Goal: Task Accomplishment & Management: Complete application form

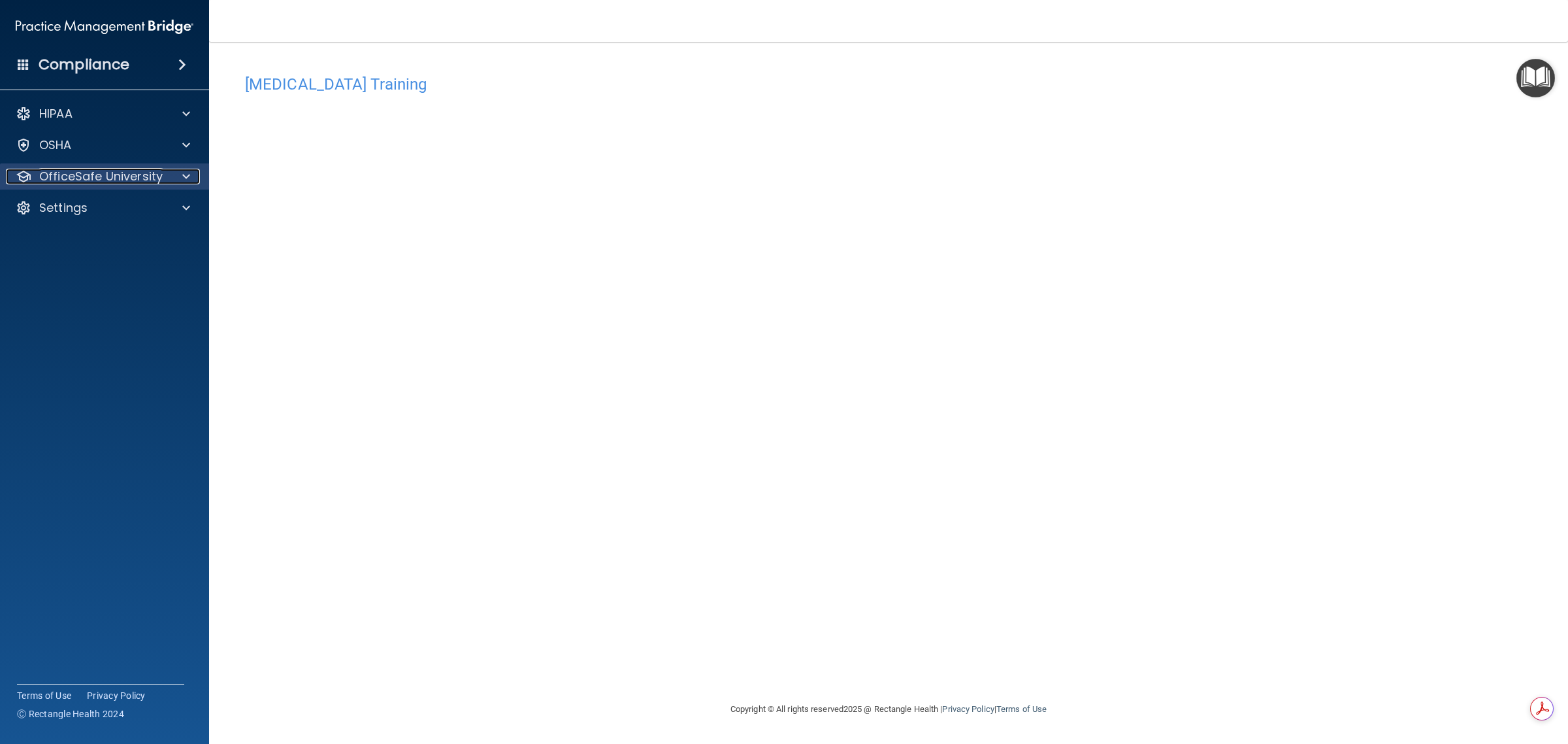
drag, startPoint x: 147, startPoint y: 175, endPoint x: 150, endPoint y: 165, distance: 10.4
click at [147, 175] on p "OfficeSafe University" at bounding box center [101, 176] width 124 height 16
click at [138, 217] on link "HIPAA Training" at bounding box center [90, 208] width 206 height 26
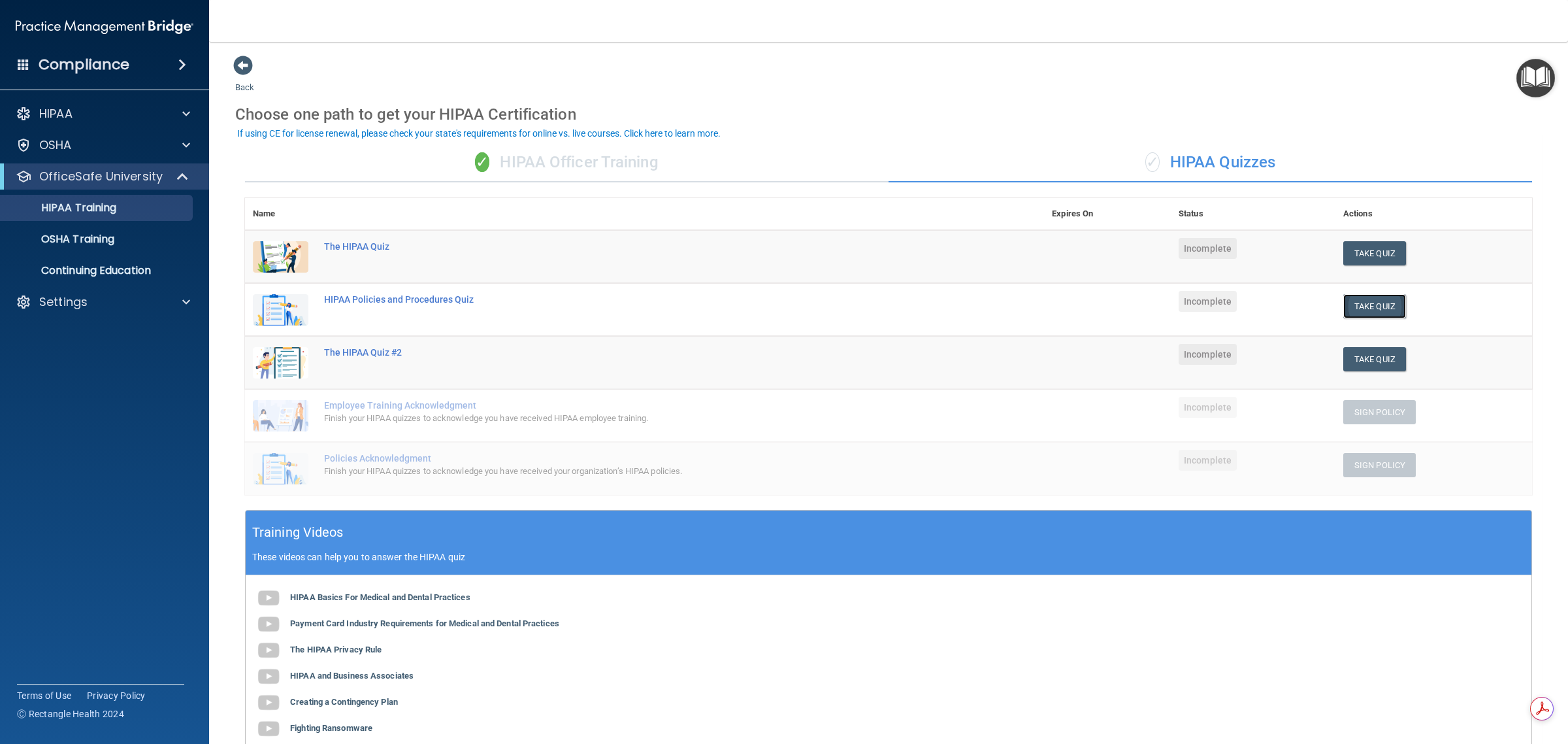
click at [782, 305] on button "Take Quiz" at bounding box center [1375, 306] width 63 height 24
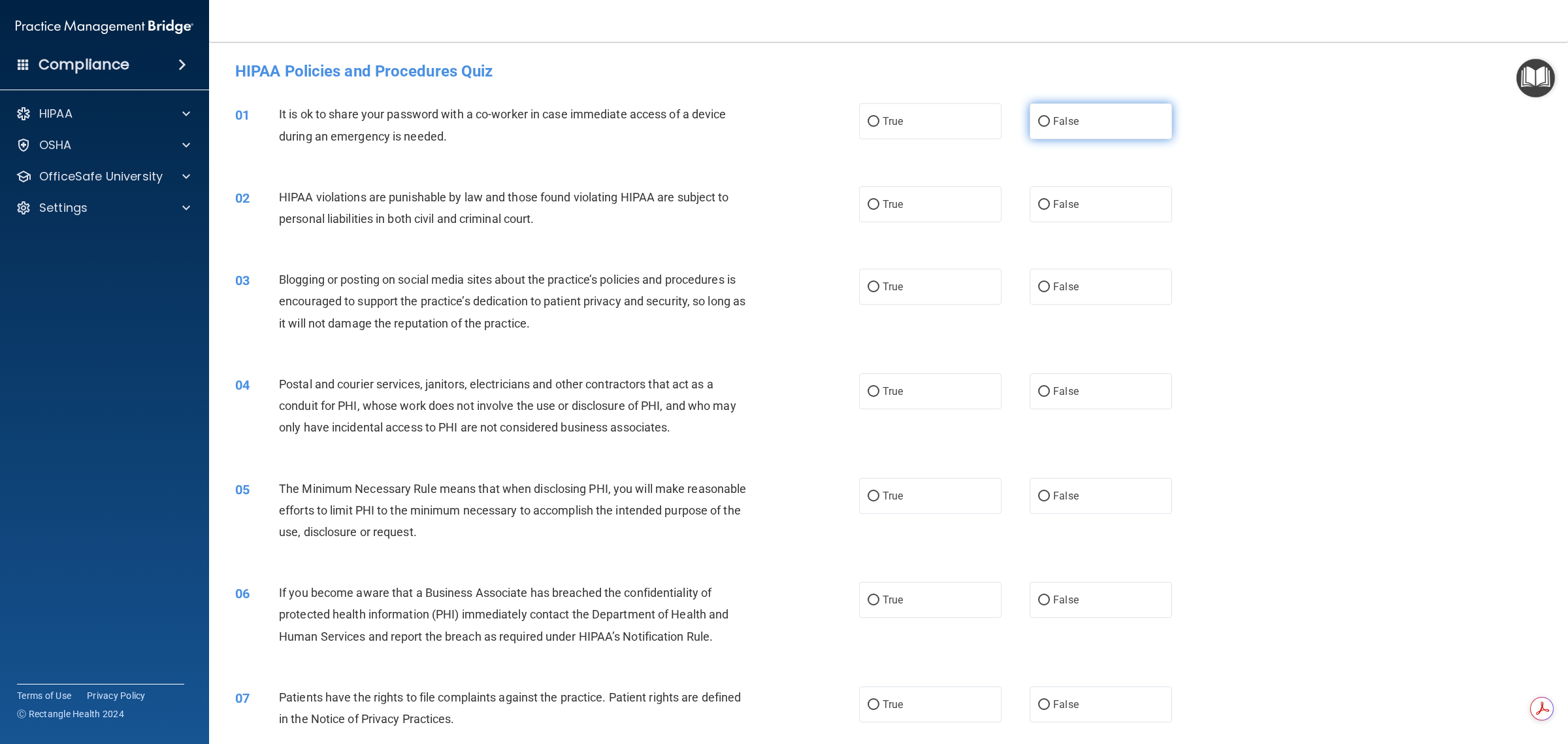
click at [782, 118] on label "False" at bounding box center [1101, 121] width 142 height 36
click at [782, 118] on input "False" at bounding box center [1043, 122] width 12 height 10
radio input "true"
click at [782, 212] on label "True" at bounding box center [930, 204] width 142 height 36
click at [782, 210] on input "True" at bounding box center [873, 205] width 12 height 10
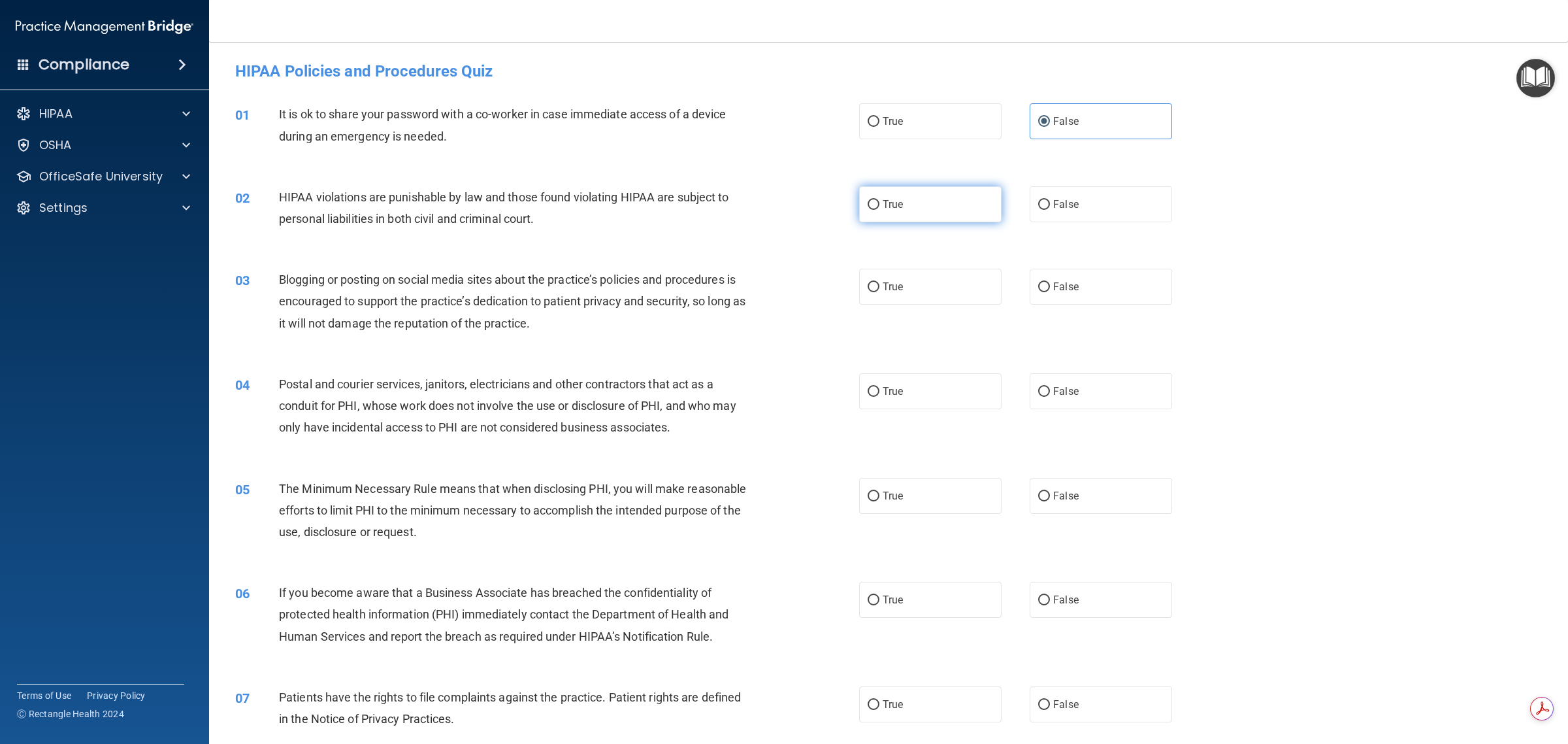
radio input "true"
click at [782, 289] on span "True" at bounding box center [892, 287] width 20 height 12
click at [782, 289] on input "True" at bounding box center [873, 287] width 12 height 10
radio input "true"
click at [782, 380] on label "True" at bounding box center [930, 391] width 142 height 36
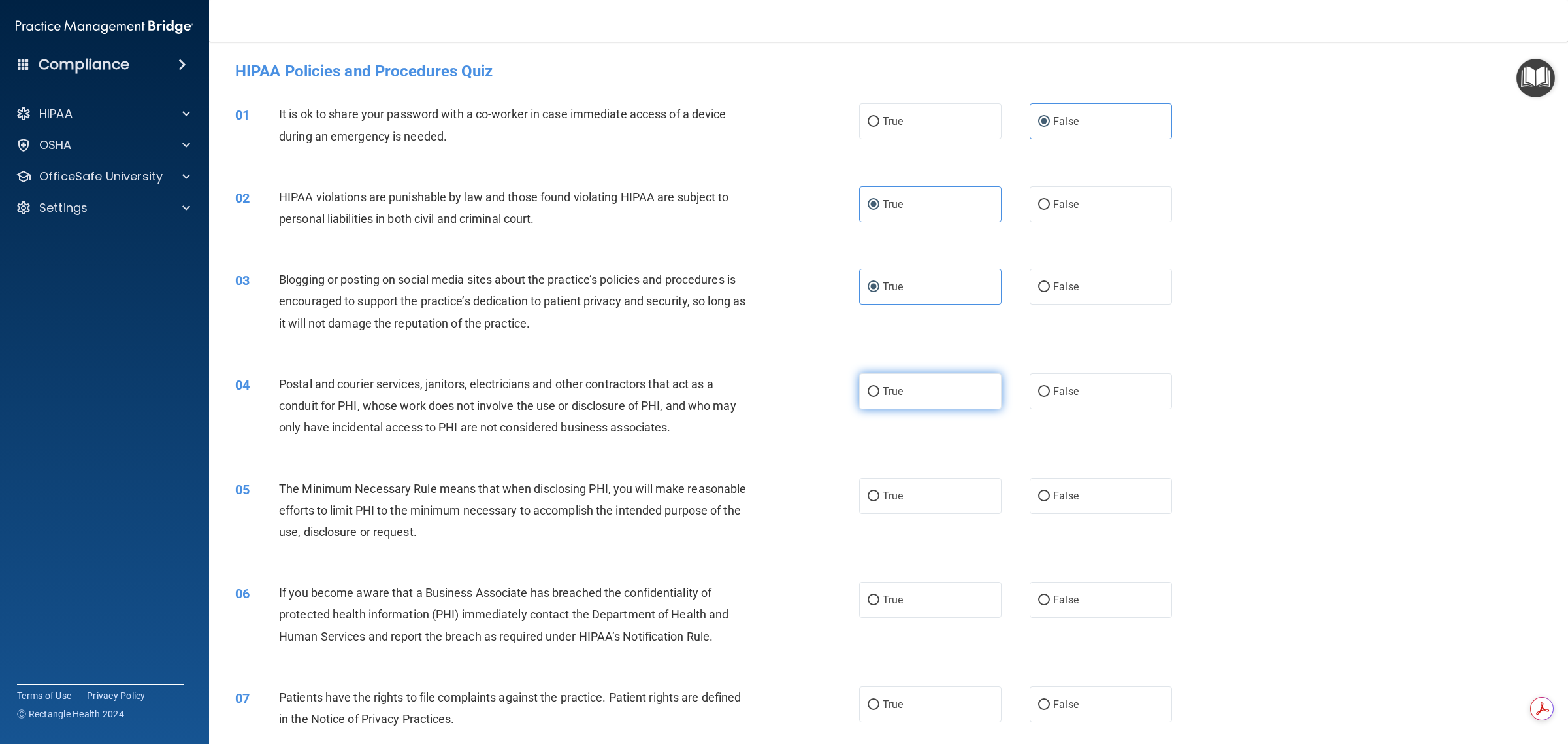
click at [782, 387] on input "True" at bounding box center [873, 392] width 12 height 10
radio input "true"
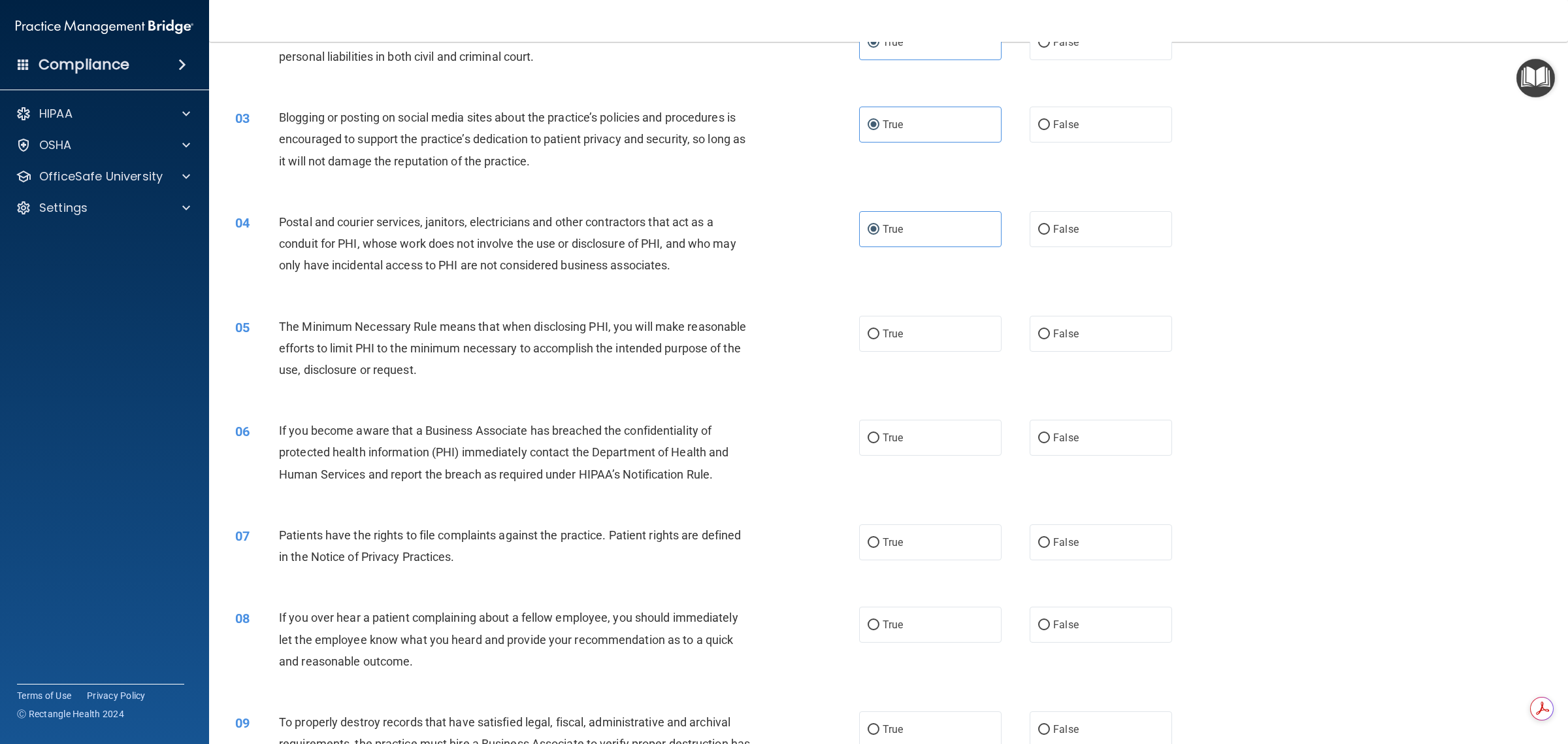
scroll to position [163, 0]
click at [782, 335] on label "True" at bounding box center [930, 333] width 142 height 36
click at [782, 335] on input "True" at bounding box center [873, 333] width 12 height 10
radio input "true"
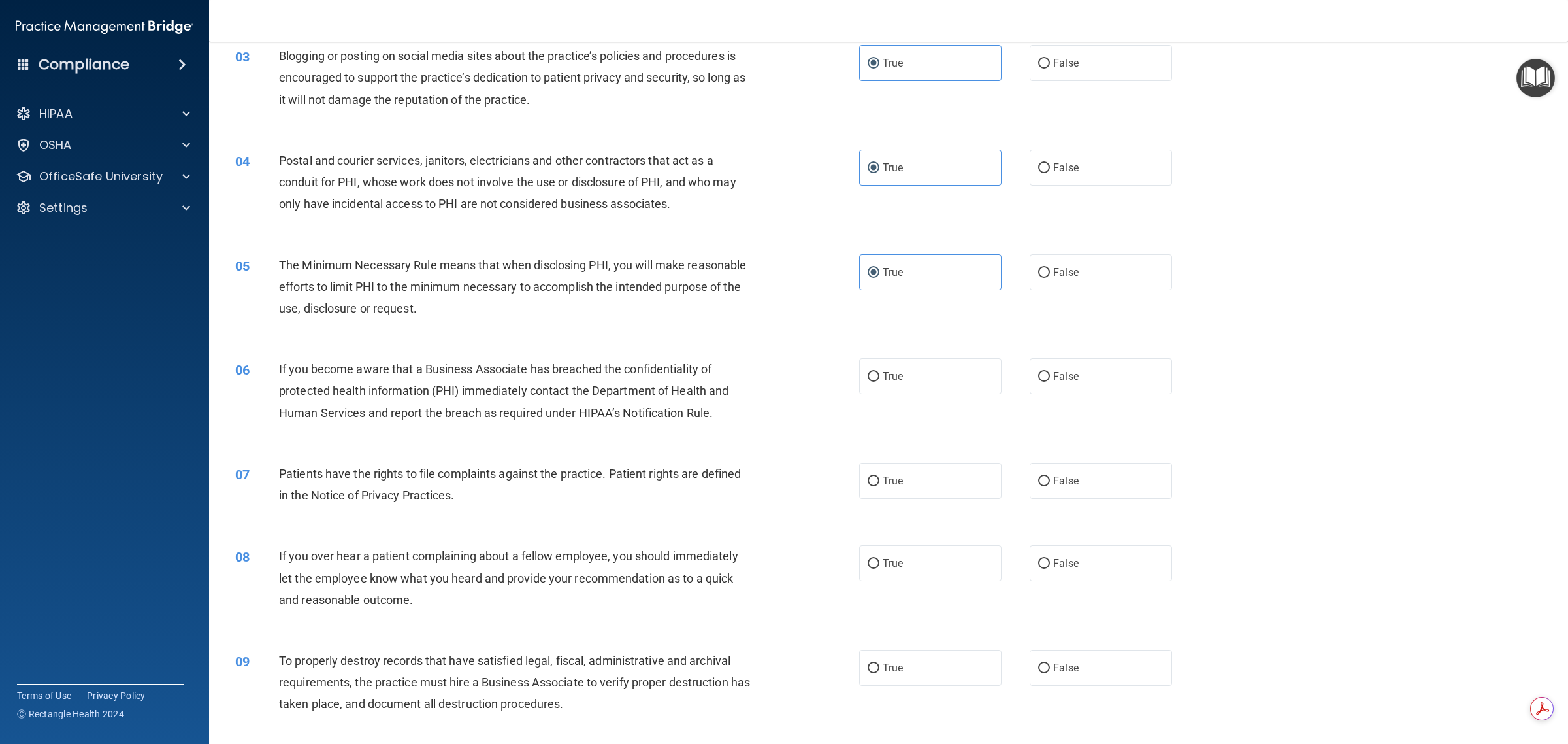
scroll to position [409, 0]
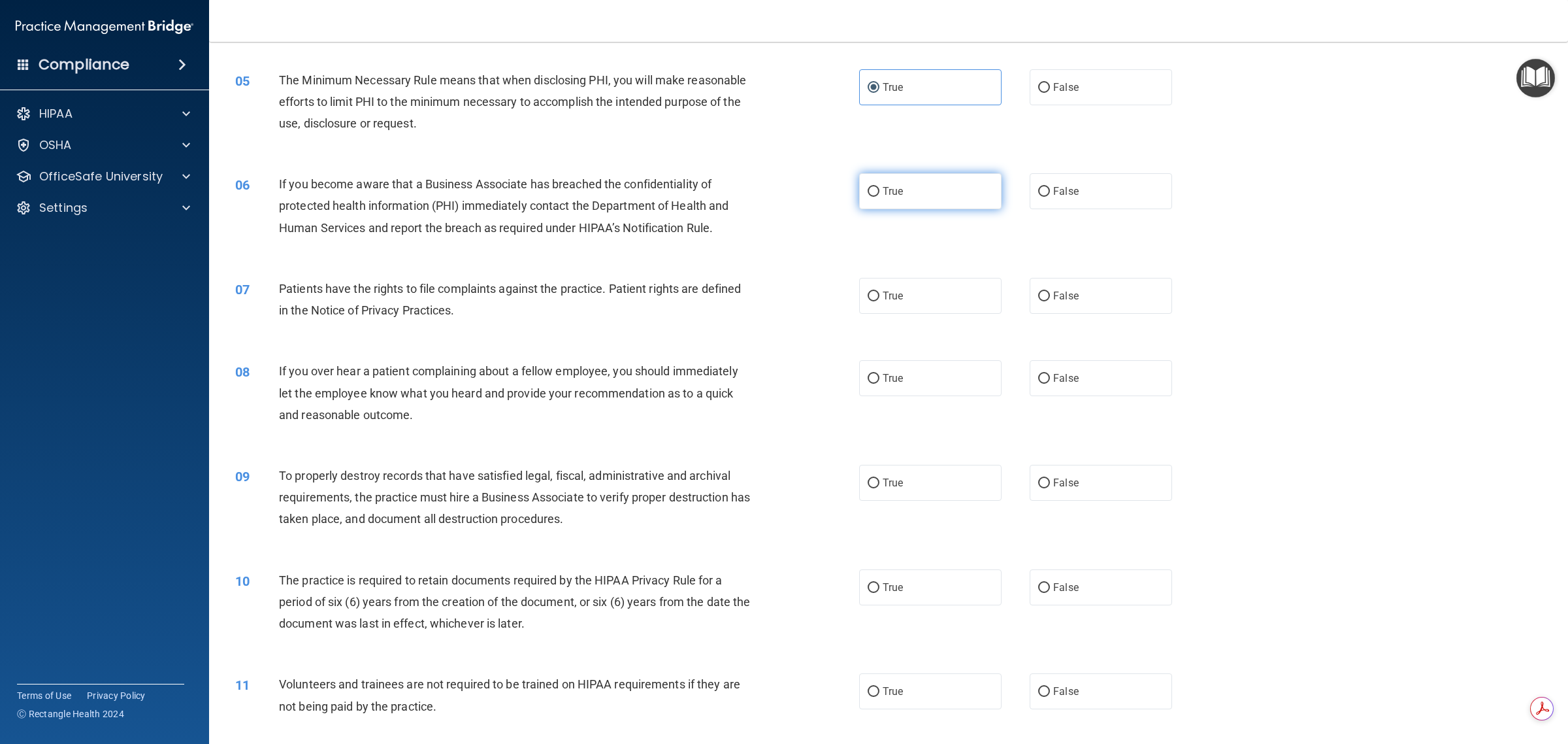
click at [782, 187] on span "True" at bounding box center [892, 192] width 20 height 12
click at [782, 187] on input "True" at bounding box center [873, 192] width 12 height 10
radio input "true"
click at [782, 291] on label "True" at bounding box center [930, 296] width 142 height 36
click at [782, 292] on input "True" at bounding box center [873, 297] width 12 height 10
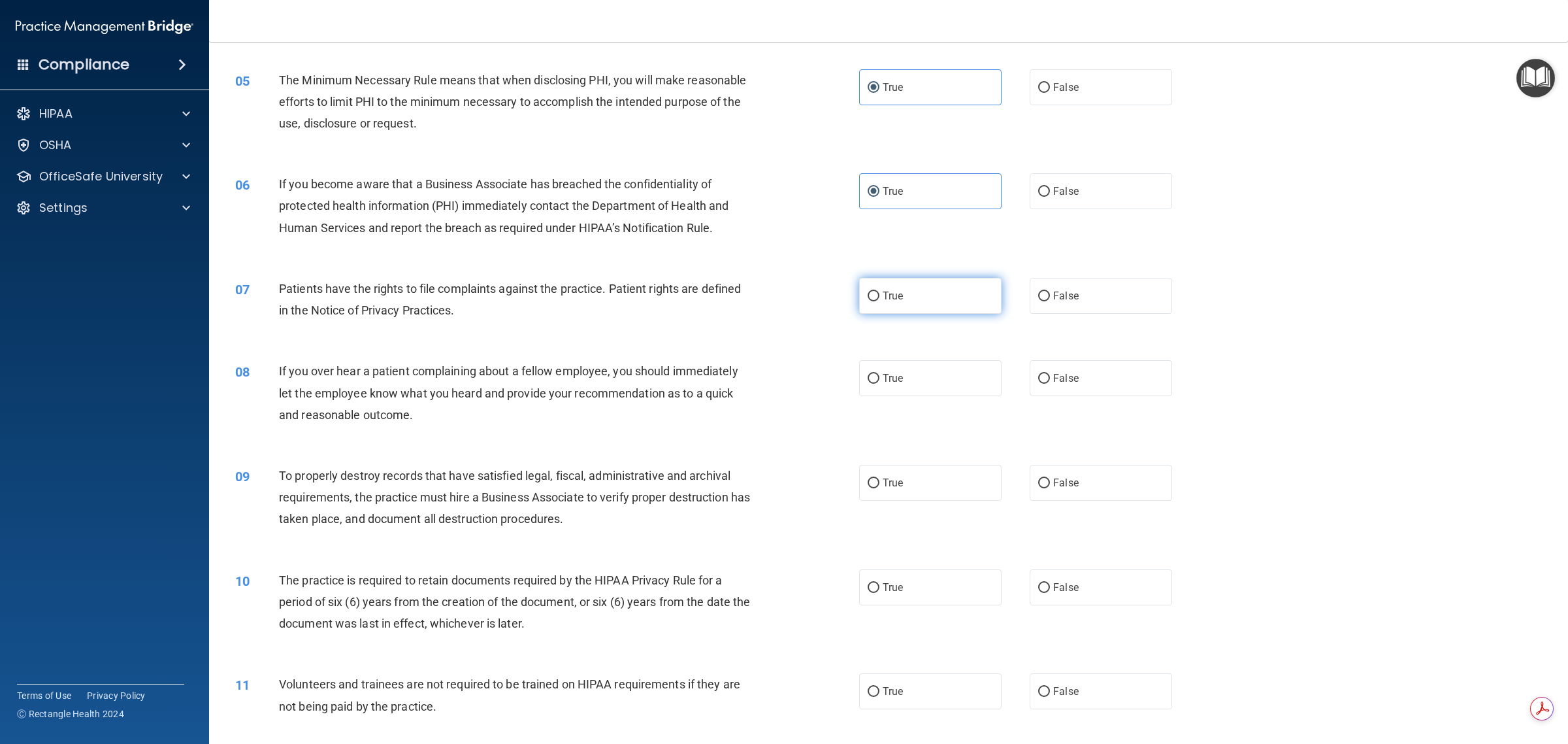
radio input "true"
click at [782, 379] on span "False" at bounding box center [1066, 378] width 26 height 12
click at [782, 379] on input "False" at bounding box center [1043, 379] width 12 height 10
radio input "true"
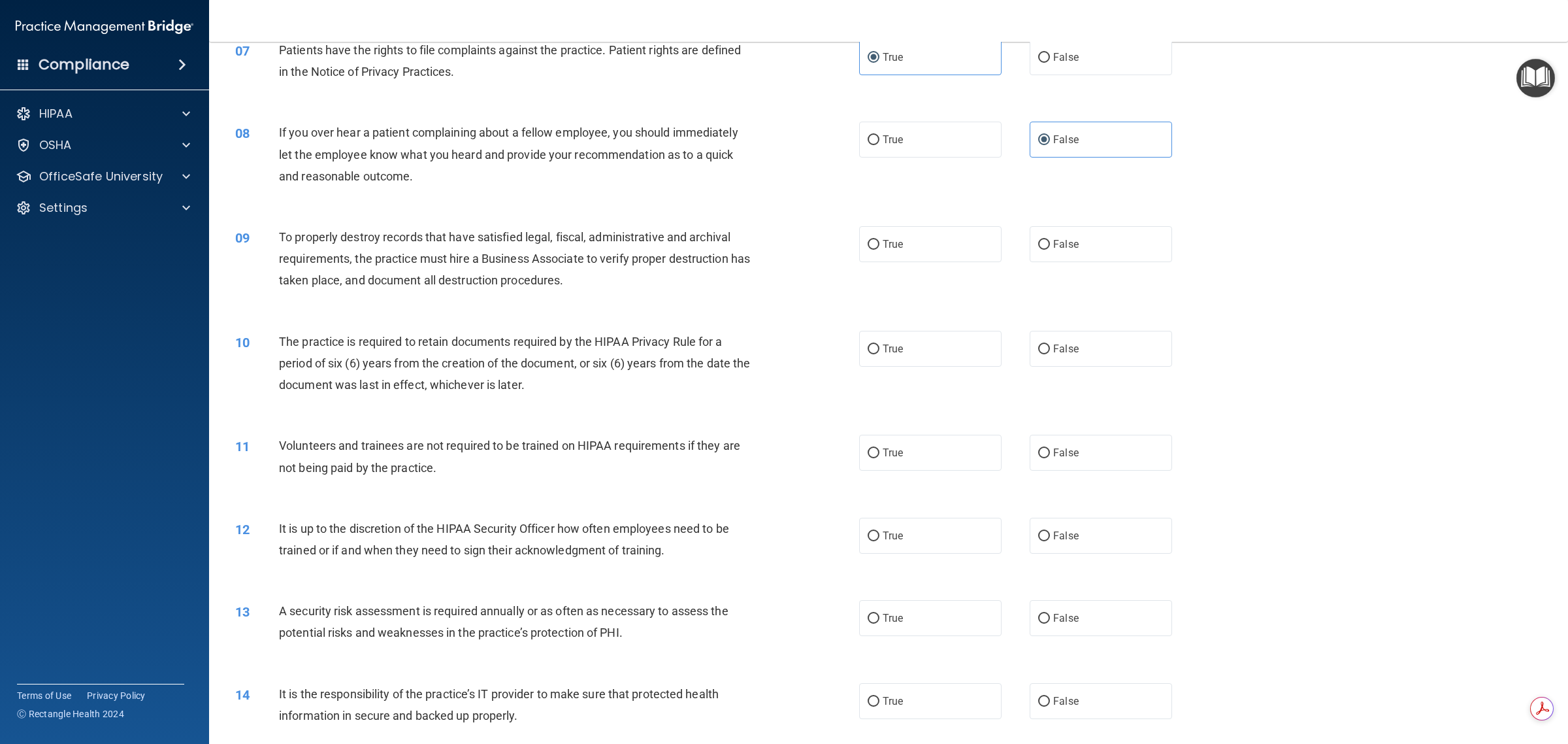
scroll to position [653, 0]
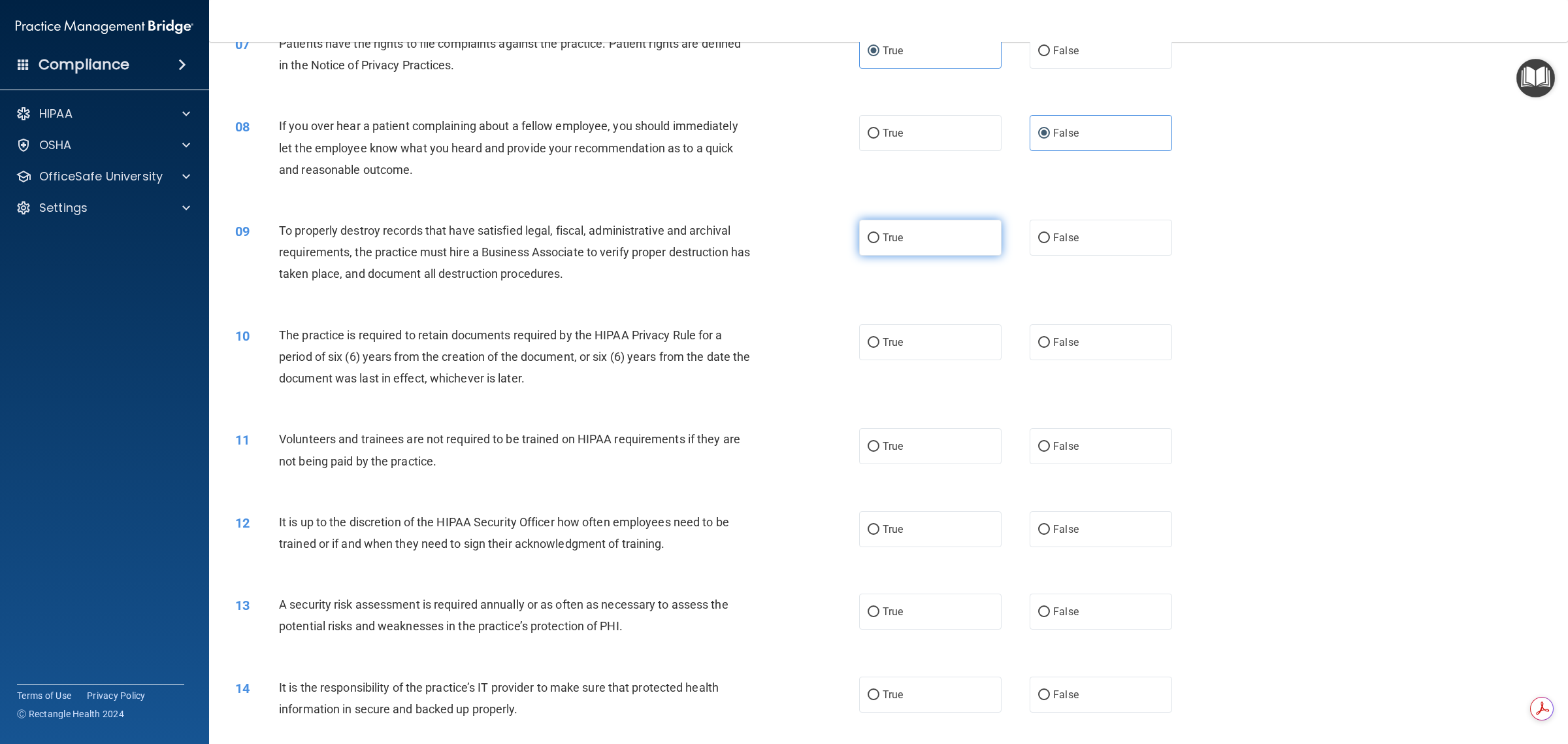
click at [782, 239] on label "True" at bounding box center [930, 238] width 142 height 36
click at [782, 239] on input "True" at bounding box center [873, 238] width 12 height 10
radio input "true"
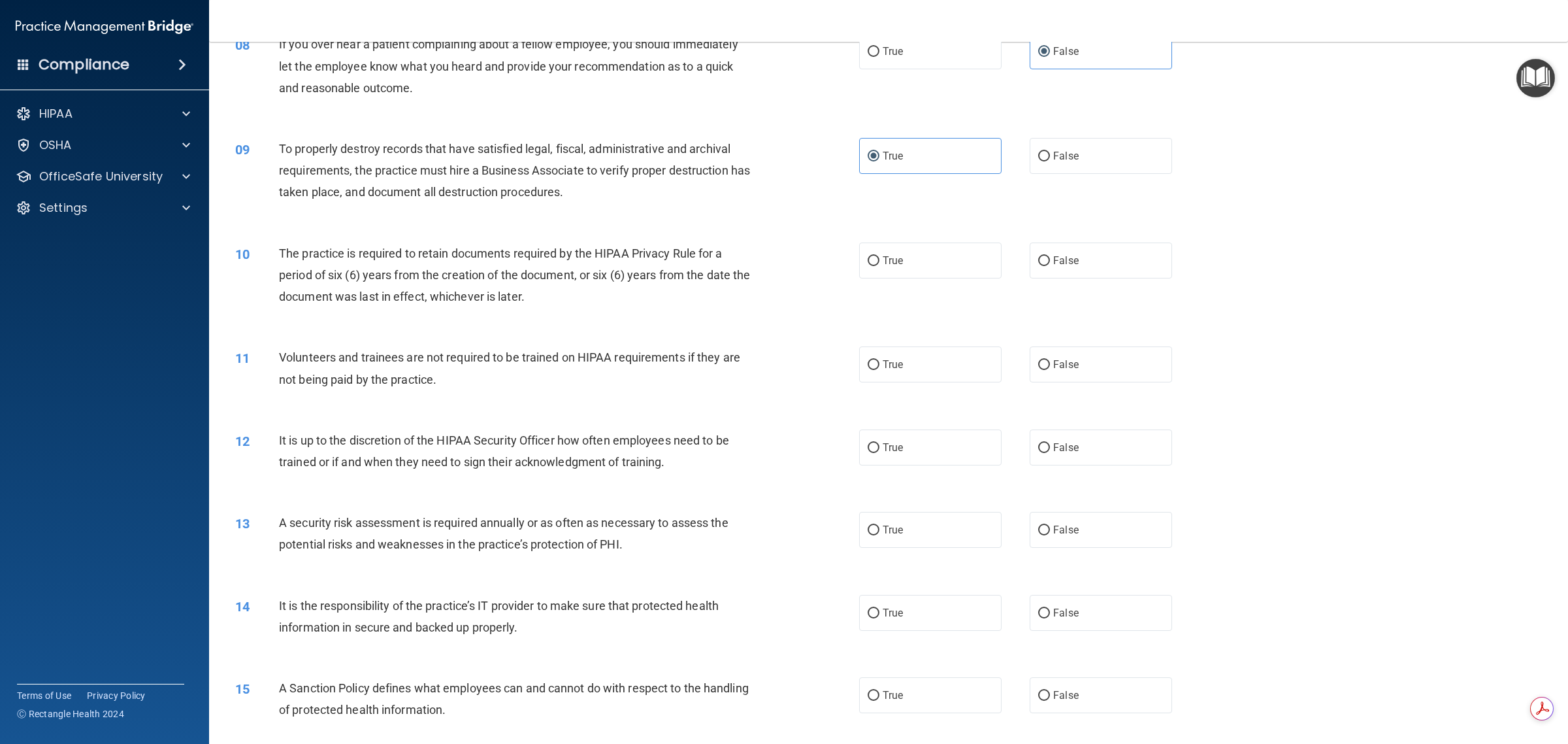
scroll to position [817, 0]
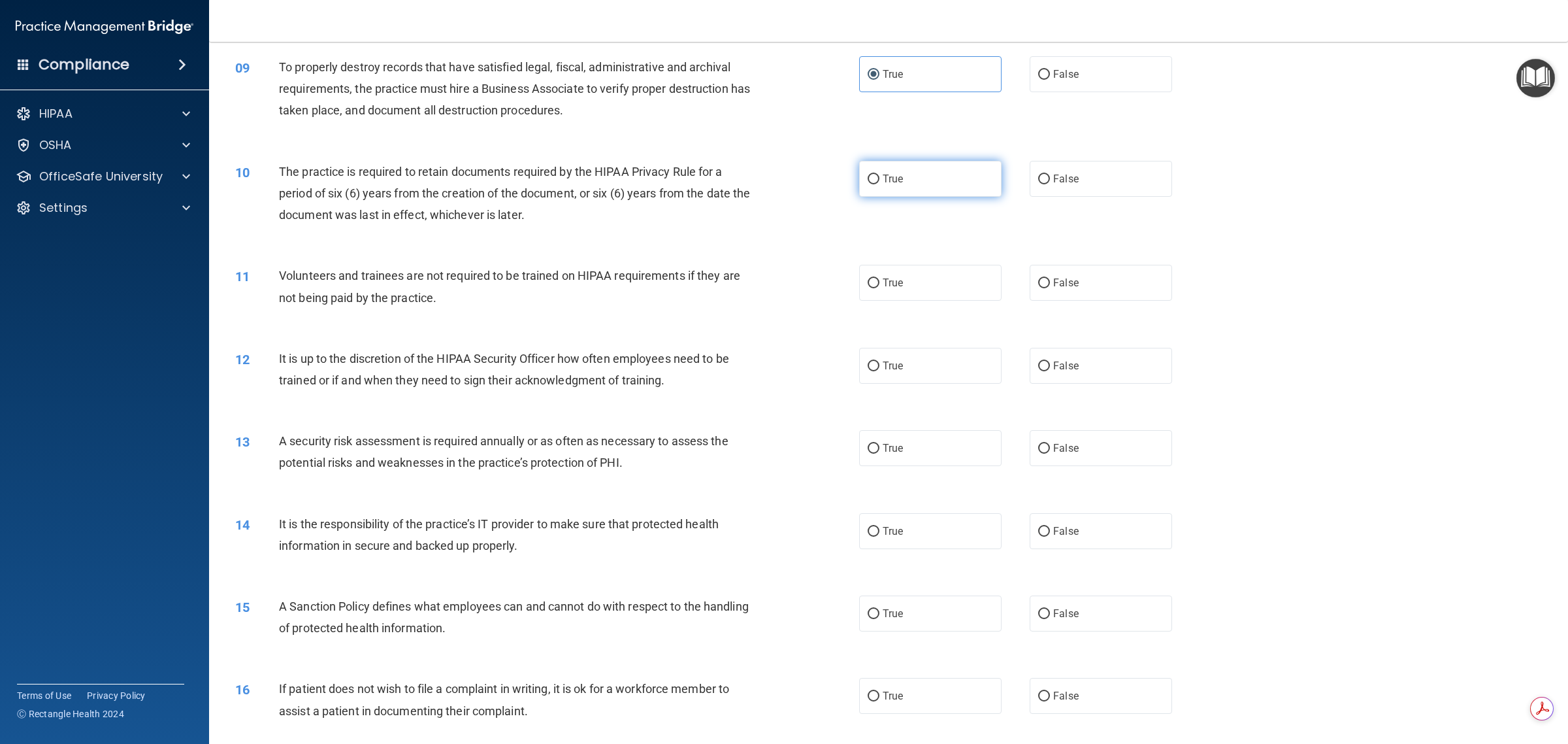
click at [782, 178] on label "True" at bounding box center [930, 179] width 142 height 36
click at [782, 178] on input "True" at bounding box center [873, 179] width 12 height 10
radio input "true"
click at [782, 295] on label "False" at bounding box center [1101, 283] width 142 height 36
click at [782, 288] on input "False" at bounding box center [1043, 283] width 12 height 10
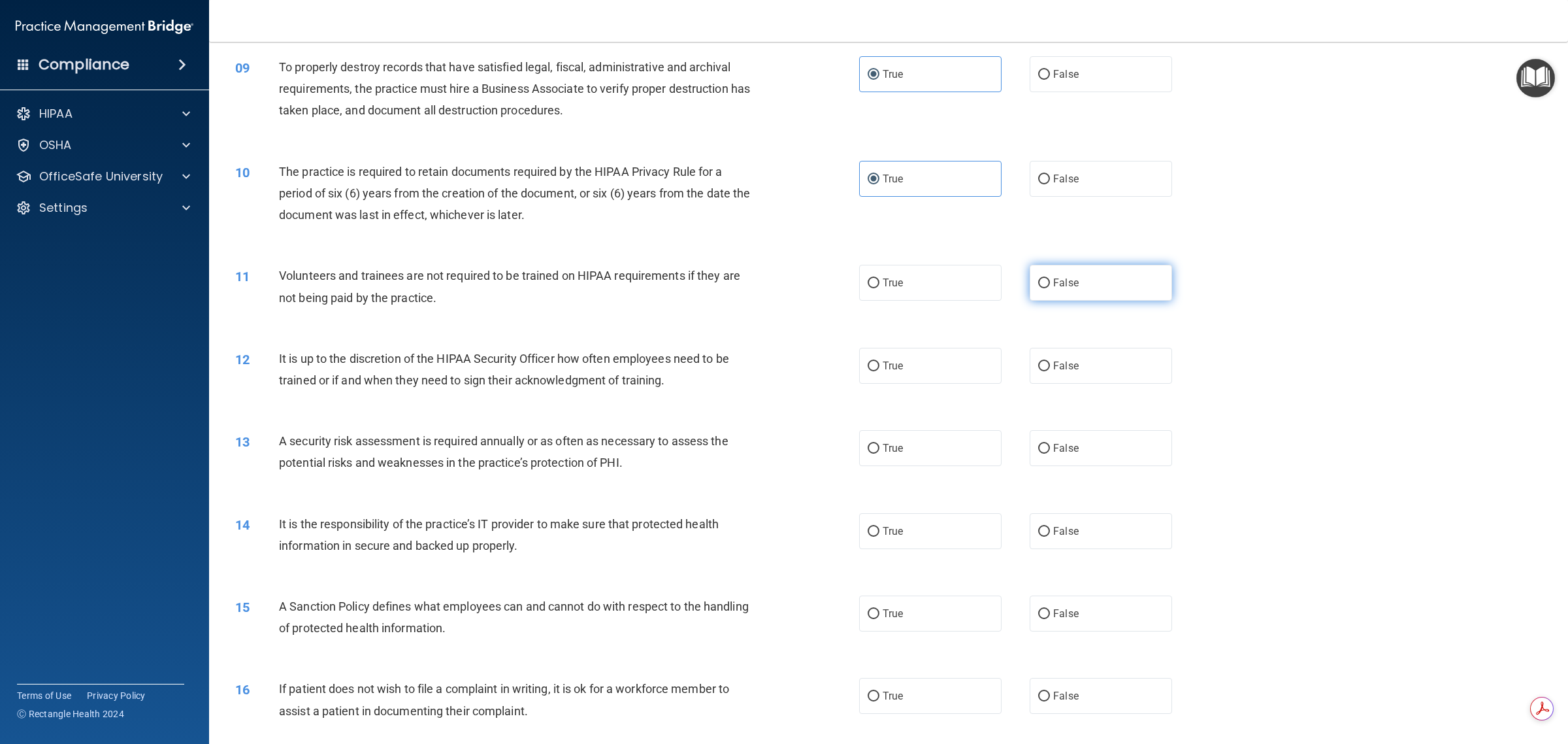
radio input "true"
click at [782, 371] on label "True" at bounding box center [930, 366] width 142 height 36
click at [782, 371] on input "True" at bounding box center [873, 366] width 12 height 10
radio input "true"
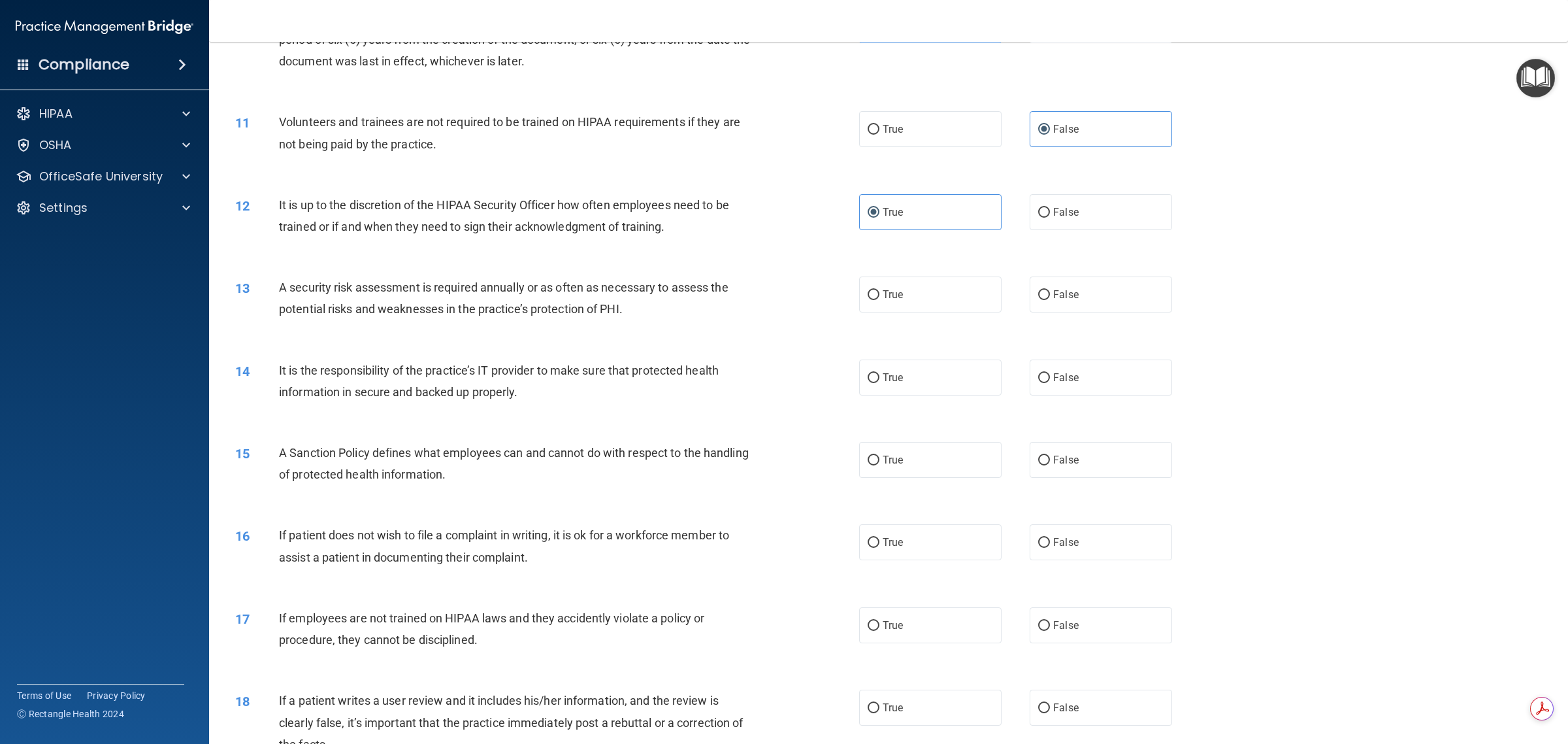
scroll to position [980, 0]
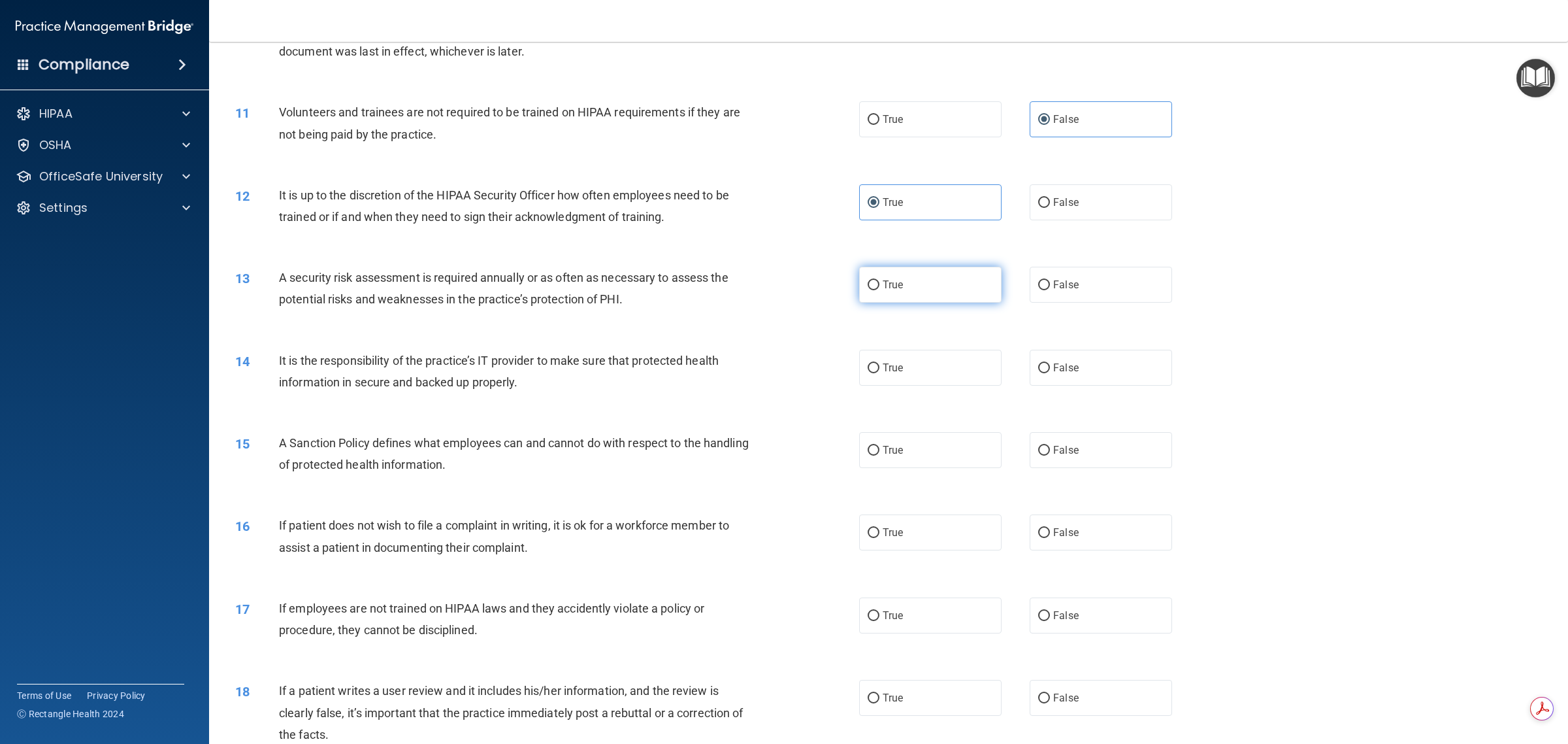
click at [782, 284] on label "True" at bounding box center [930, 285] width 142 height 36
click at [782, 284] on input "True" at bounding box center [873, 286] width 12 height 10
radio input "true"
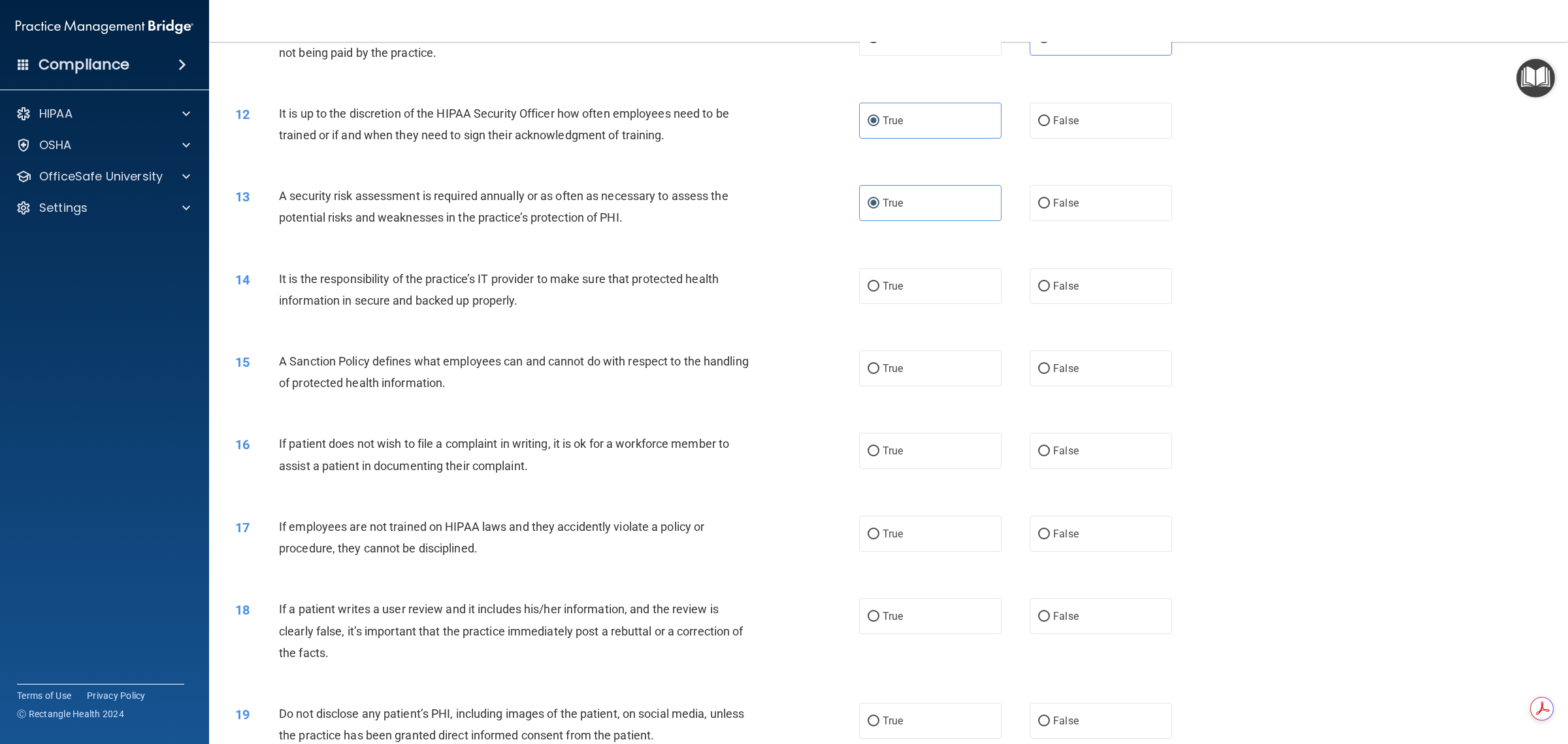
scroll to position [1144, 0]
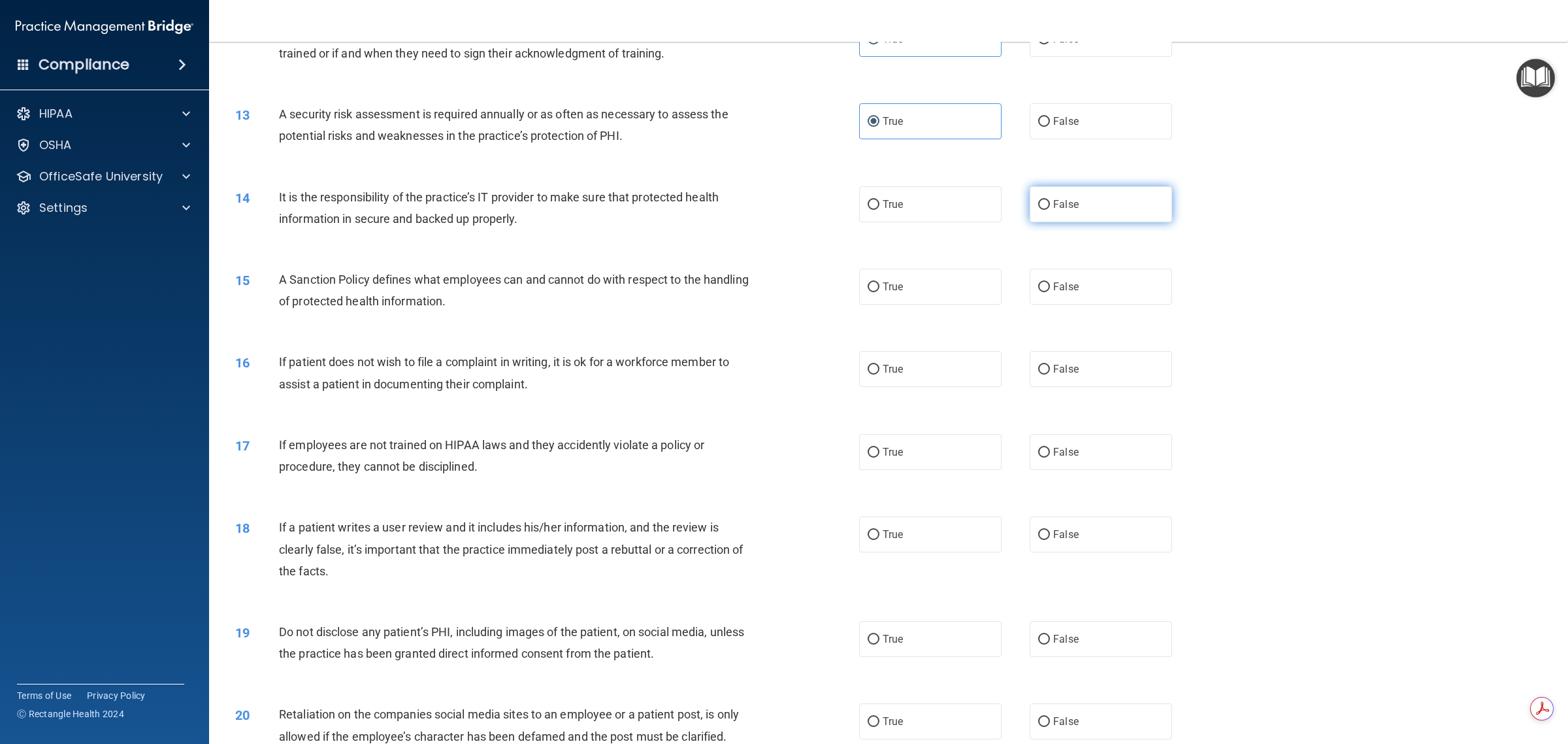
click at [782, 198] on span "False" at bounding box center [1066, 204] width 26 height 12
click at [782, 200] on input "False" at bounding box center [1043, 205] width 12 height 10
radio input "true"
click at [782, 291] on label "True" at bounding box center [930, 287] width 142 height 36
click at [782, 291] on input "True" at bounding box center [873, 287] width 12 height 10
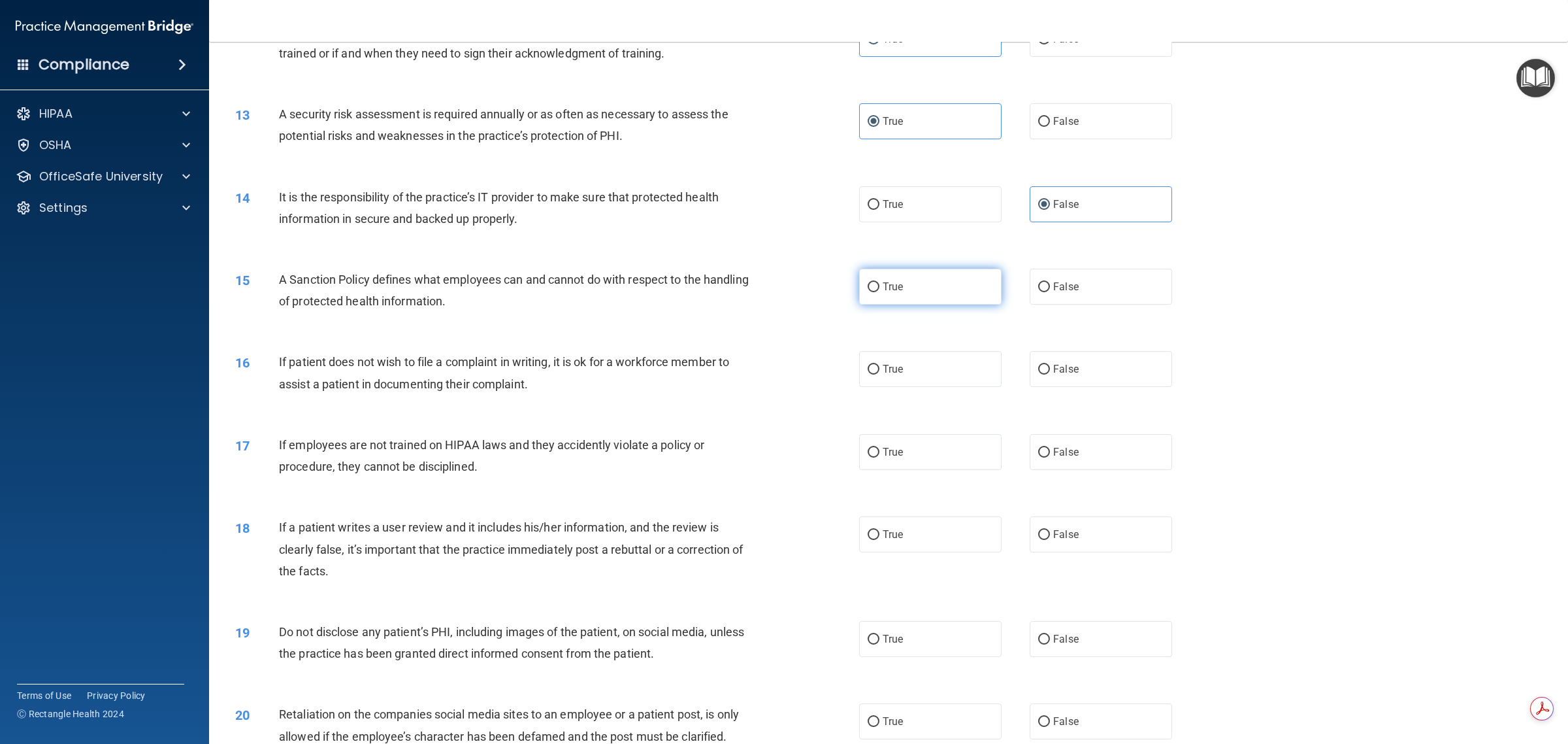
radio input "true"
click at [782, 369] on span "True" at bounding box center [892, 369] width 20 height 12
click at [782, 369] on input "True" at bounding box center [873, 369] width 12 height 10
radio input "true"
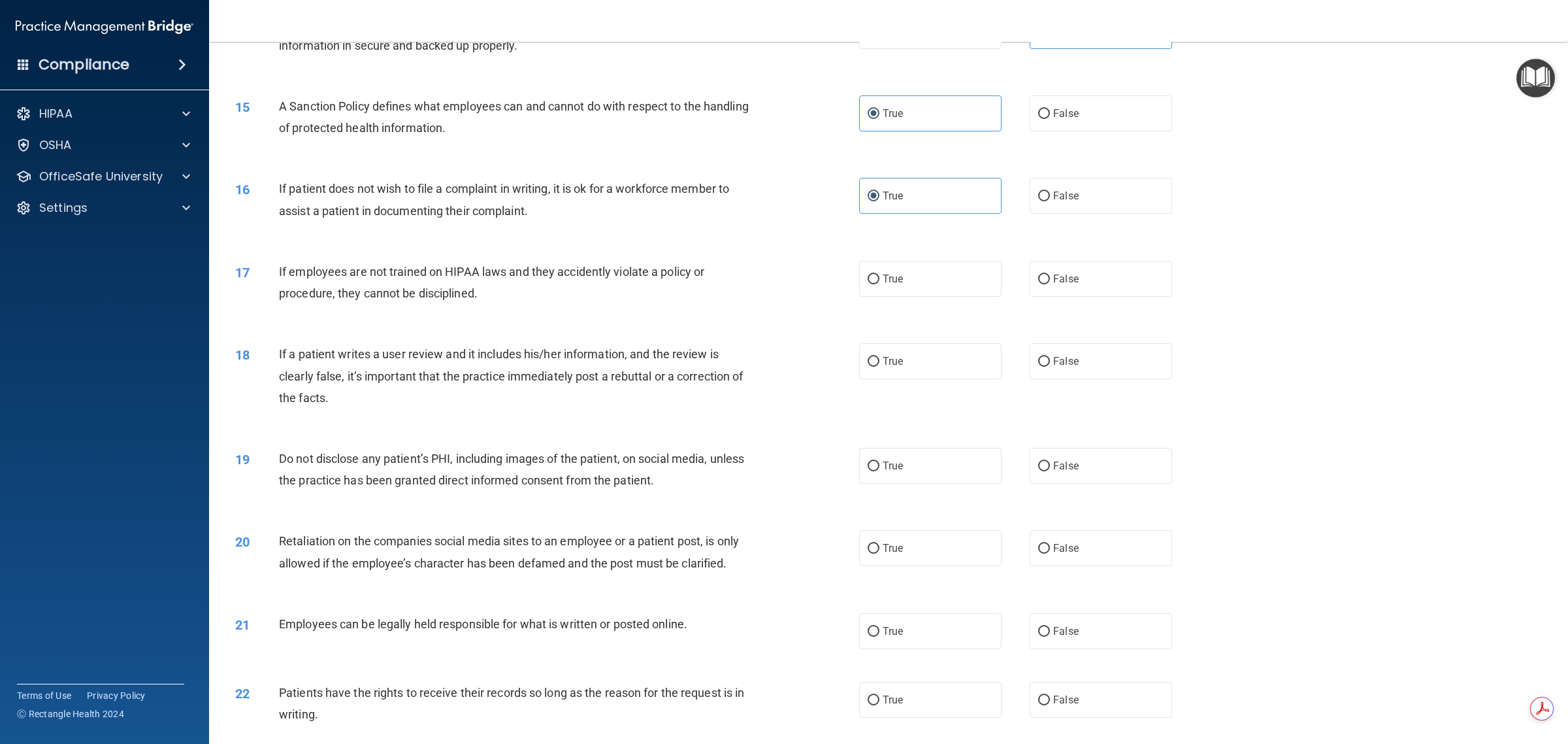
scroll to position [1308, 0]
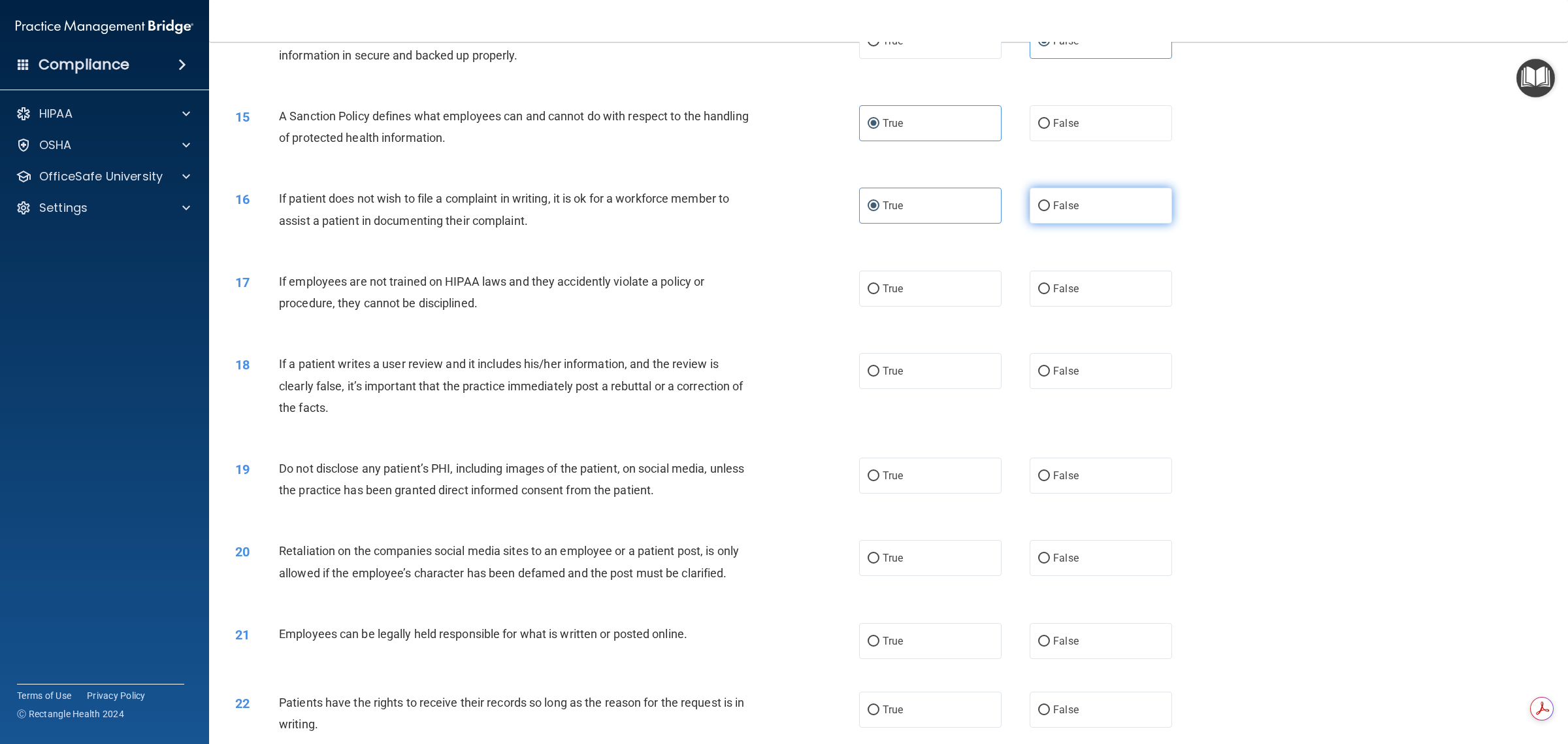
click at [782, 207] on label "False" at bounding box center [1101, 205] width 142 height 36
click at [782, 207] on input "False" at bounding box center [1043, 206] width 12 height 10
radio input "true"
radio input "false"
click at [782, 292] on span "True" at bounding box center [892, 288] width 20 height 12
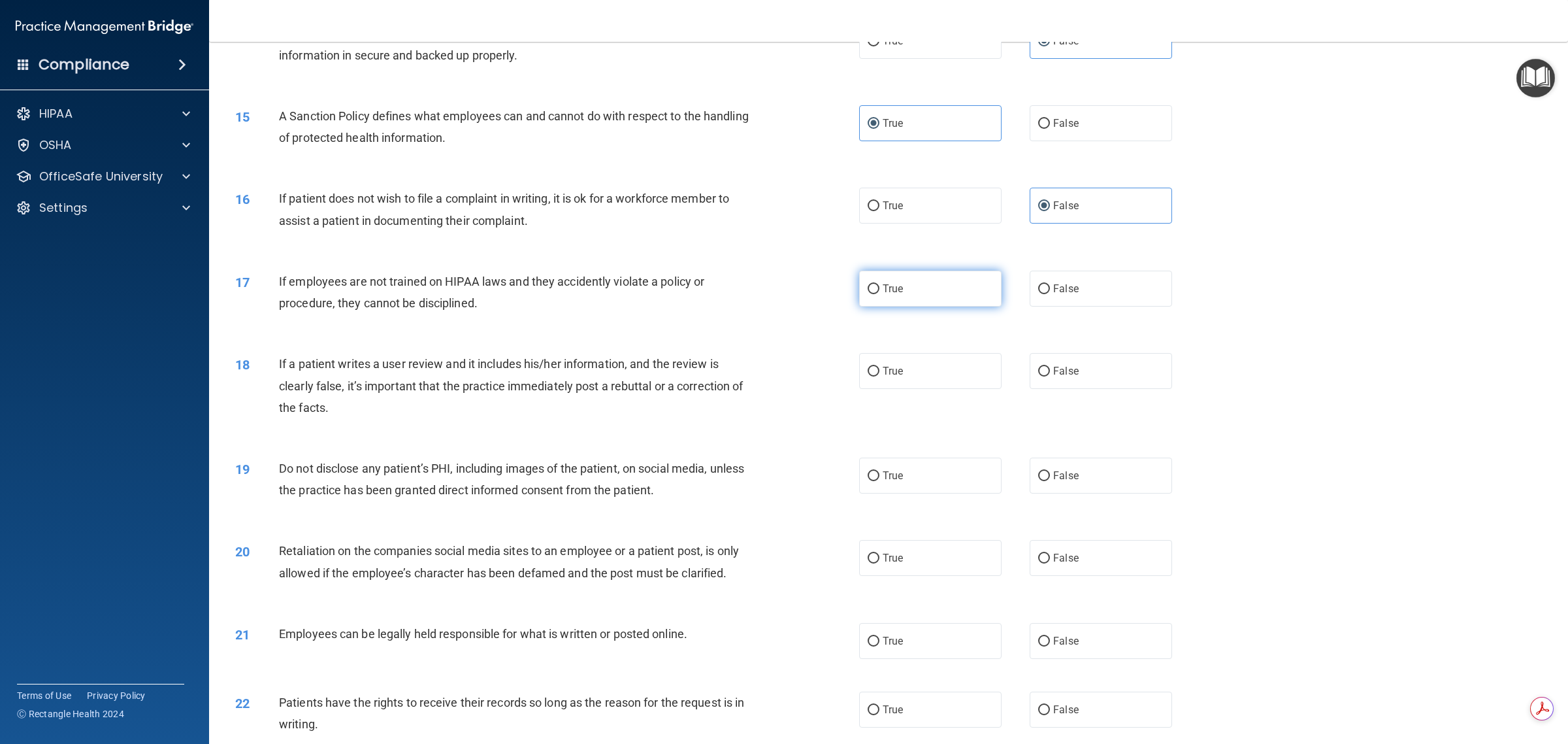
click at [782, 292] on input "True" at bounding box center [873, 289] width 12 height 10
radio input "true"
click at [782, 377] on label "True" at bounding box center [930, 371] width 142 height 36
click at [782, 377] on input "True" at bounding box center [873, 371] width 12 height 10
radio input "true"
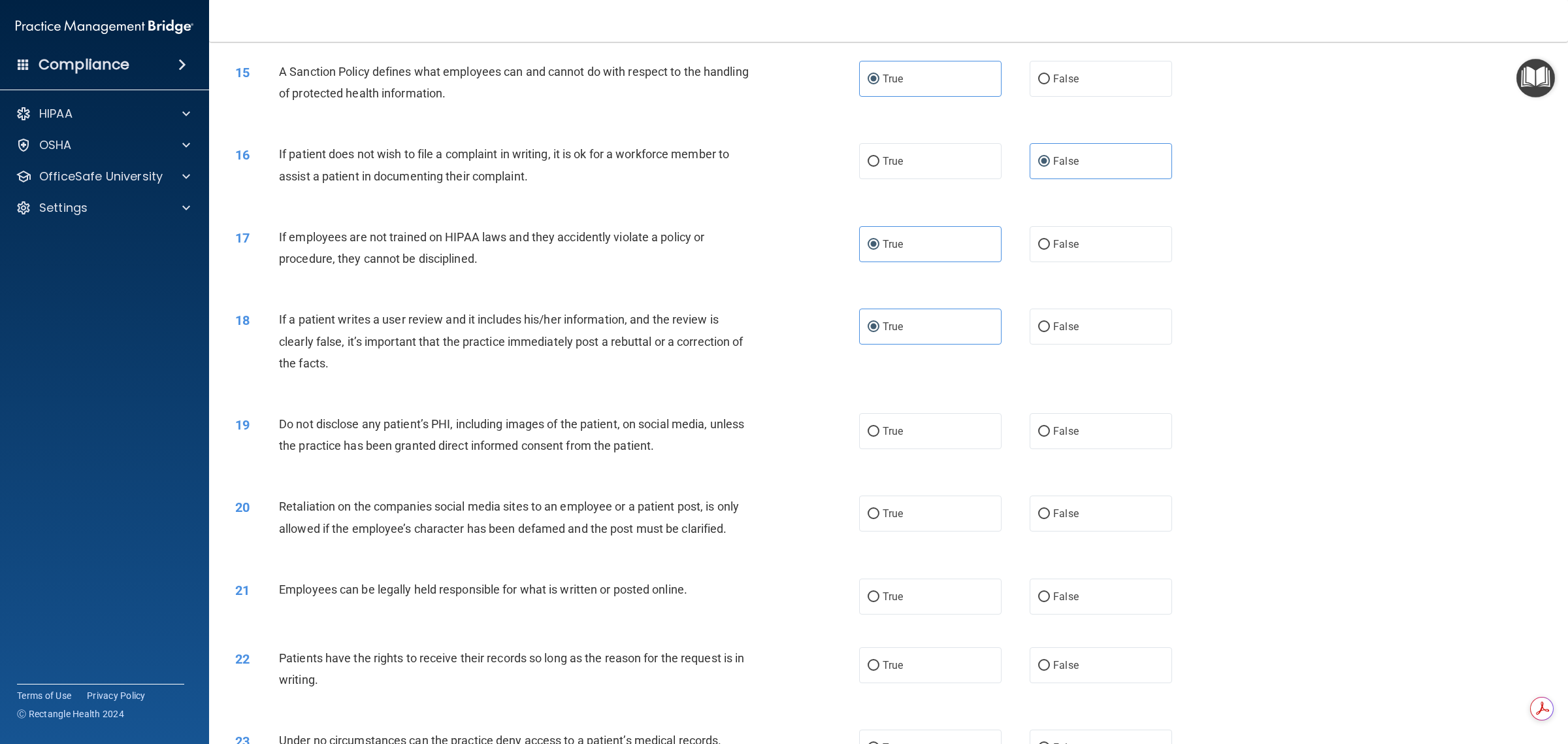
scroll to position [1389, 0]
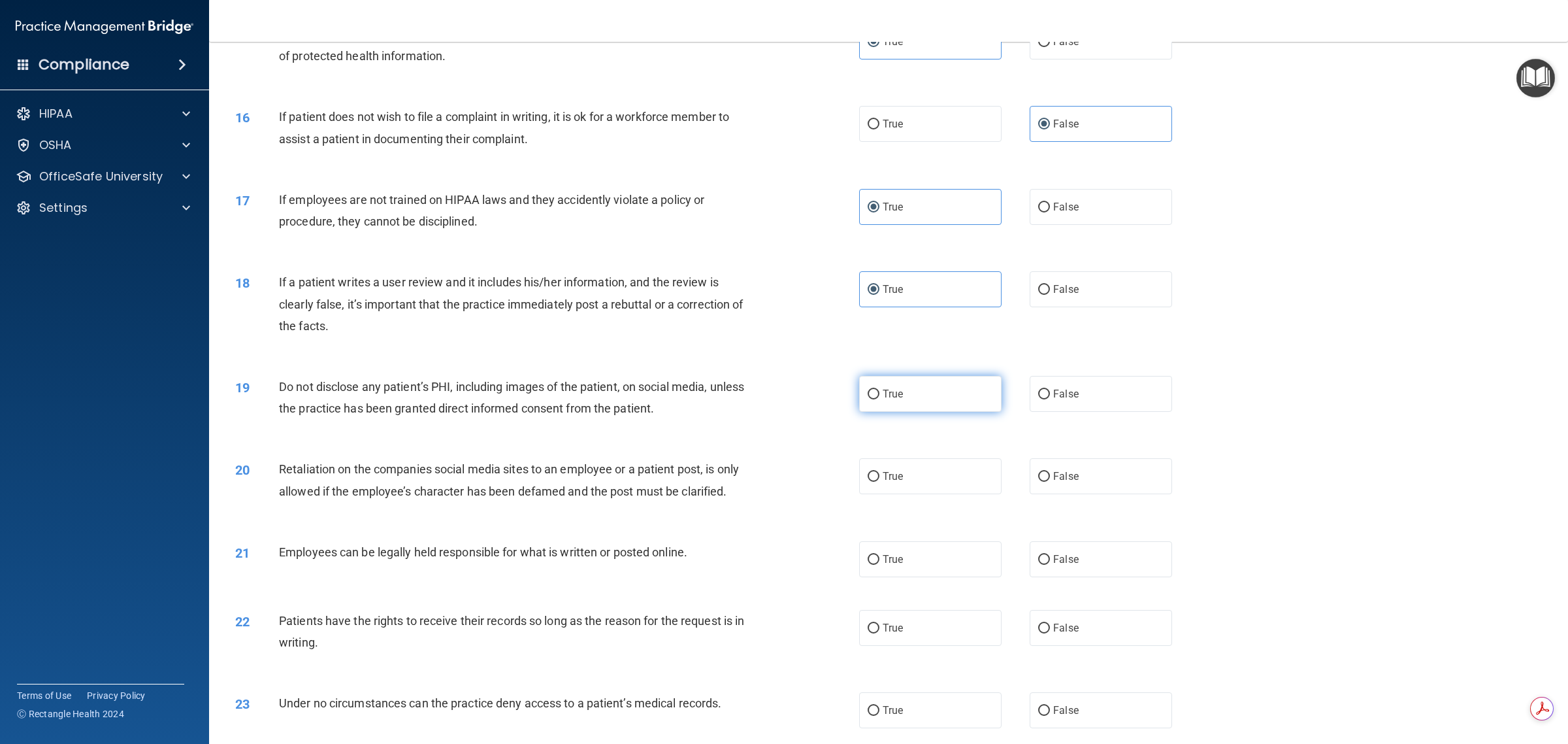
click at [782, 403] on label "True" at bounding box center [930, 394] width 142 height 36
click at [782, 400] on input "True" at bounding box center [873, 394] width 12 height 10
radio input "true"
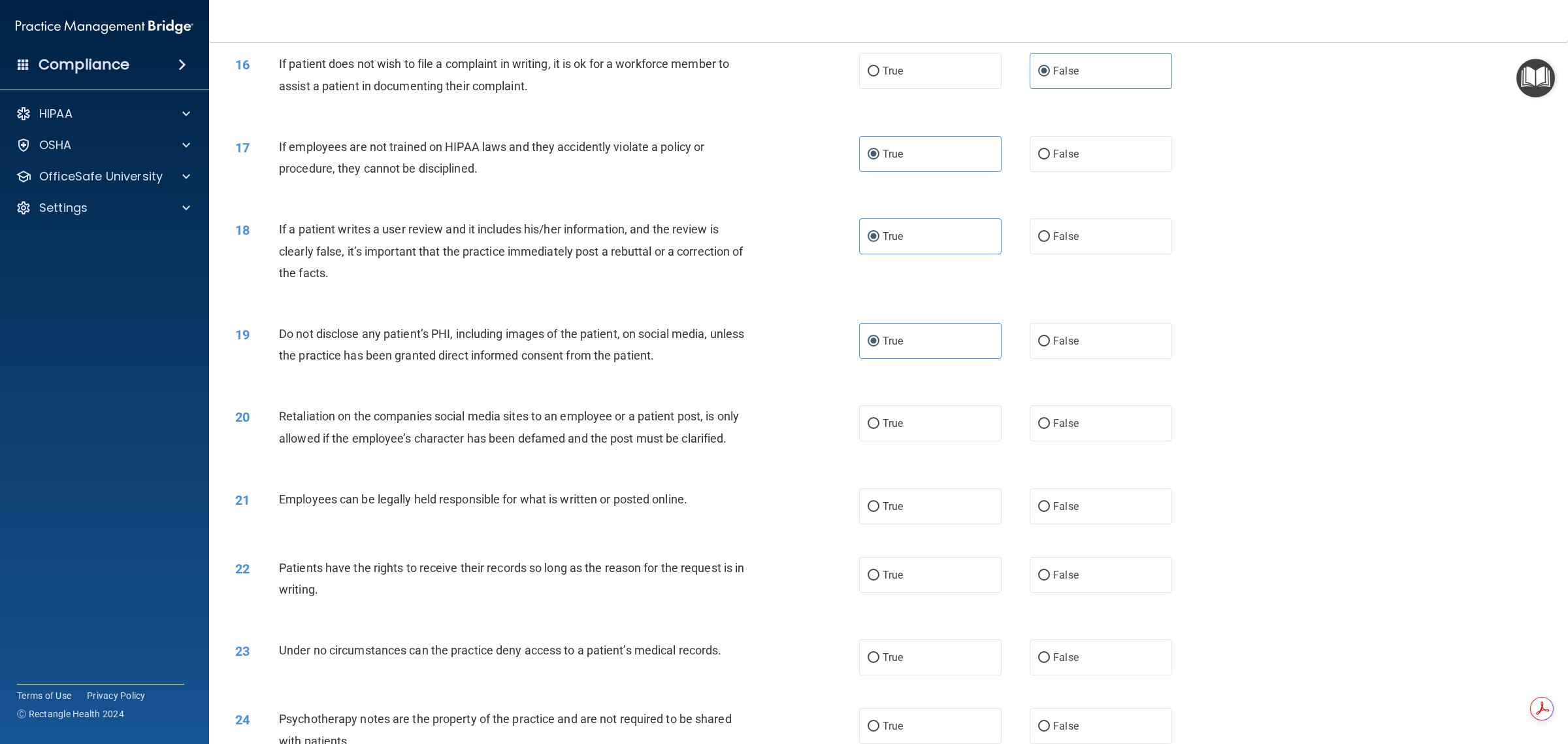
scroll to position [1552, 0]
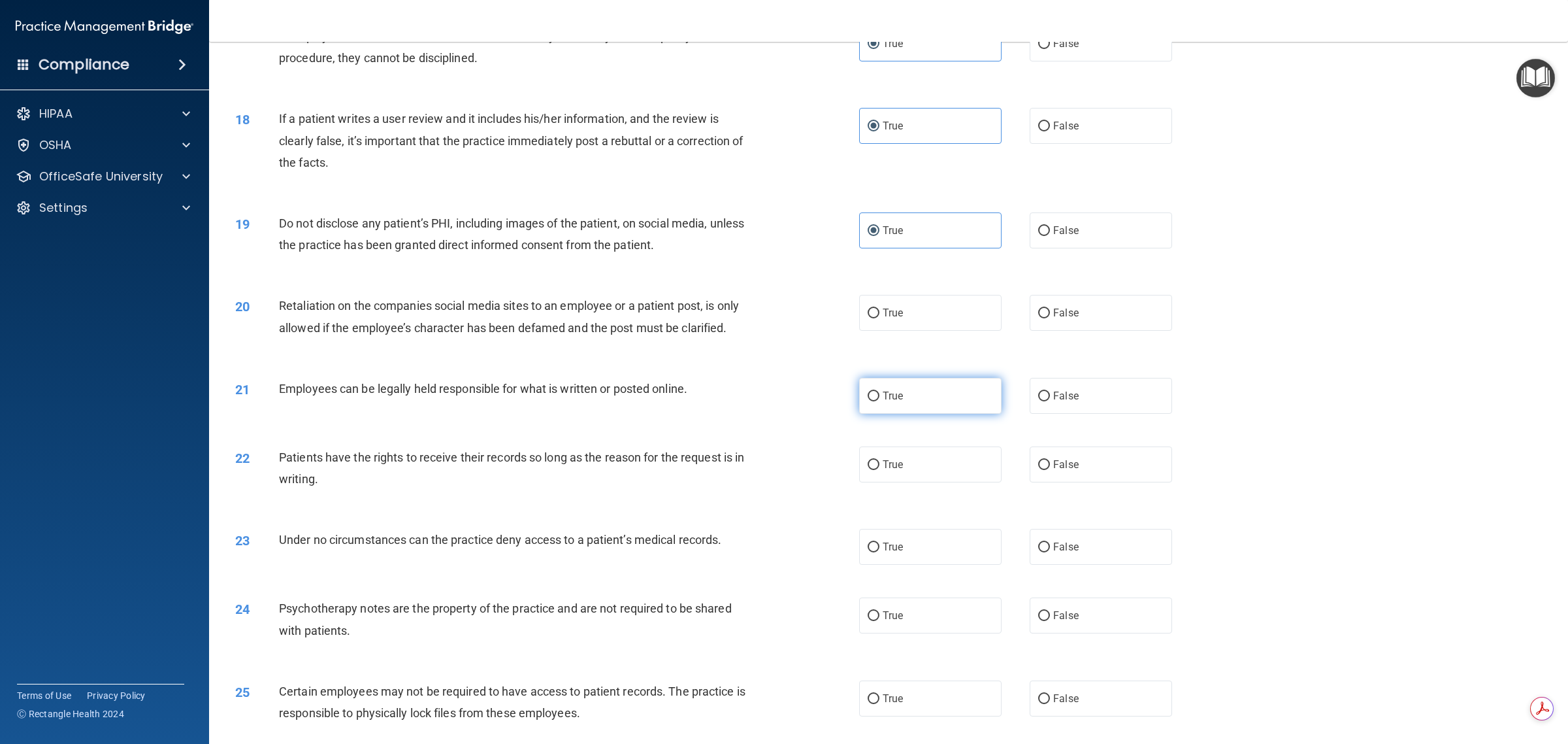
click at [782, 387] on label "True" at bounding box center [930, 396] width 142 height 36
click at [782, 391] on input "True" at bounding box center [873, 396] width 12 height 10
radio input "true"
click at [782, 469] on label "True" at bounding box center [930, 465] width 142 height 36
click at [782, 469] on input "True" at bounding box center [873, 465] width 12 height 10
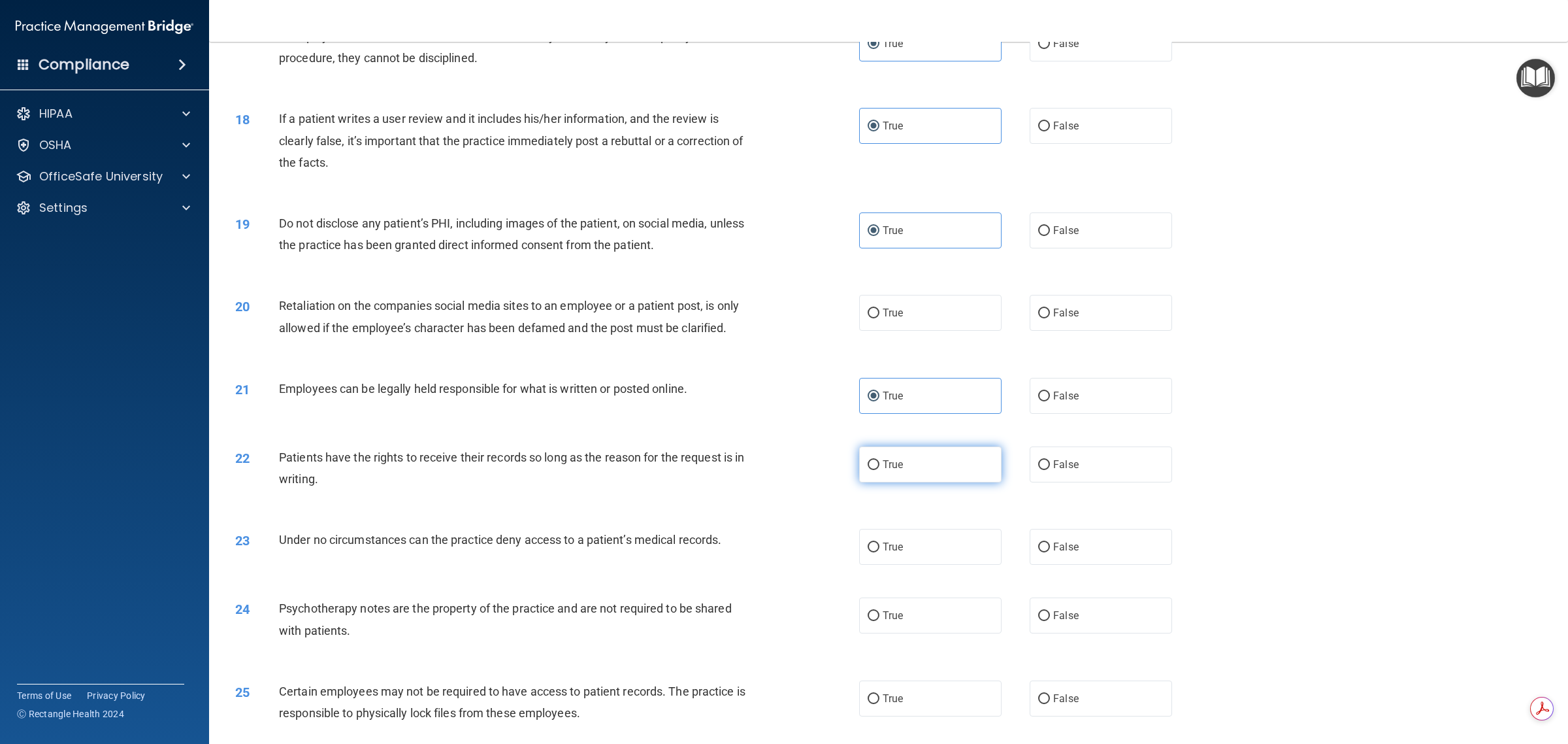
radio input "true"
click at [782, 543] on span "True" at bounding box center [892, 547] width 20 height 12
click at [782, 543] on input "True" at bounding box center [873, 548] width 12 height 10
radio input "true"
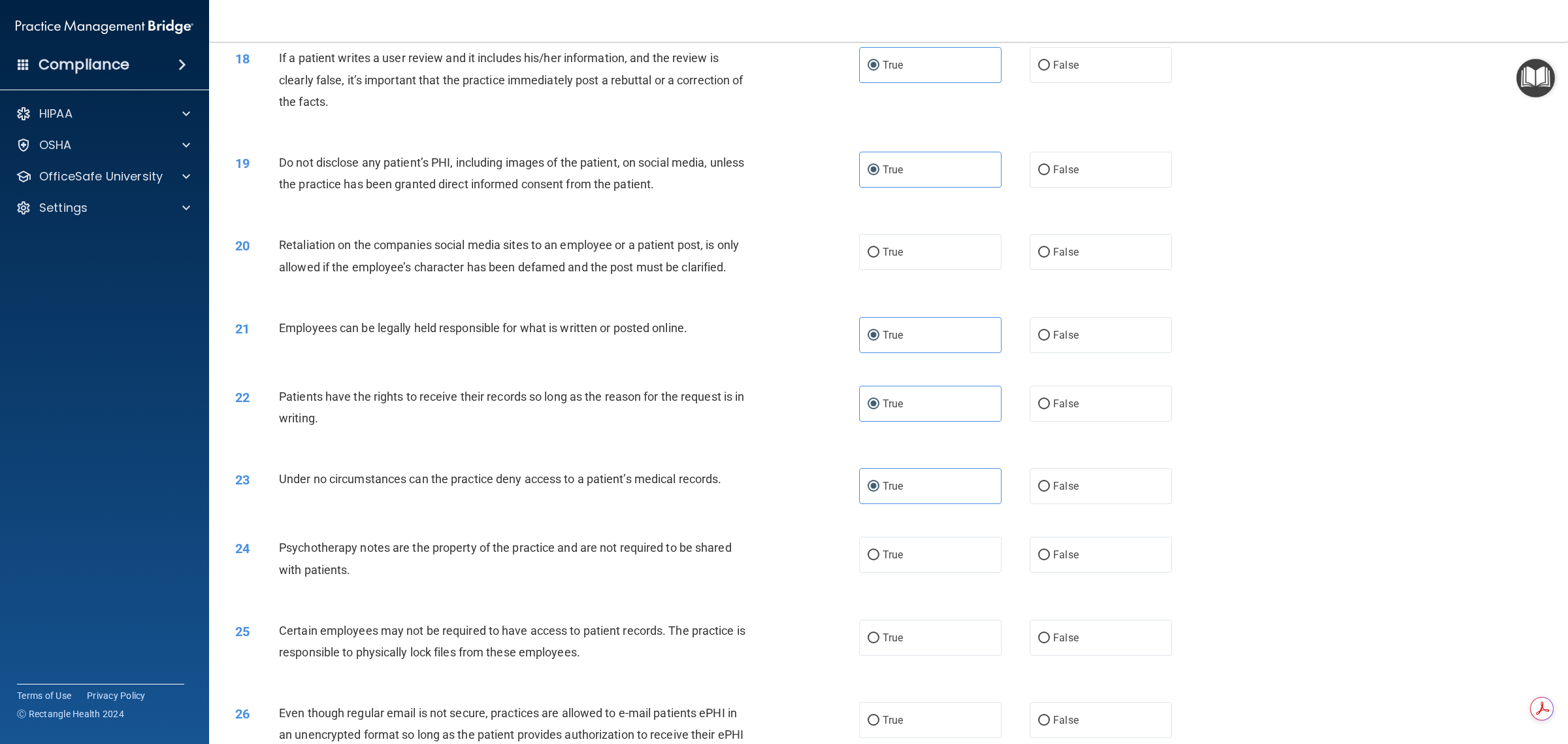
scroll to position [1715, 0]
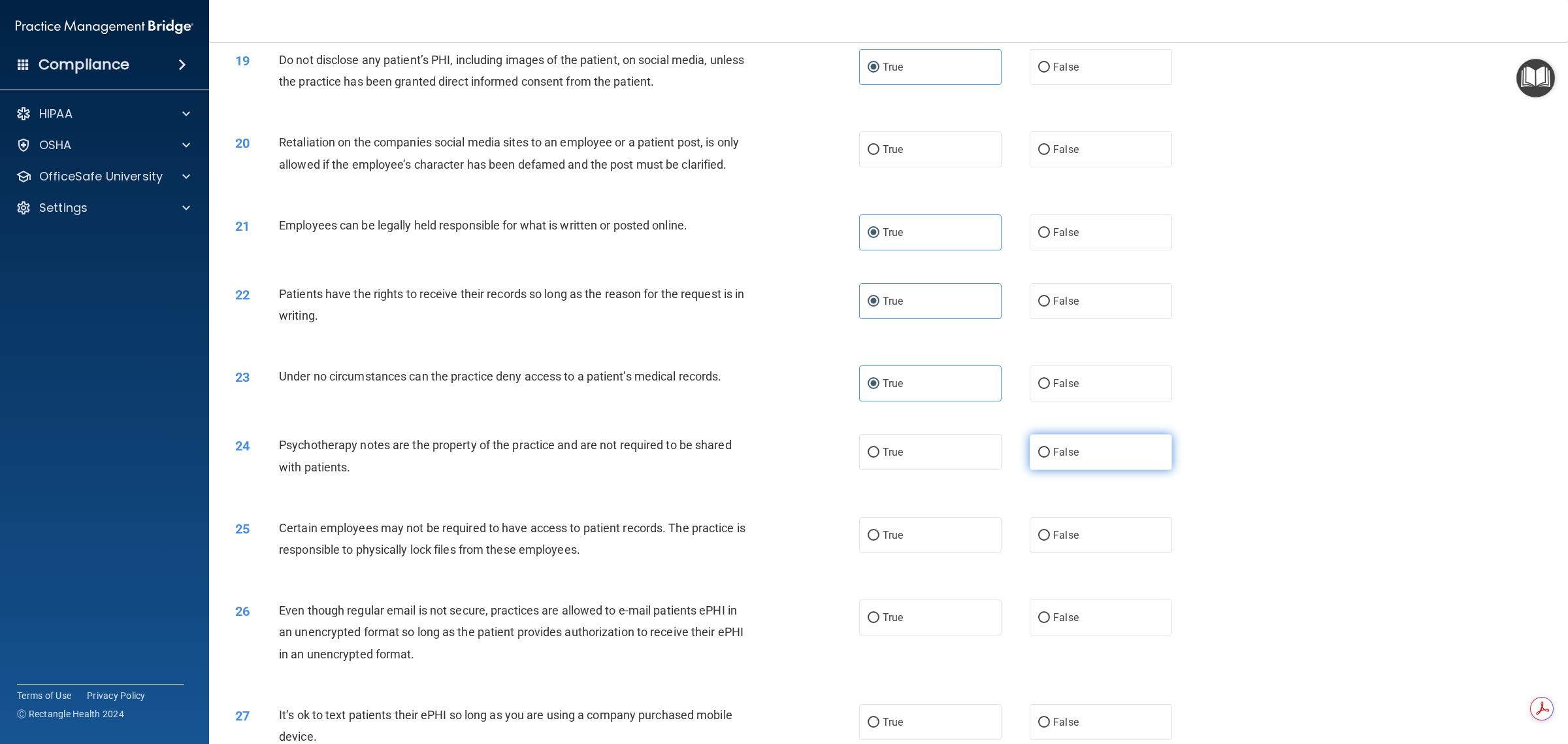
click at [782, 458] on label "False" at bounding box center [1101, 452] width 142 height 36
click at [782, 458] on input "False" at bounding box center [1043, 453] width 12 height 10
radio input "true"
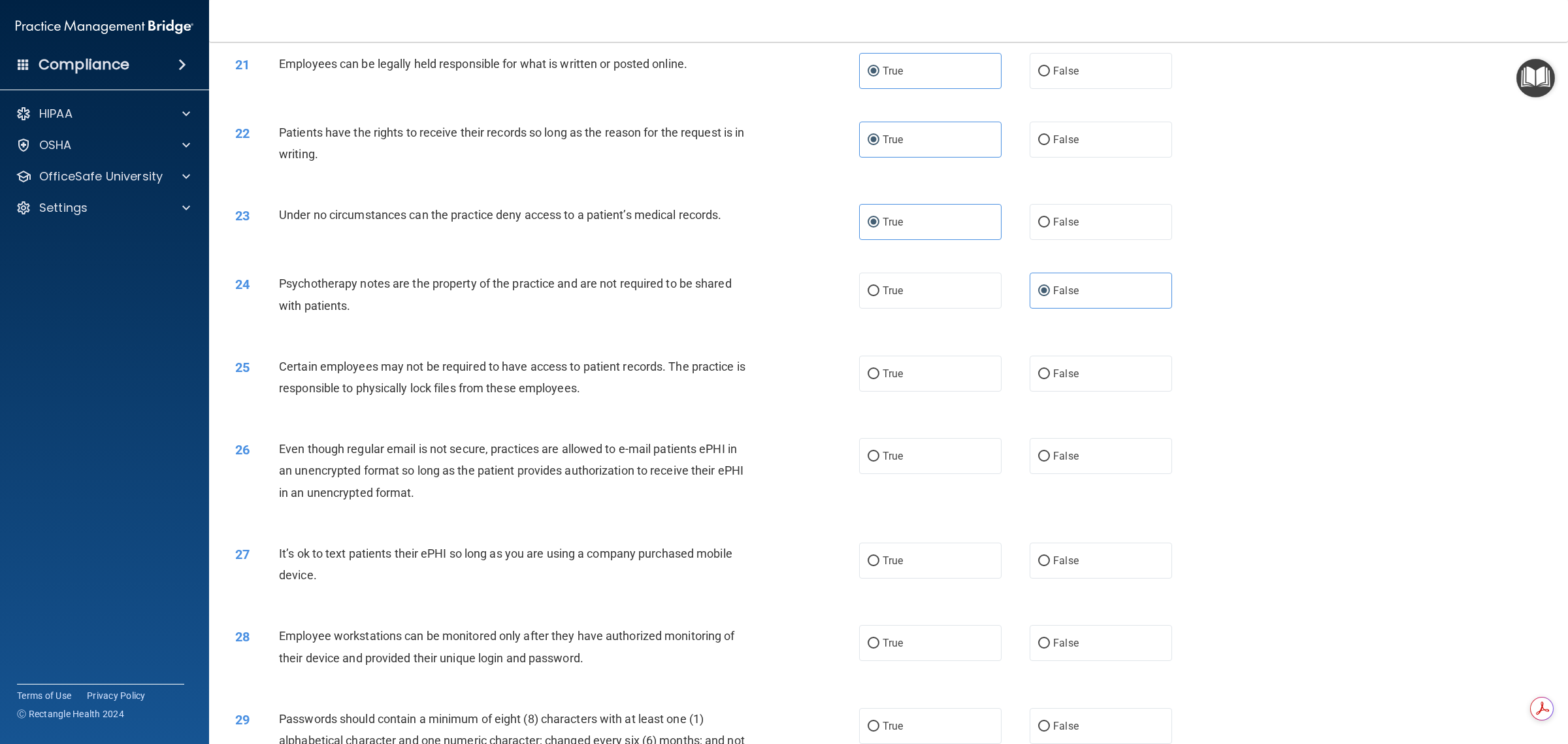
scroll to position [1879, 0]
click at [782, 383] on label "True" at bounding box center [930, 371] width 142 height 36
click at [782, 377] on input "True" at bounding box center [873, 372] width 12 height 10
radio input "true"
click at [782, 461] on label "True" at bounding box center [930, 454] width 142 height 36
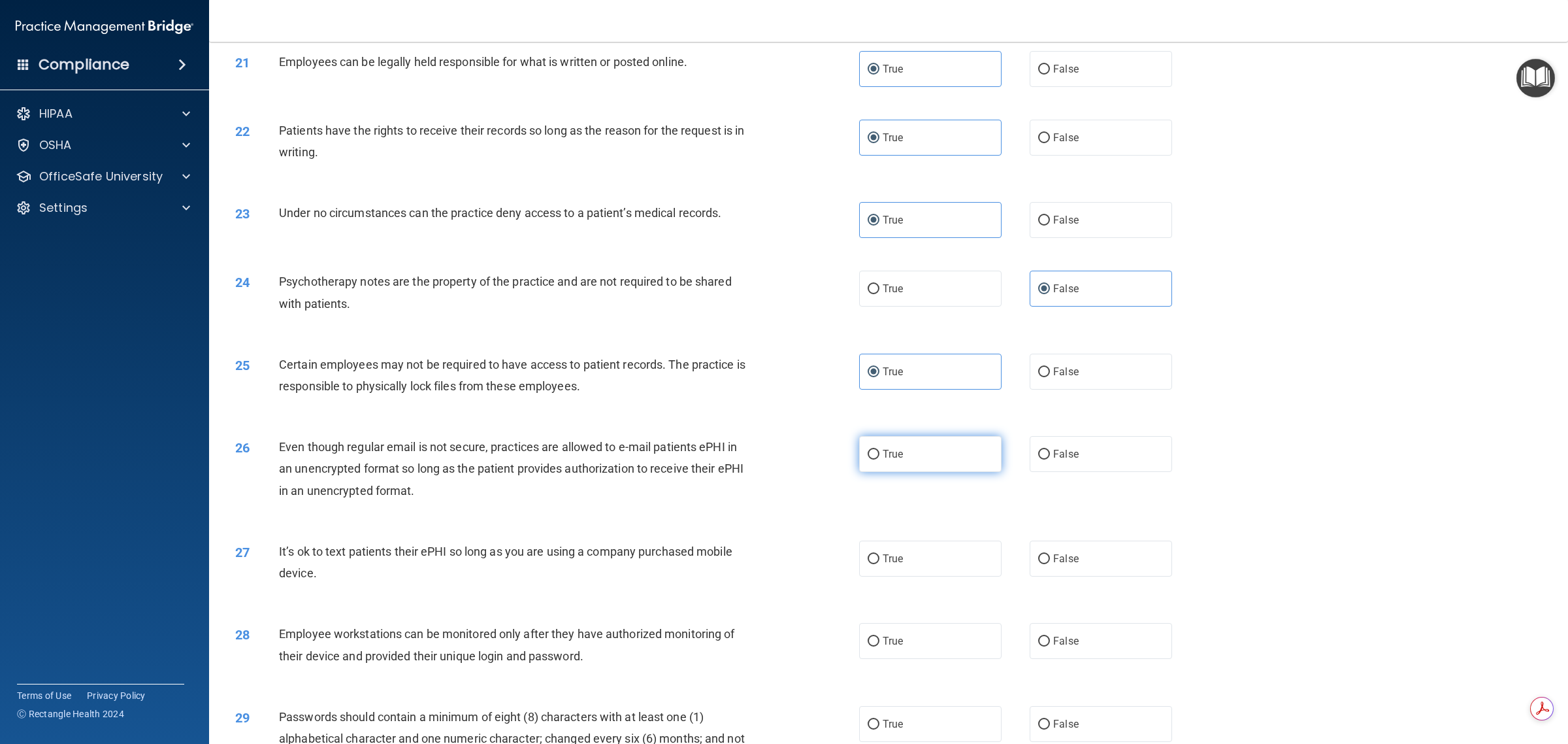
click at [782, 460] on input "True" at bounding box center [873, 454] width 12 height 10
radio input "true"
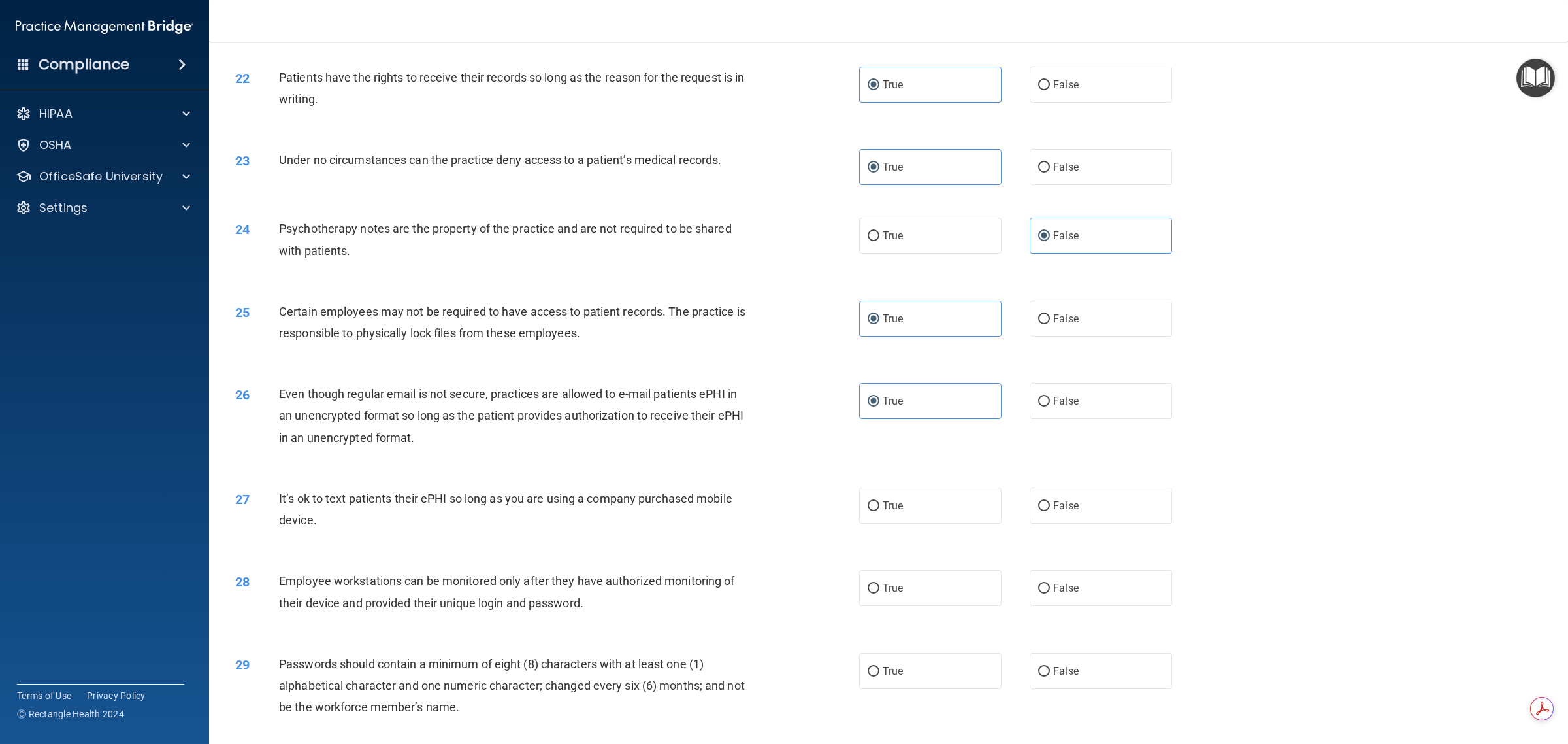
scroll to position [1961, 0]
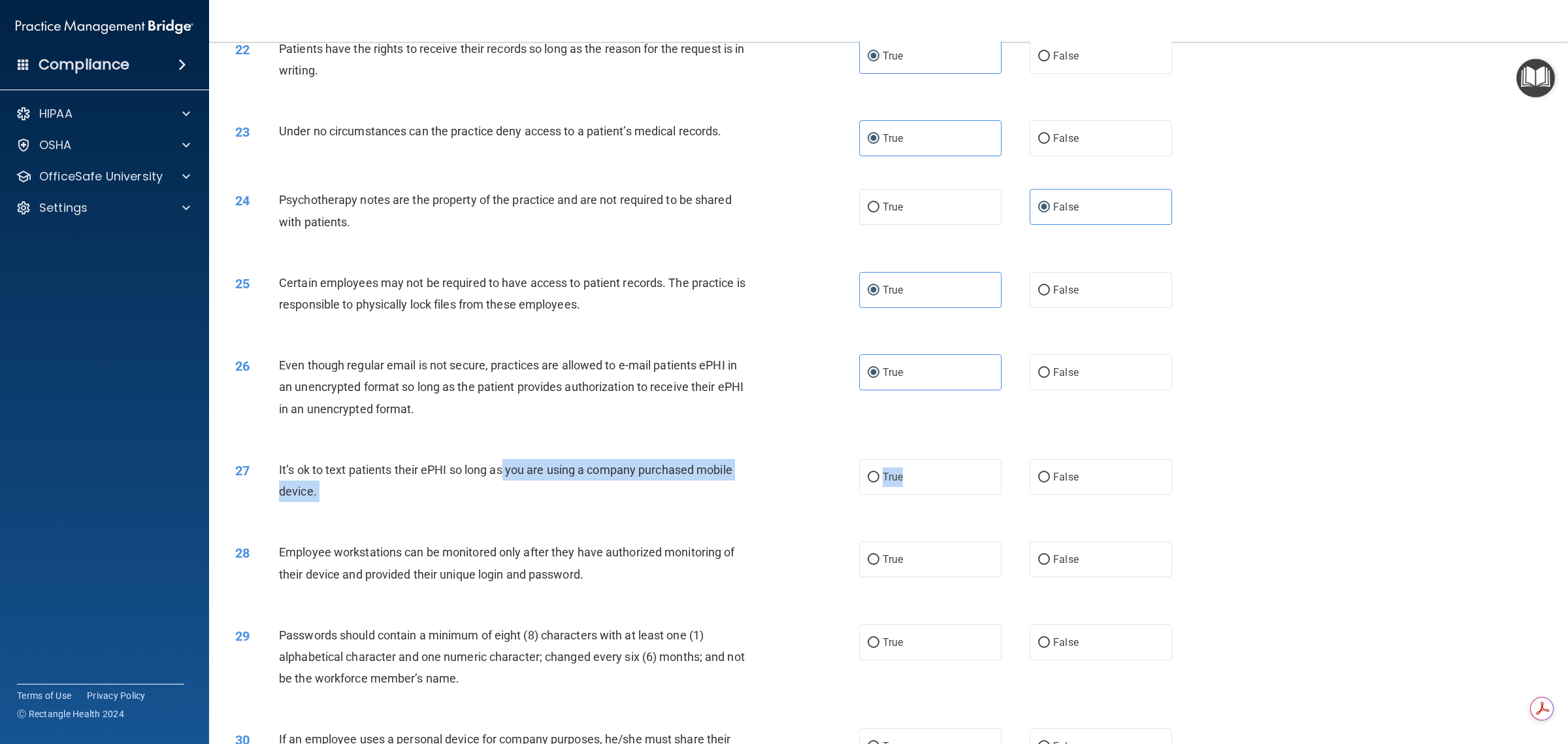
drag, startPoint x: 928, startPoint y: 487, endPoint x: 487, endPoint y: 479, distance: 441.1
click at [782, 459] on ng-form "27 It’s ok to text patients their ePHI so long as you are using a company purch…" at bounding box center [1201, 459] width 0 height 0
drag, startPoint x: 482, startPoint y: 494, endPoint x: 618, endPoint y: 492, distance: 136.0
click at [484, 494] on div "It’s ok to text patients their ePHI so long as you are using a company purchase…" at bounding box center [520, 481] width 483 height 43
click at [782, 485] on label "True" at bounding box center [930, 477] width 142 height 36
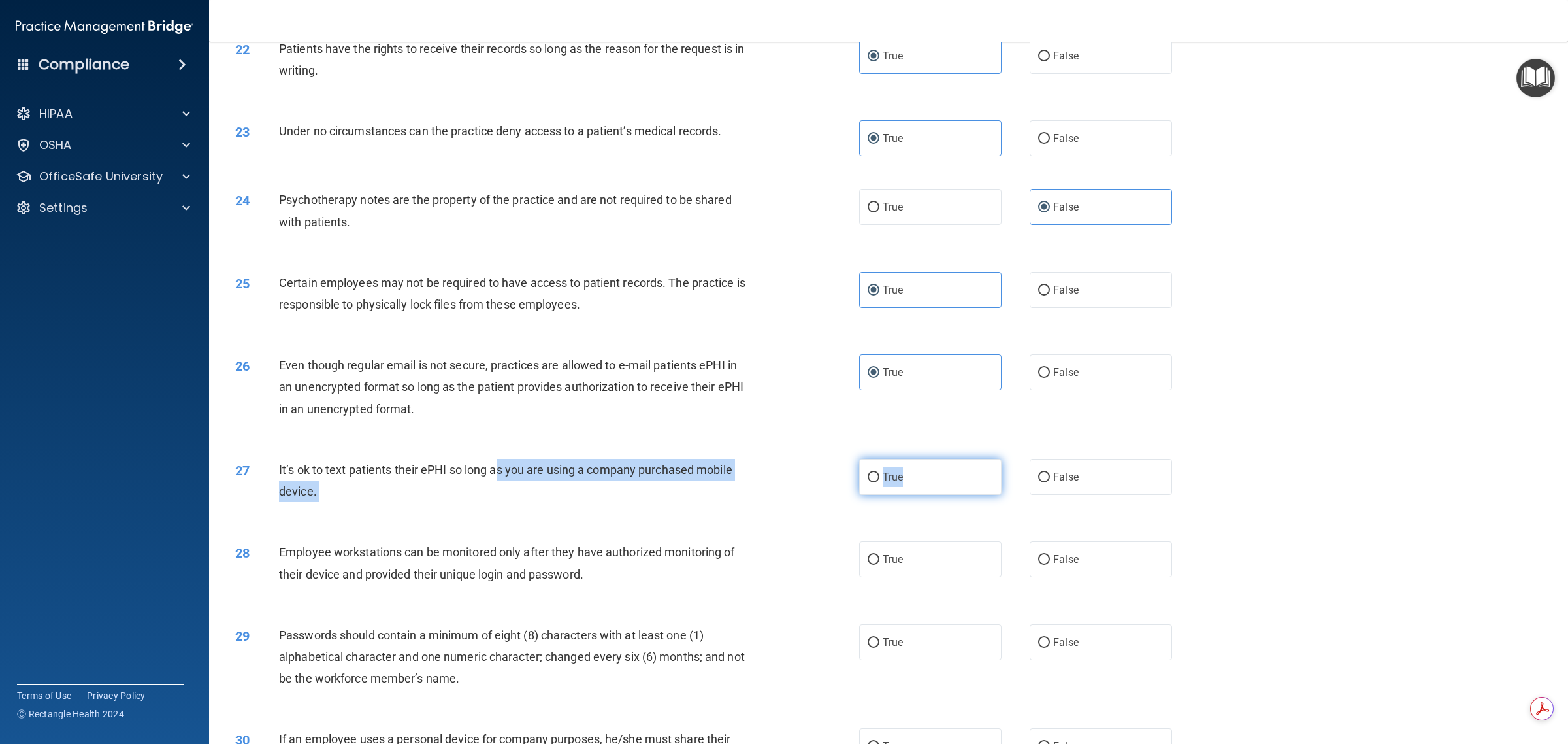
click at [782, 483] on input "True" at bounding box center [873, 477] width 12 height 10
radio input "true"
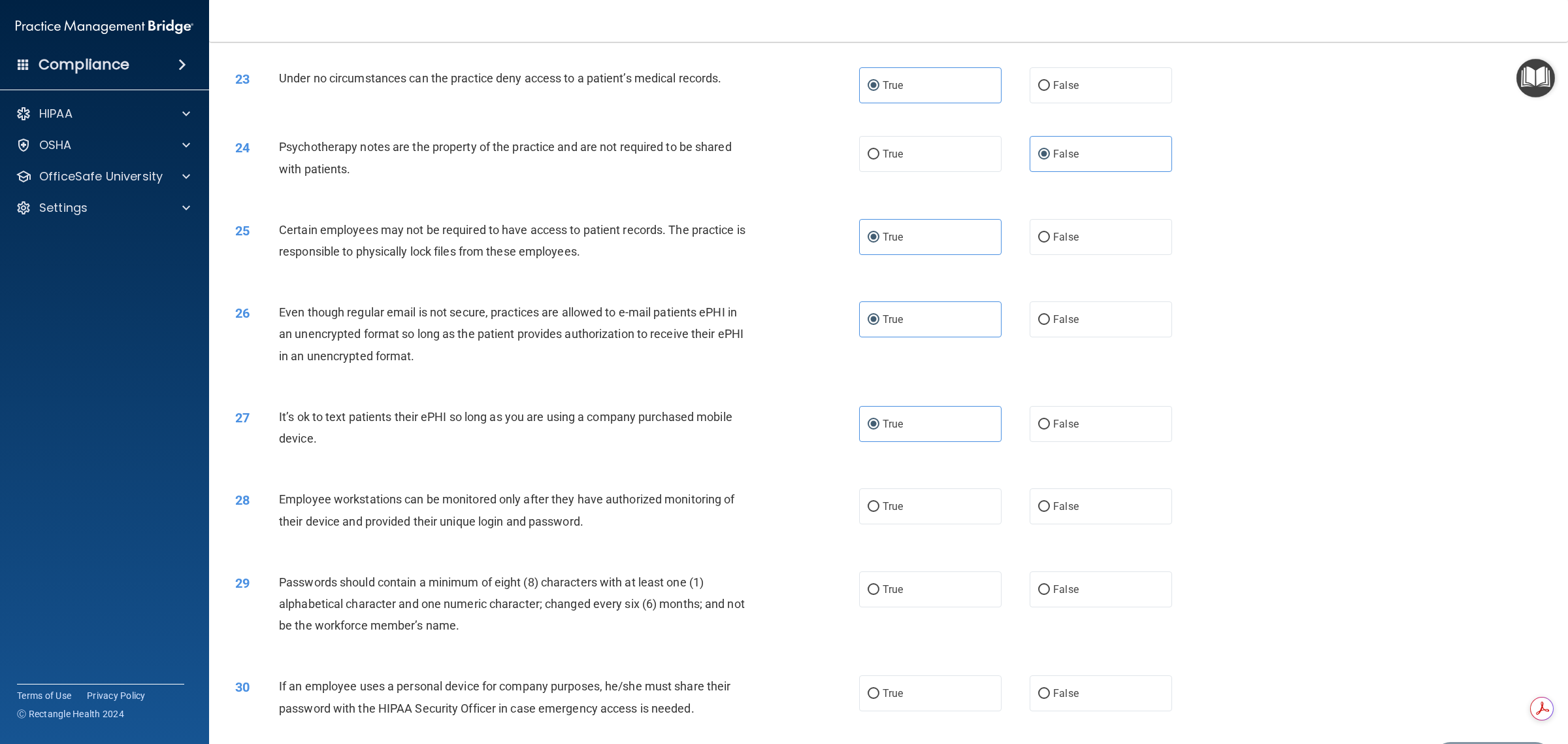
scroll to position [2097, 0]
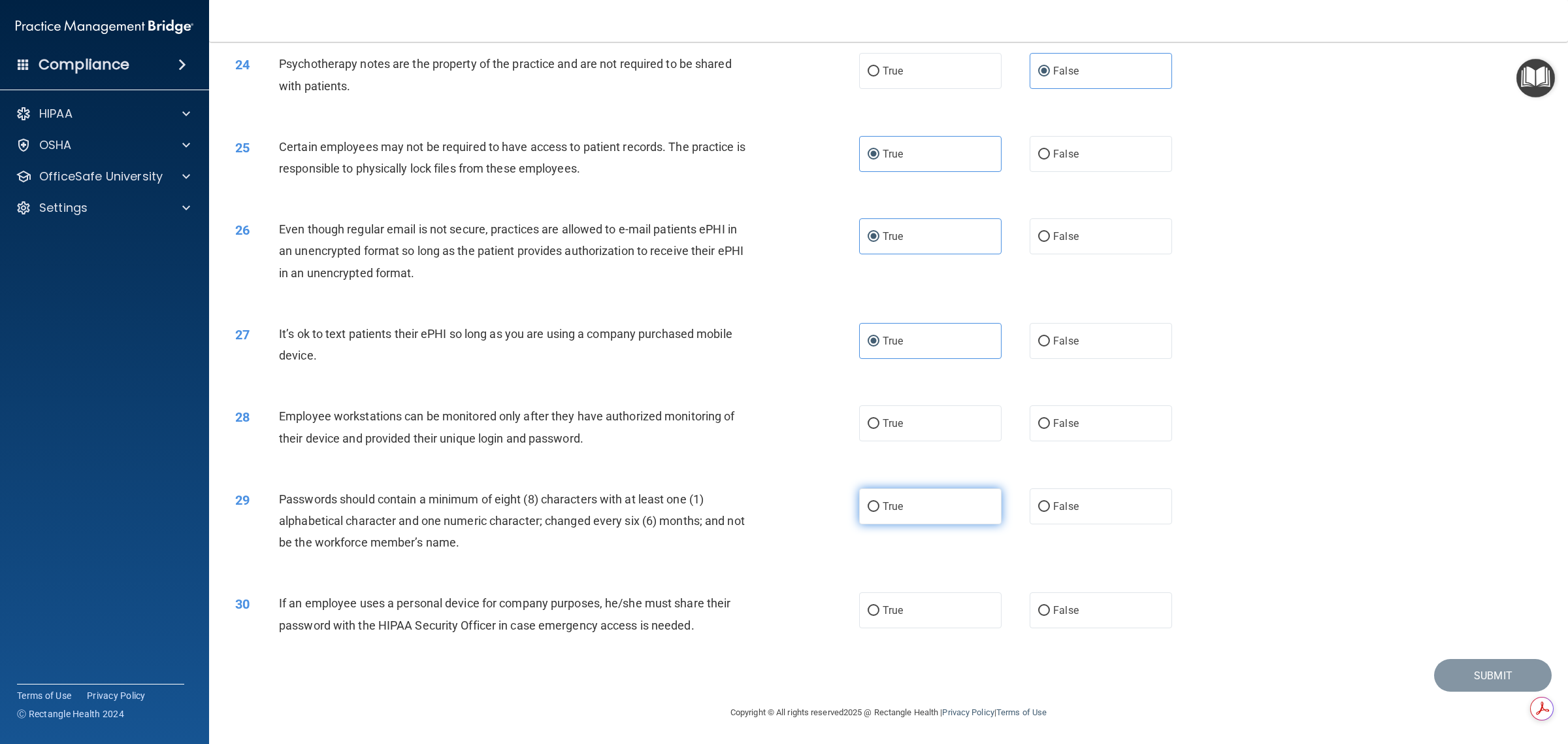
click at [782, 503] on label "True" at bounding box center [930, 506] width 142 height 36
click at [782, 503] on input "True" at bounding box center [873, 507] width 12 height 10
radio input "true"
click at [782, 622] on label "True" at bounding box center [930, 610] width 142 height 36
click at [782, 615] on input "True" at bounding box center [873, 611] width 12 height 10
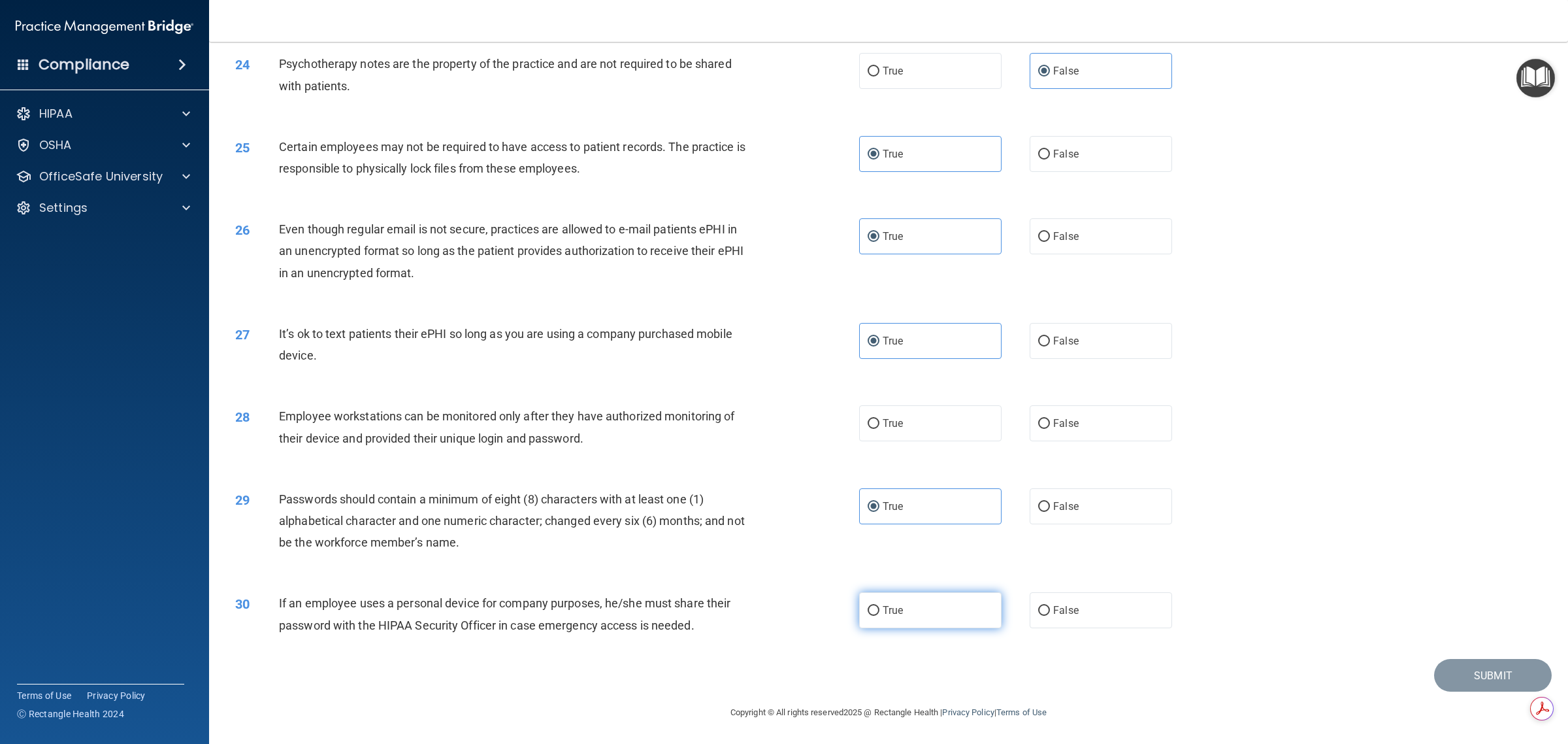
radio input "true"
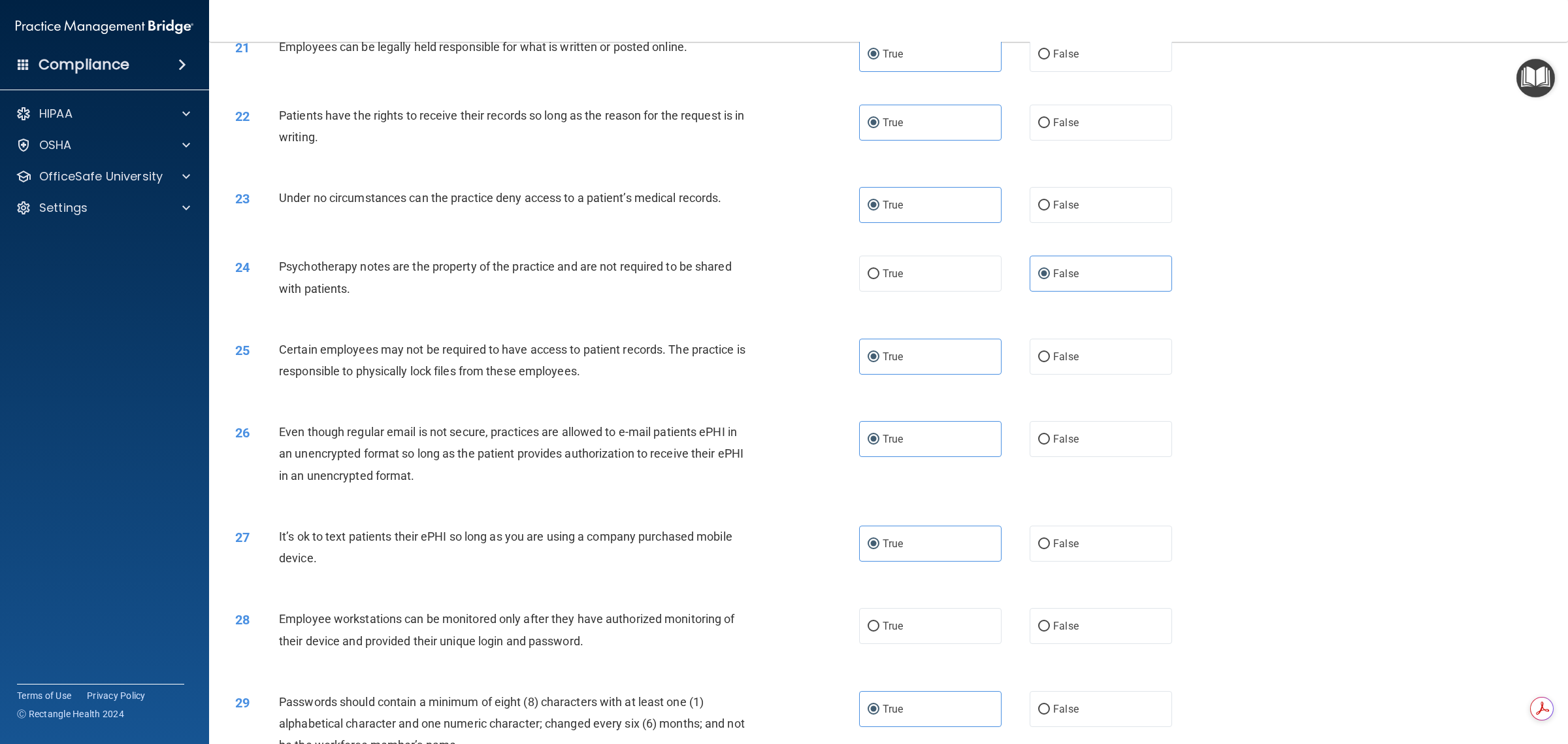
scroll to position [1852, 0]
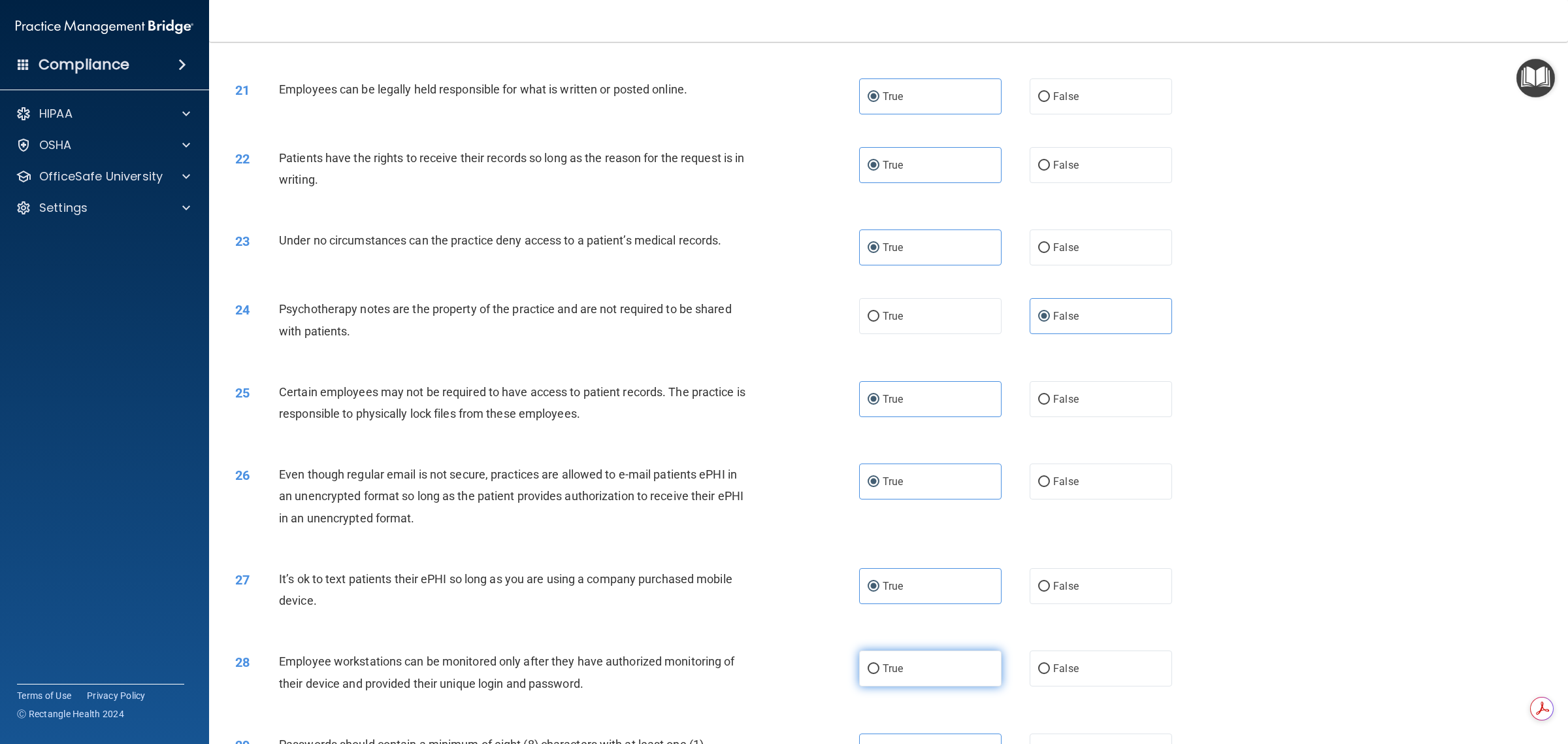
click at [782, 671] on label "True" at bounding box center [930, 669] width 142 height 36
click at [782, 671] on input "True" at bounding box center [873, 669] width 12 height 10
radio input "true"
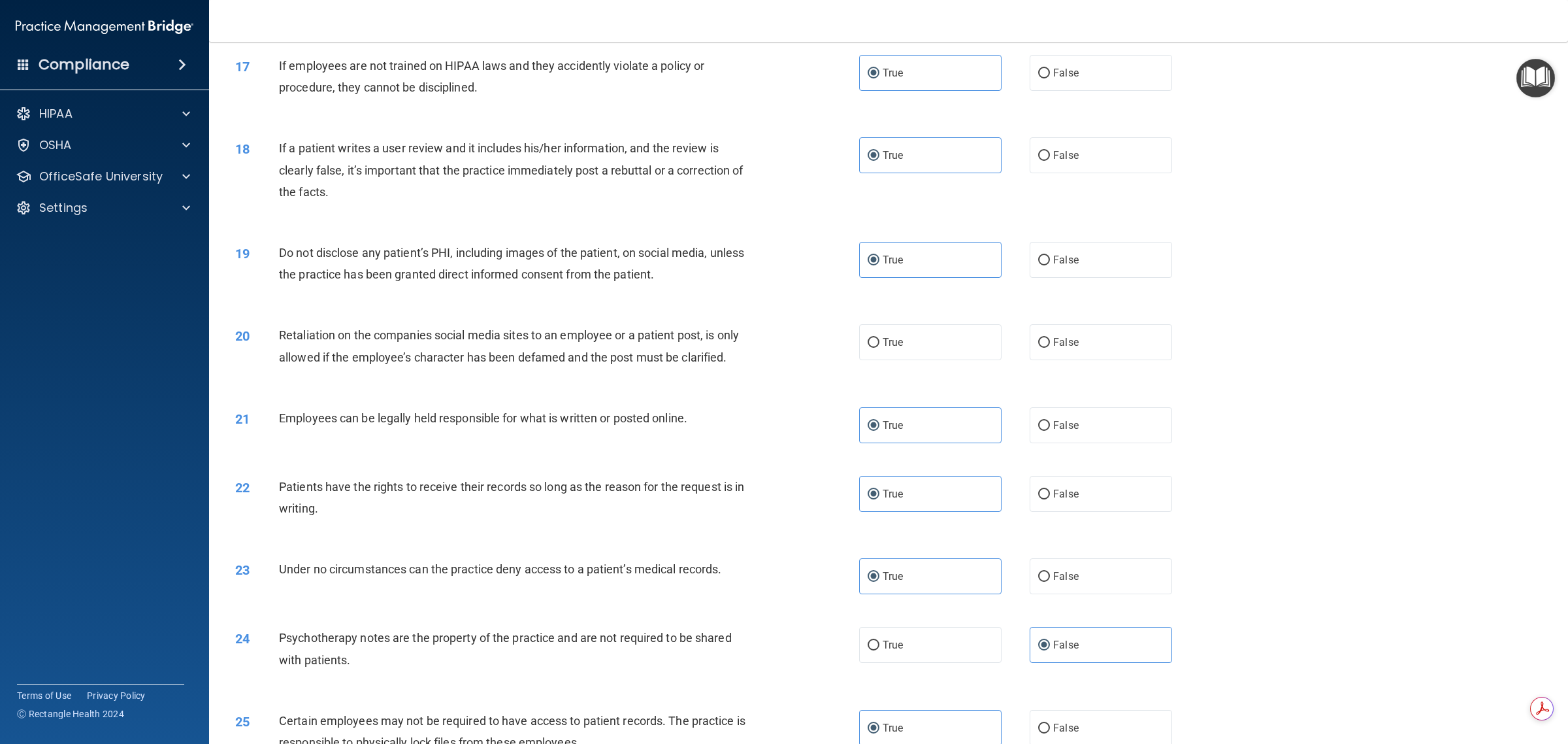
scroll to position [1443, 0]
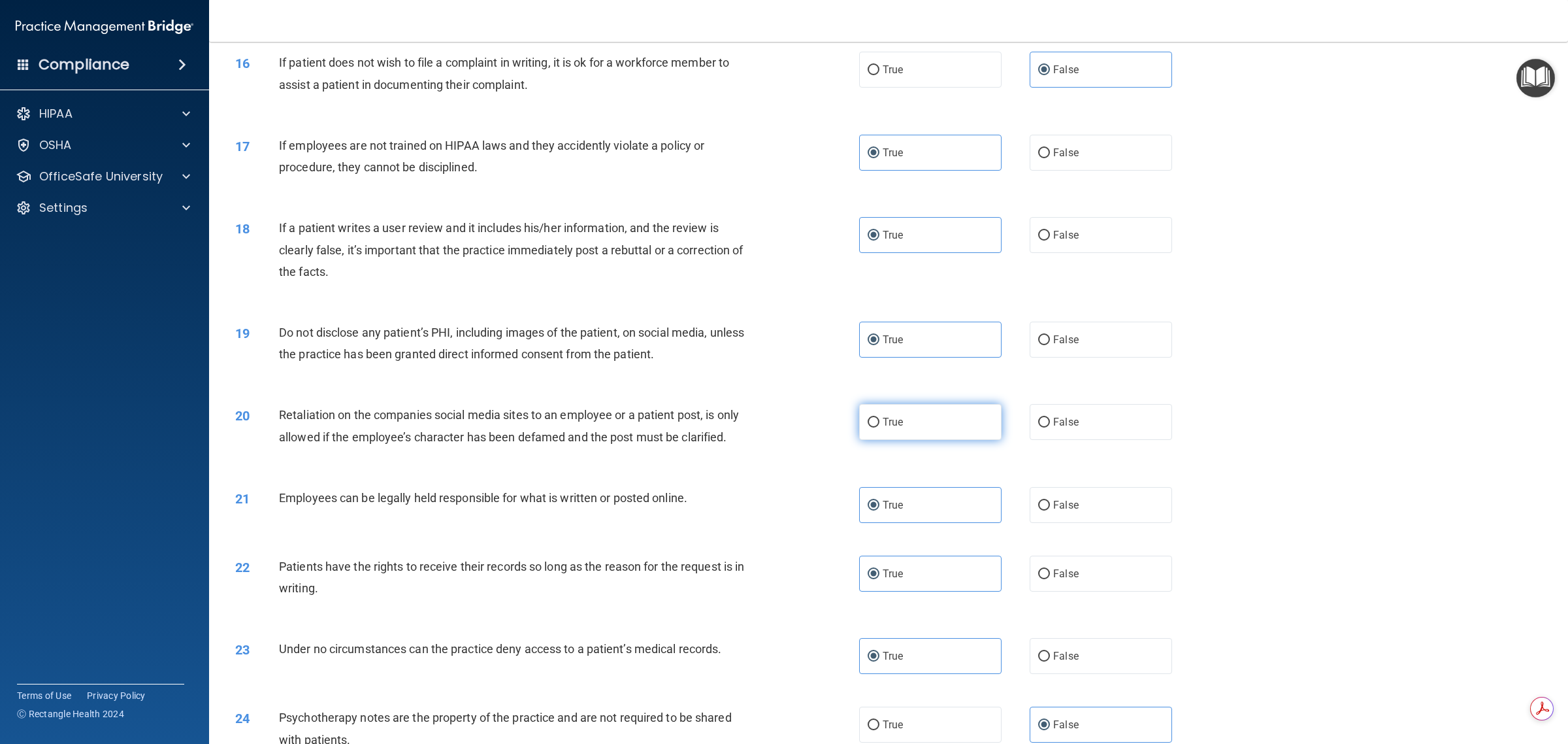
click at [782, 427] on span "True" at bounding box center [892, 422] width 20 height 12
click at [782, 427] on input "True" at bounding box center [873, 422] width 12 height 10
radio input "true"
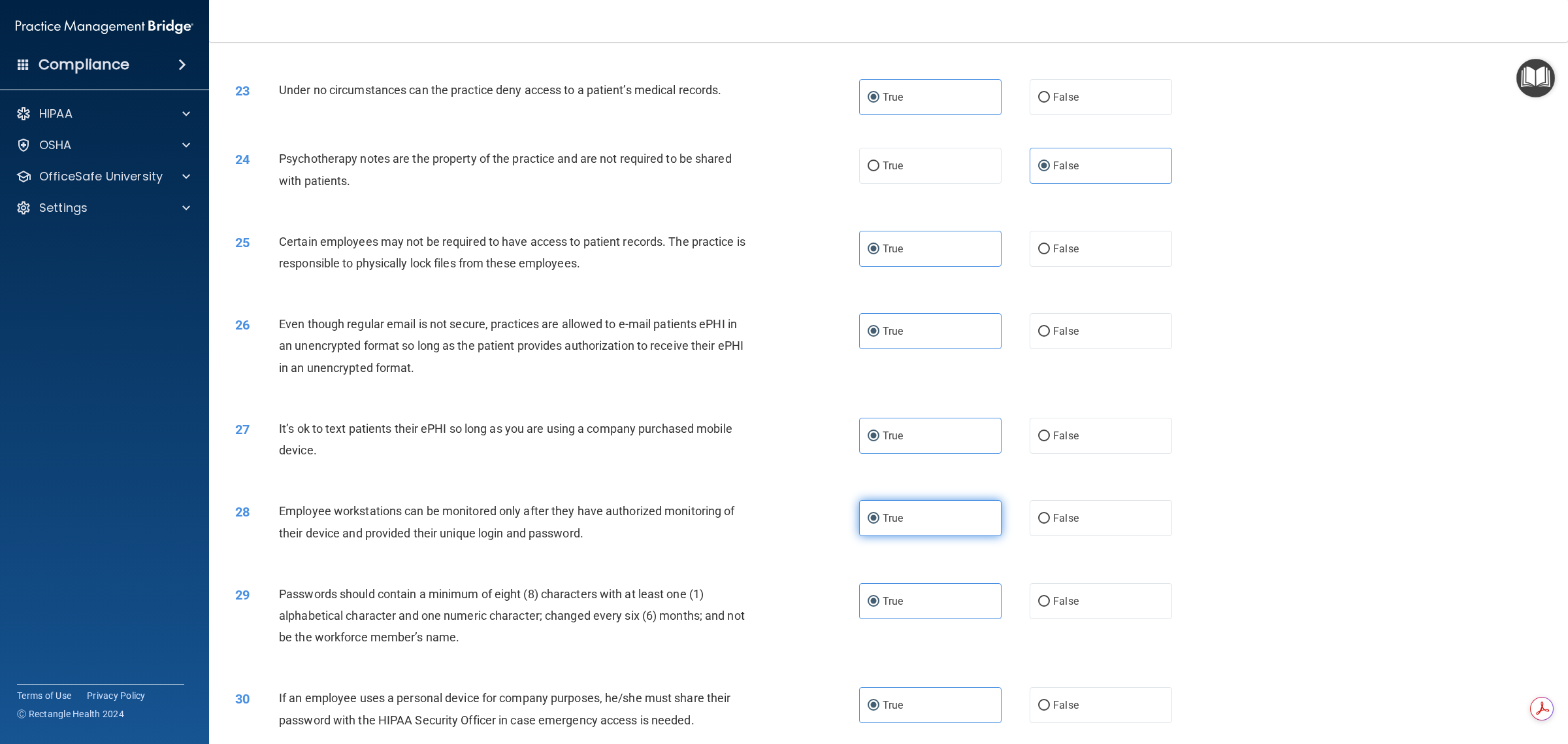
scroll to position [2097, 0]
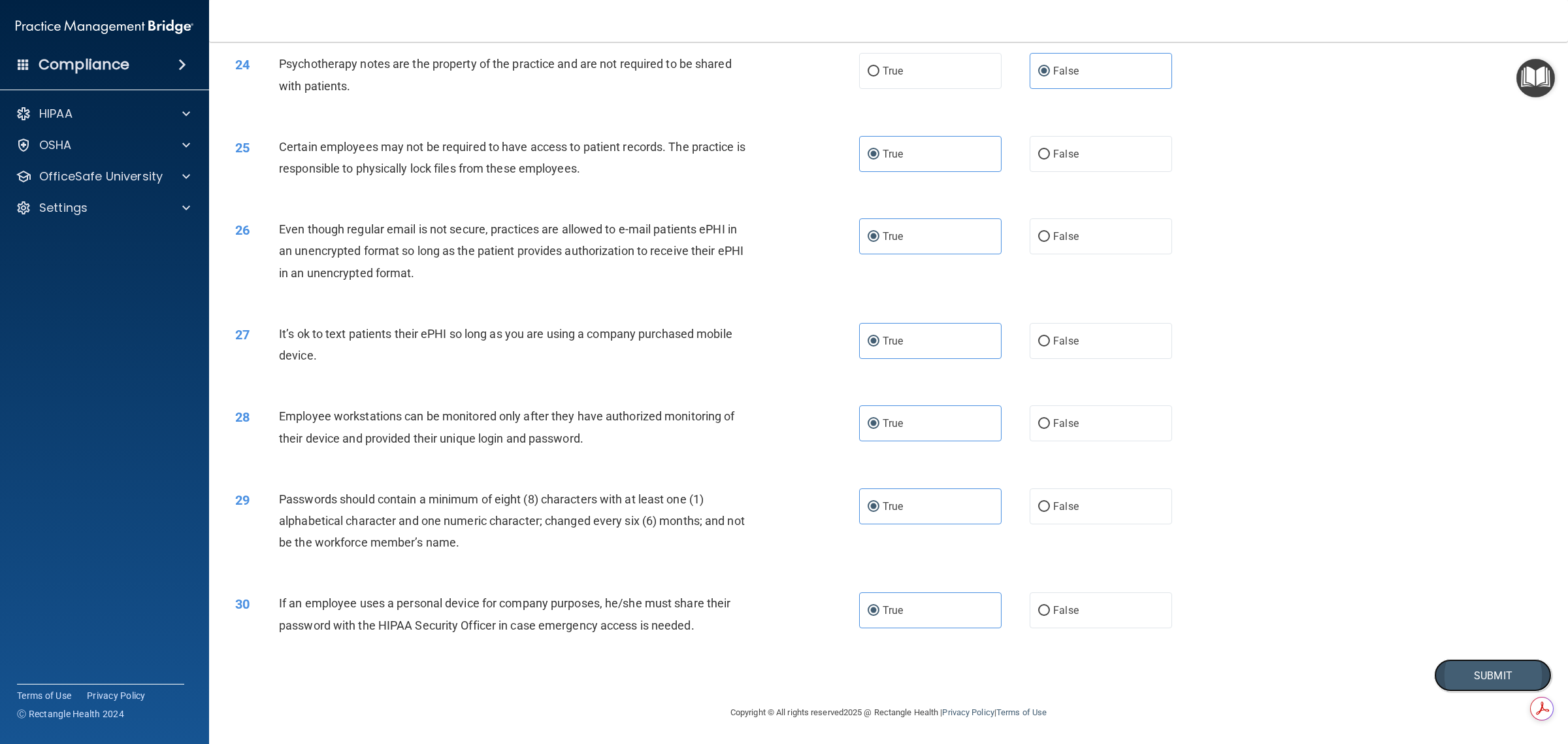
click at [782, 673] on button "Submit" at bounding box center [1493, 676] width 117 height 33
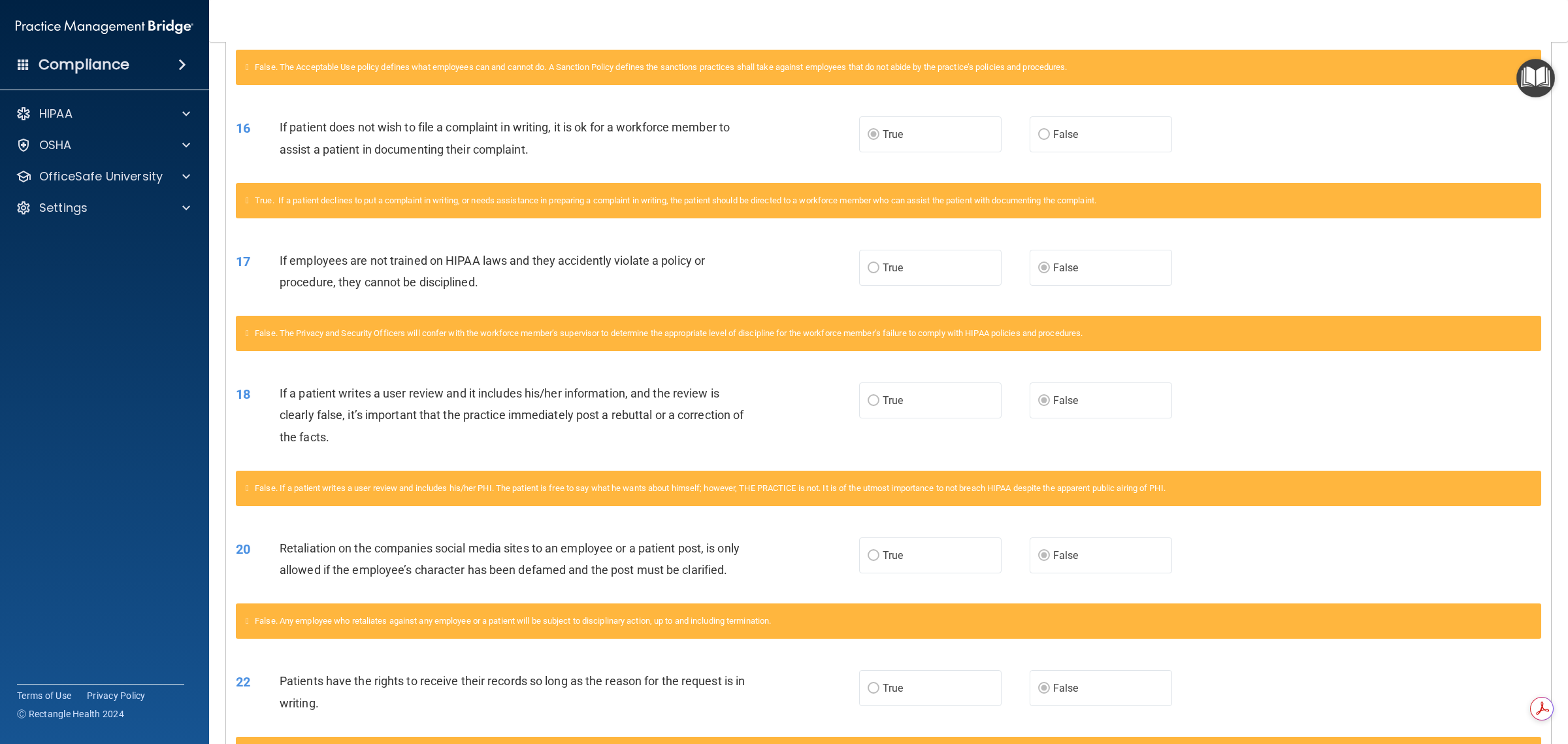
scroll to position [1389, 0]
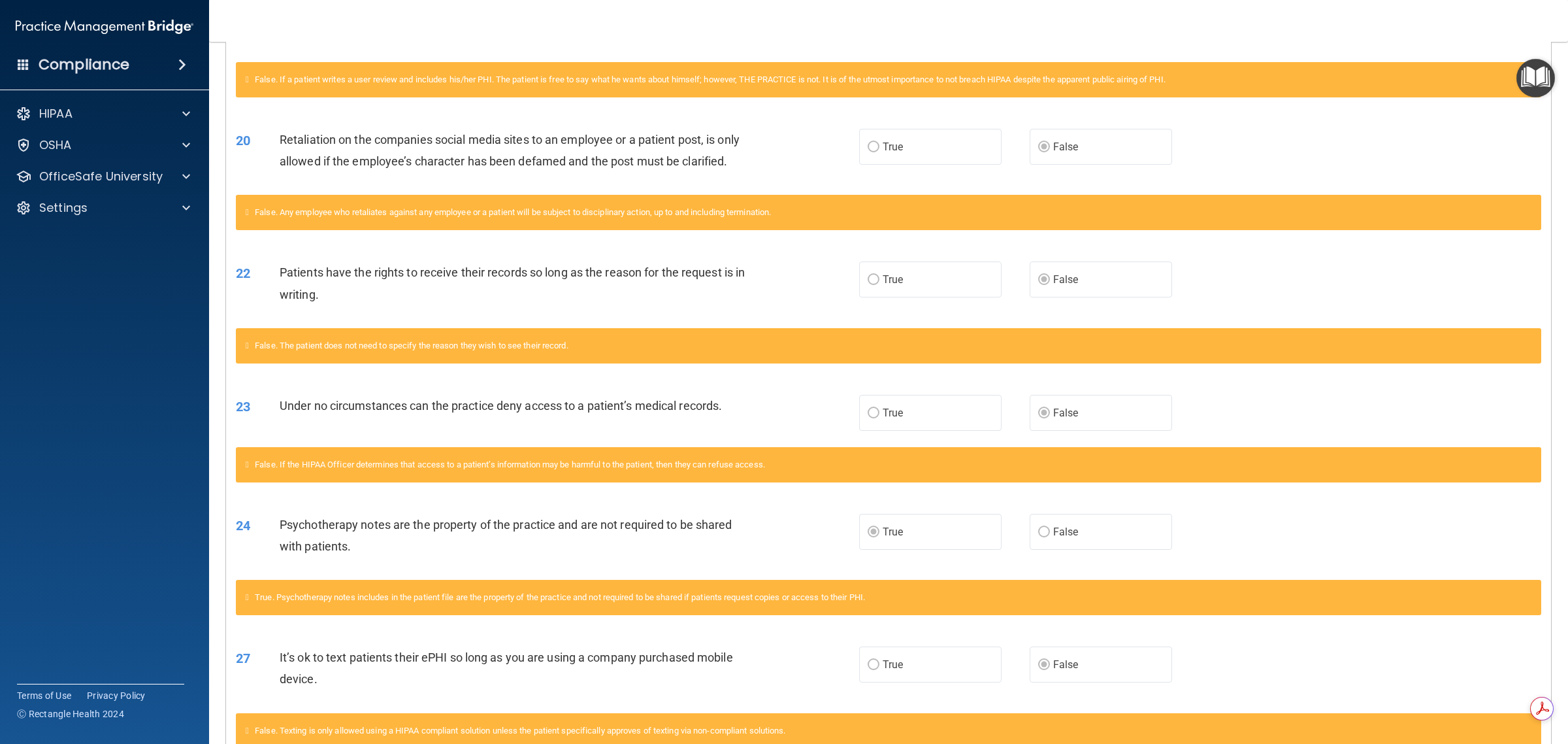
click at [249, 345] on icon at bounding box center [247, 345] width 3 height 8
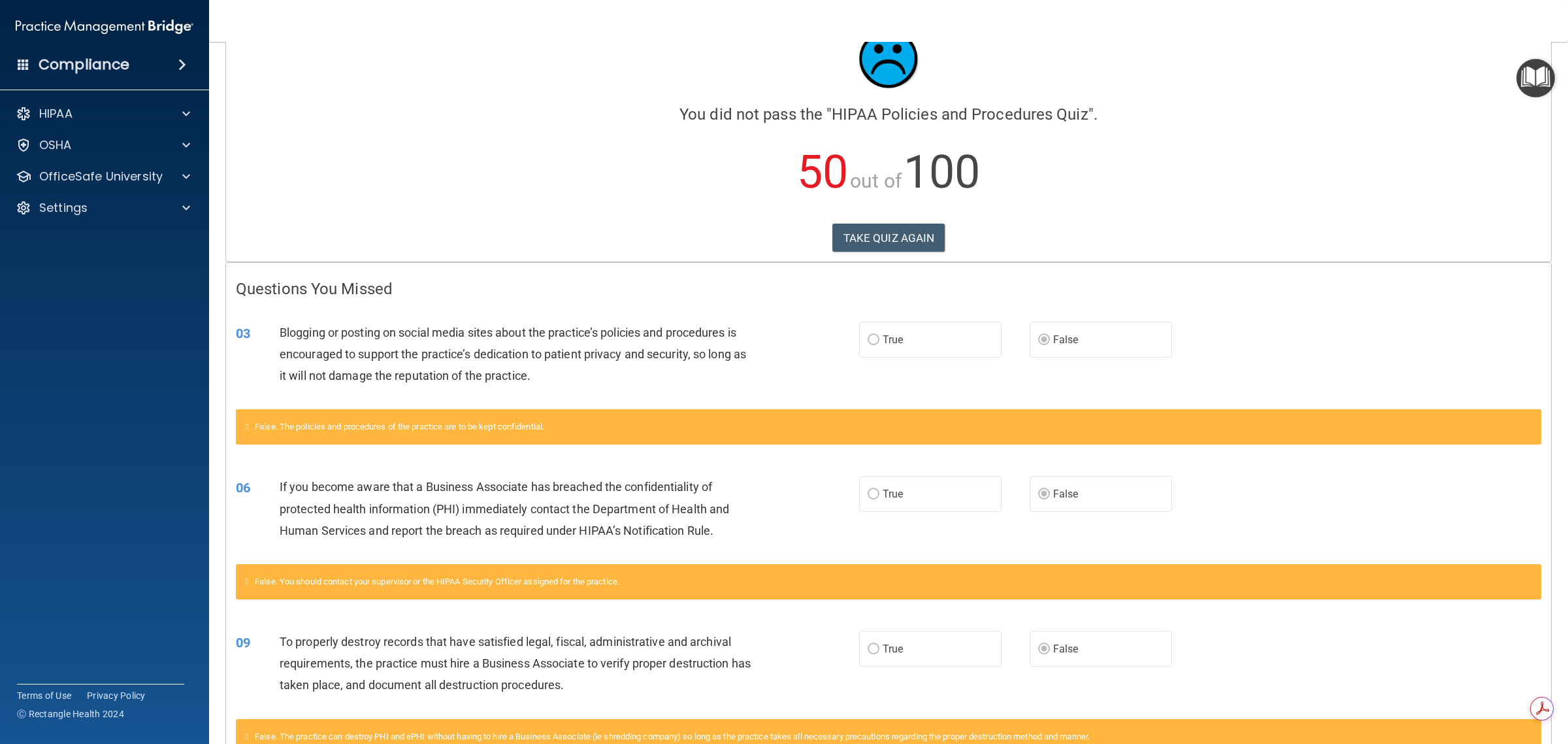
scroll to position [0, 0]
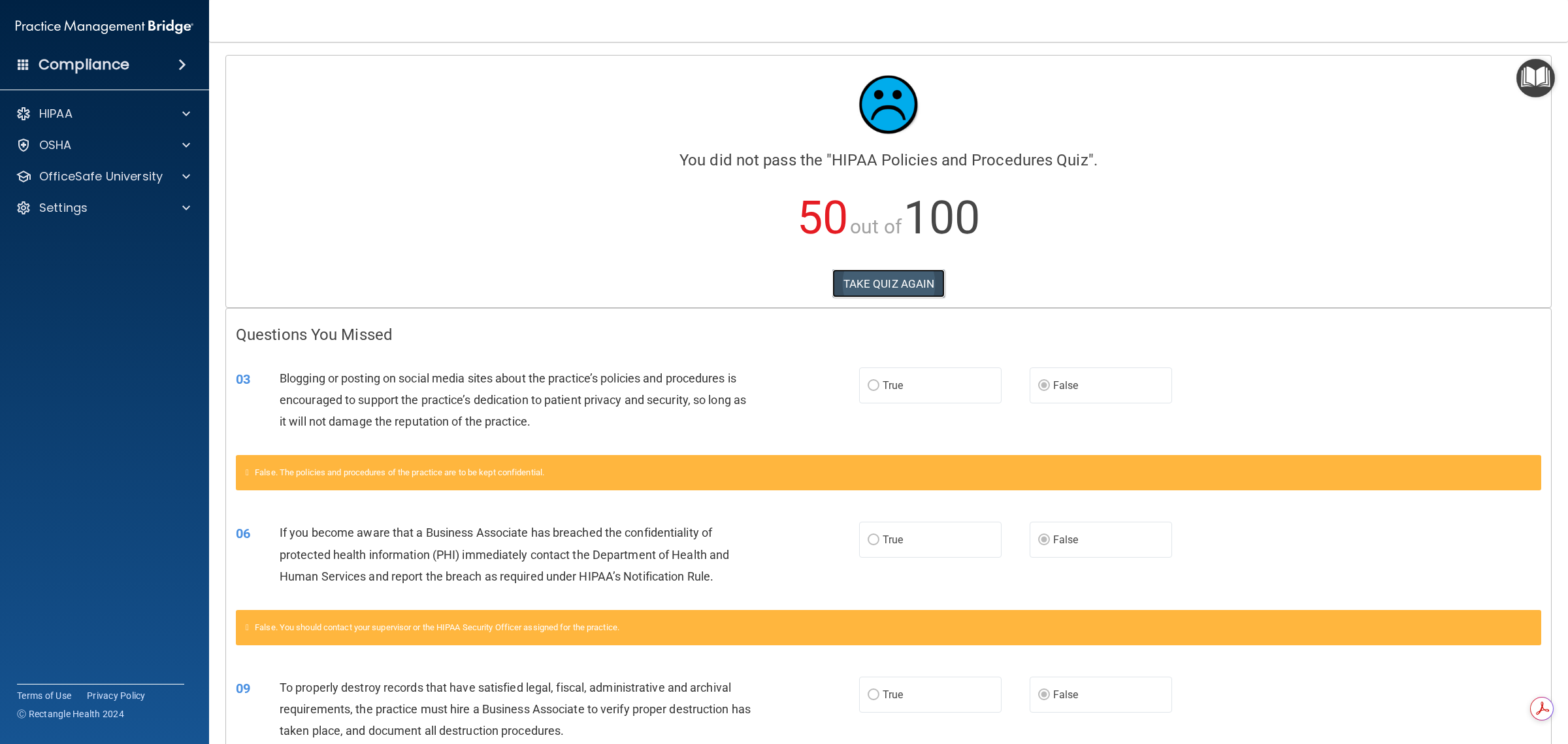
click at [782, 282] on button "TAKE QUIZ AGAIN" at bounding box center [889, 283] width 113 height 29
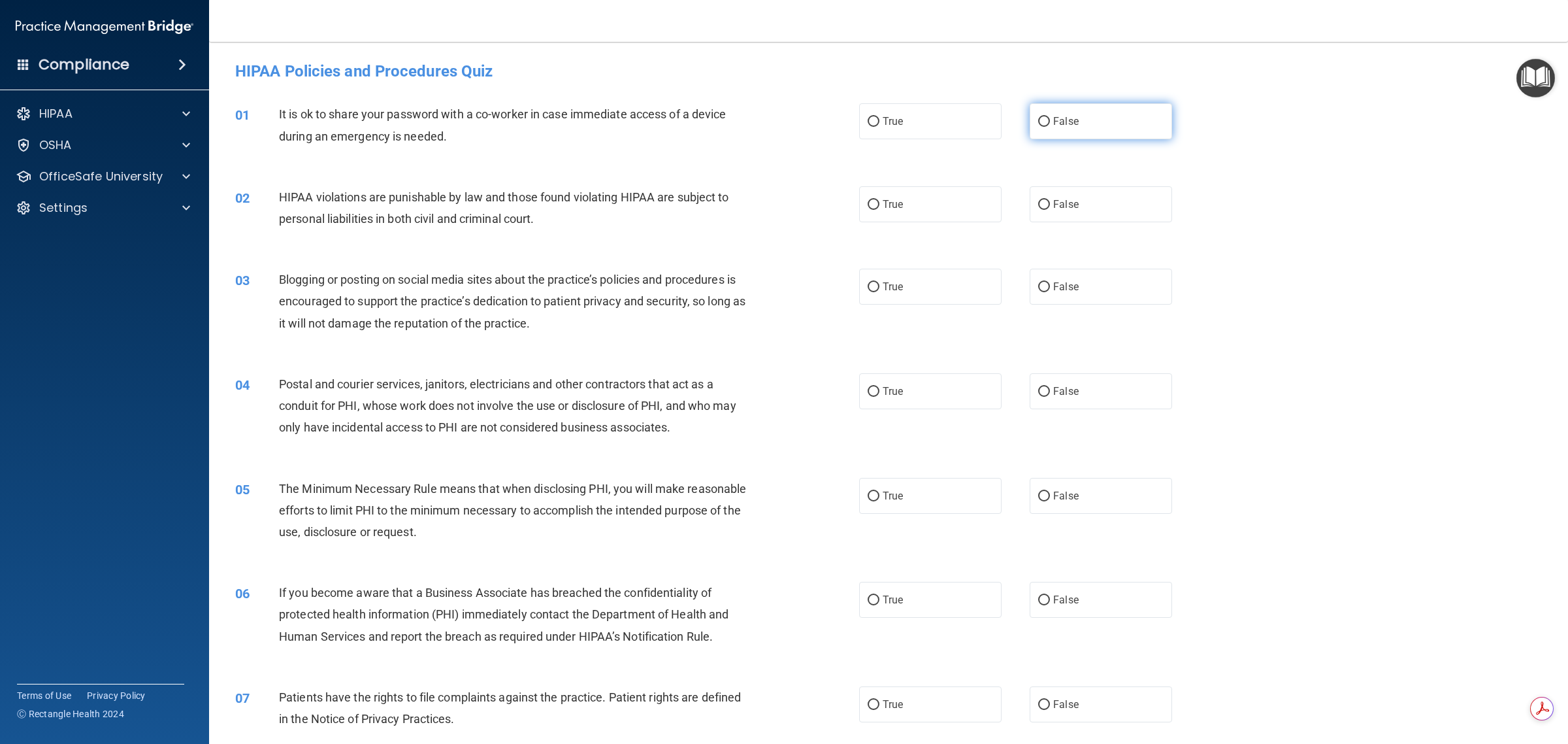
click at [782, 116] on label "False" at bounding box center [1101, 121] width 142 height 36
click at [782, 117] on input "False" at bounding box center [1043, 122] width 12 height 10
radio input "true"
click at [782, 211] on label "True" at bounding box center [930, 204] width 142 height 36
click at [782, 210] on input "True" at bounding box center [873, 205] width 12 height 10
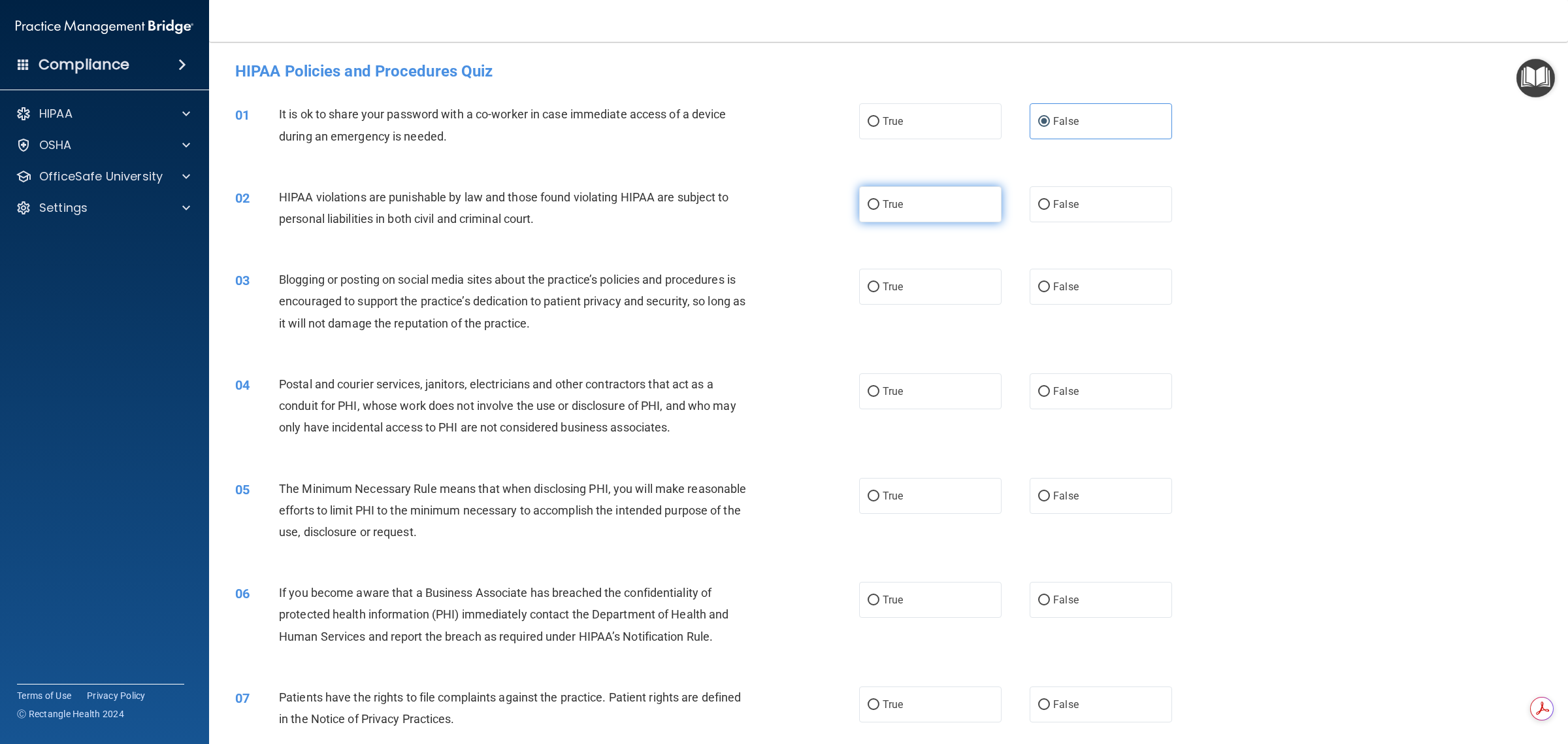
radio input "true"
click at [782, 278] on label "True" at bounding box center [930, 287] width 142 height 36
click at [782, 282] on input "True" at bounding box center [873, 287] width 12 height 10
radio input "true"
click at [782, 387] on span "True" at bounding box center [892, 391] width 20 height 12
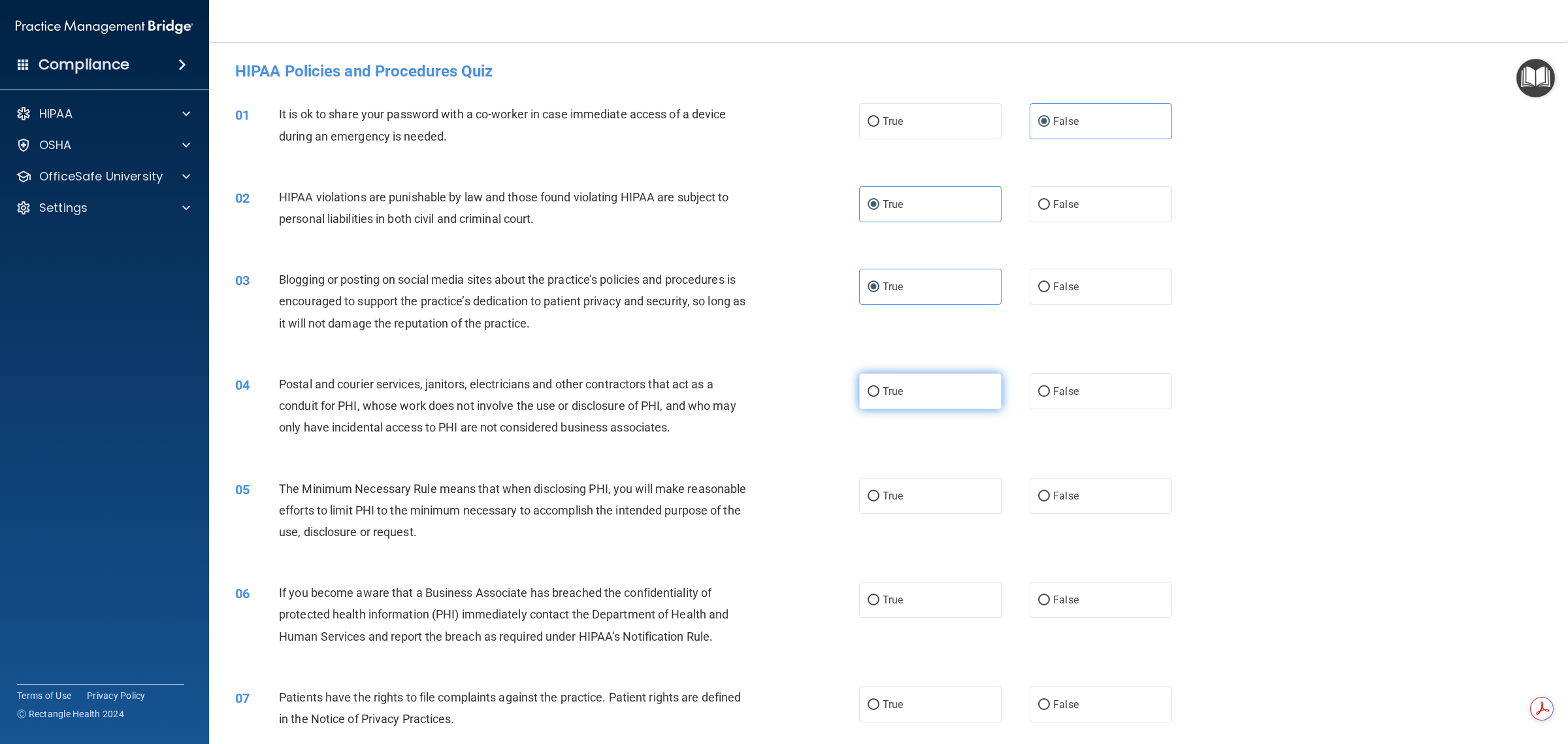
click at [782, 387] on input "True" at bounding box center [873, 392] width 12 height 10
radio input "true"
click at [782, 505] on label "True" at bounding box center [930, 496] width 142 height 36
click at [782, 501] on input "True" at bounding box center [873, 496] width 12 height 10
radio input "true"
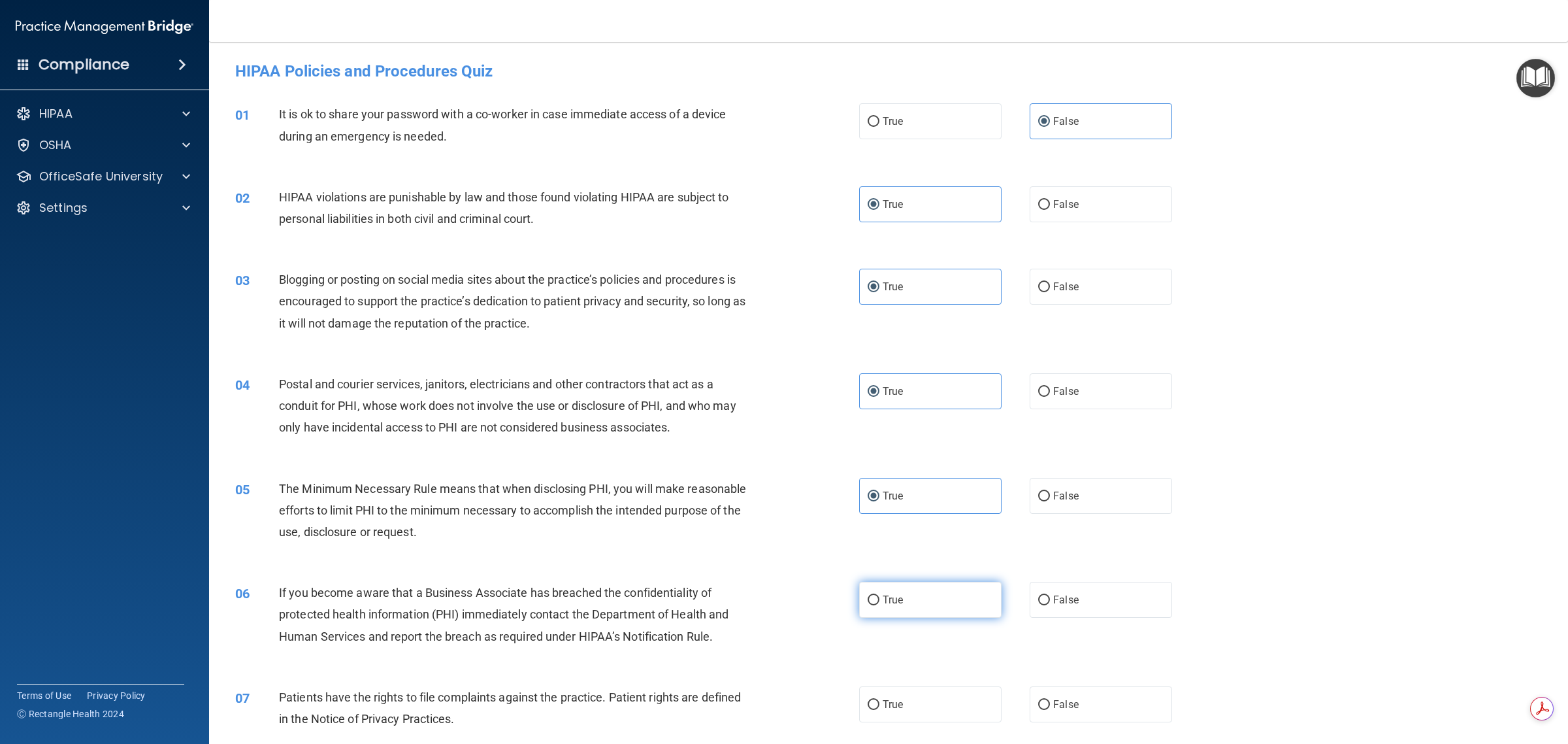
click at [782, 586] on label "True" at bounding box center [930, 599] width 142 height 36
click at [782, 595] on input "True" at bounding box center [873, 600] width 12 height 10
radio input "true"
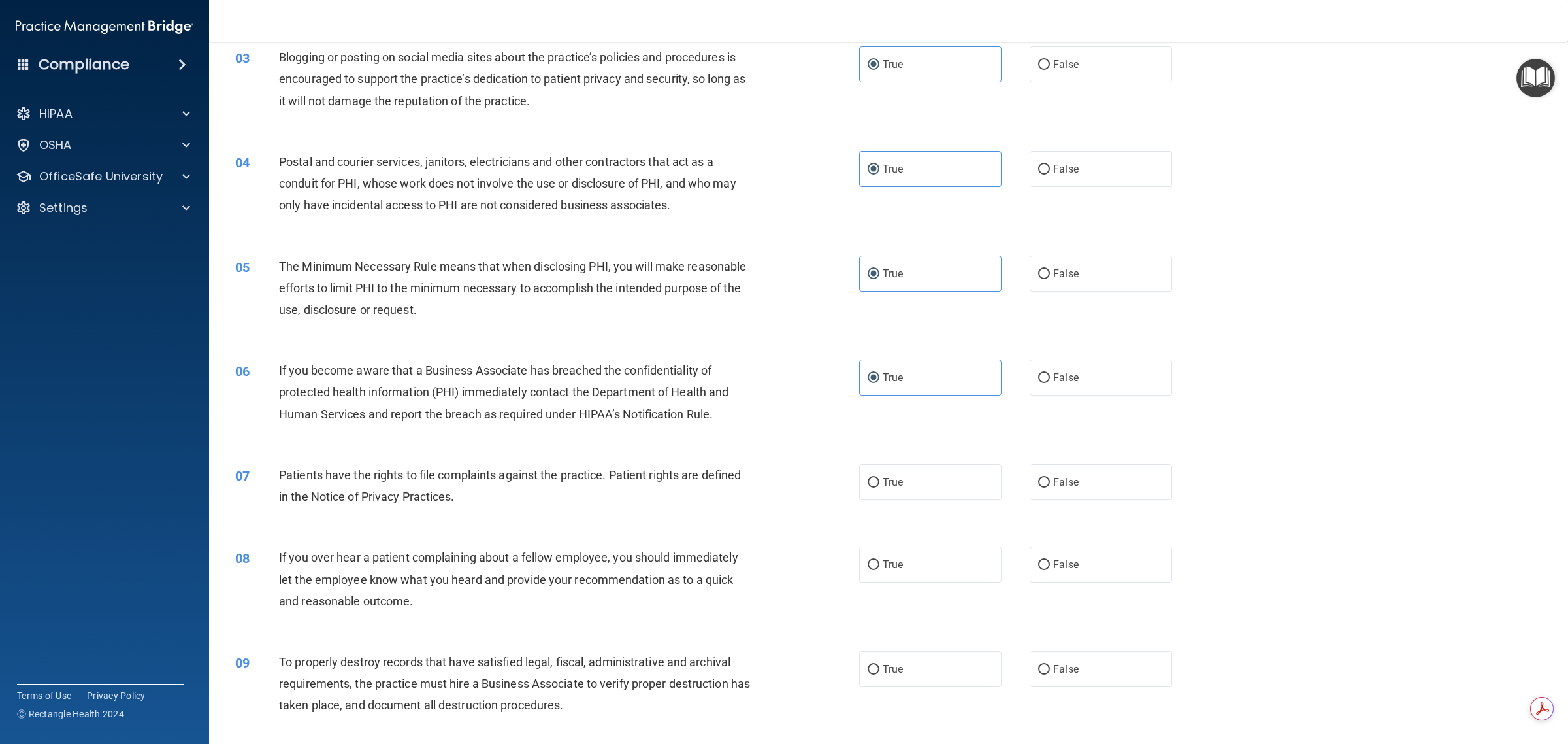
scroll to position [245, 0]
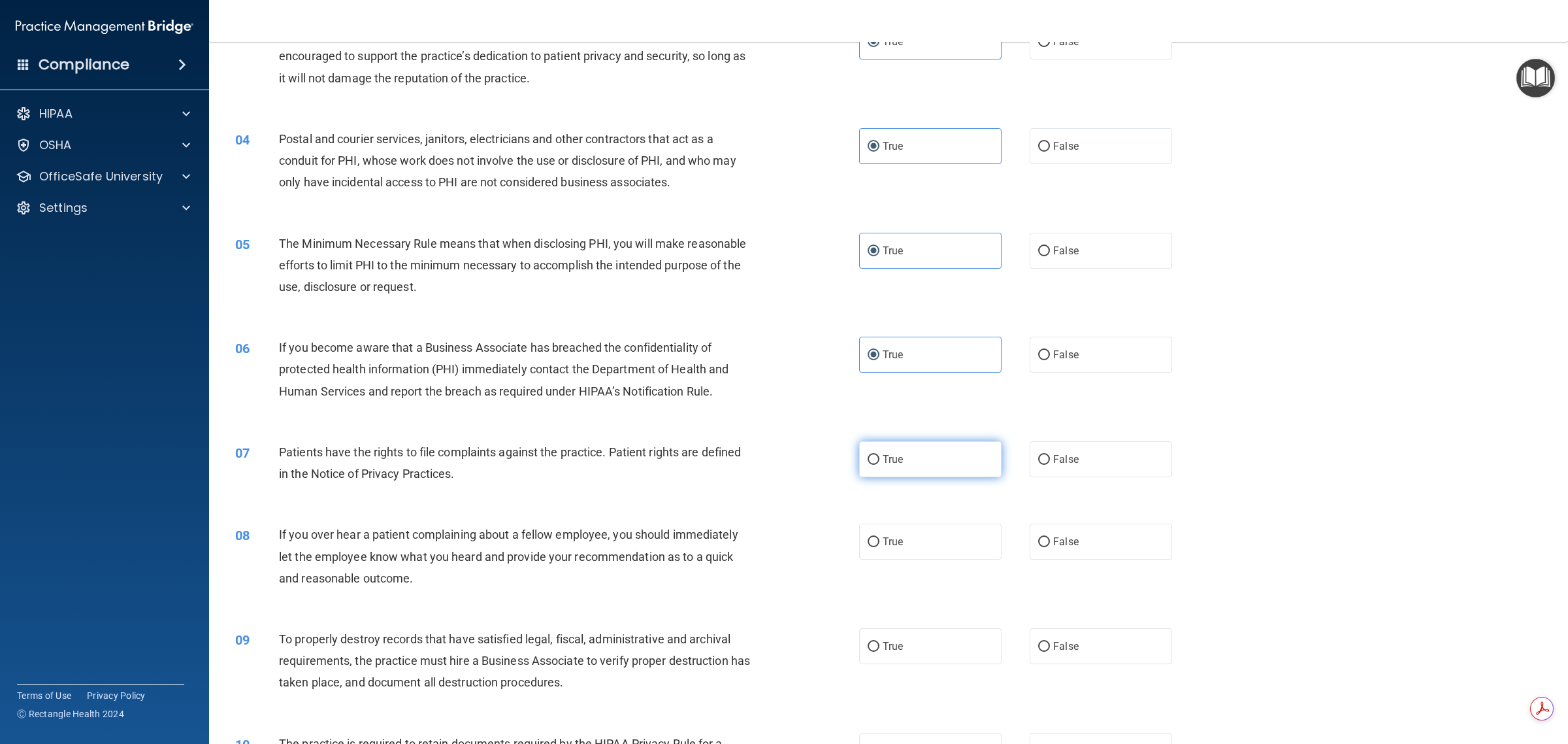
click at [782, 461] on span "True" at bounding box center [892, 459] width 20 height 12
click at [782, 461] on input "True" at bounding box center [873, 460] width 12 height 10
radio input "true"
click at [782, 537] on label "False" at bounding box center [1101, 541] width 142 height 36
click at [782, 537] on input "False" at bounding box center [1043, 542] width 12 height 10
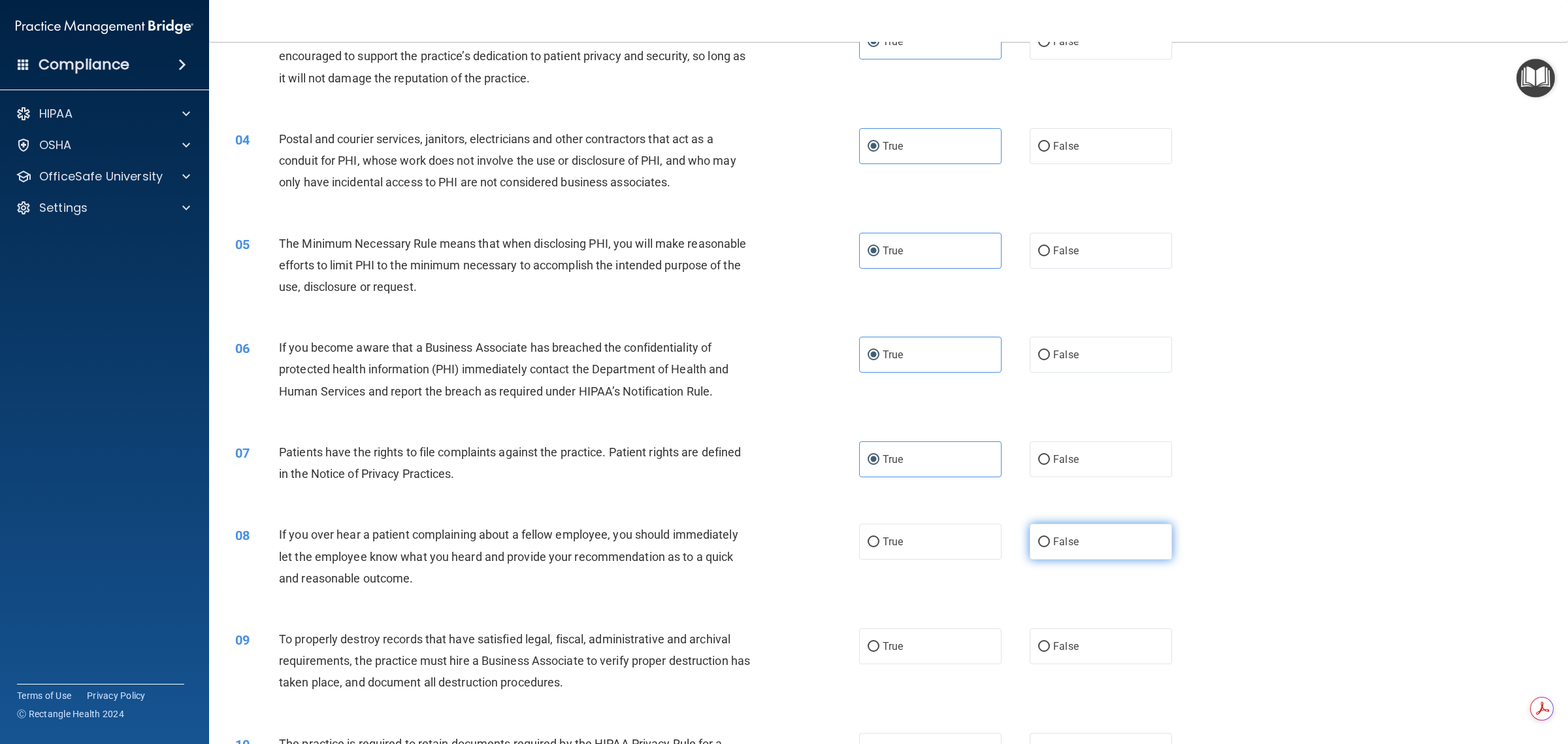
radio input "true"
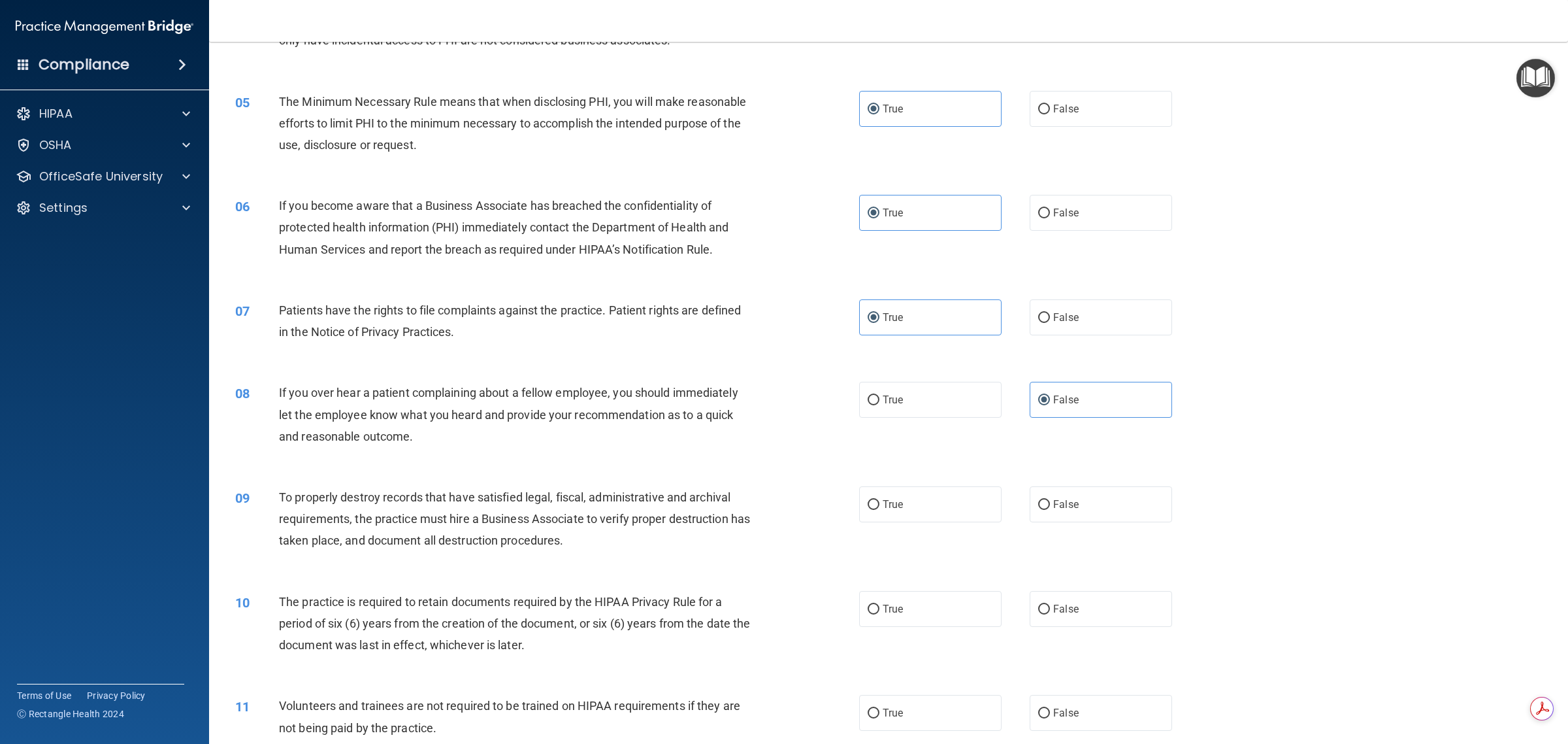
scroll to position [409, 0]
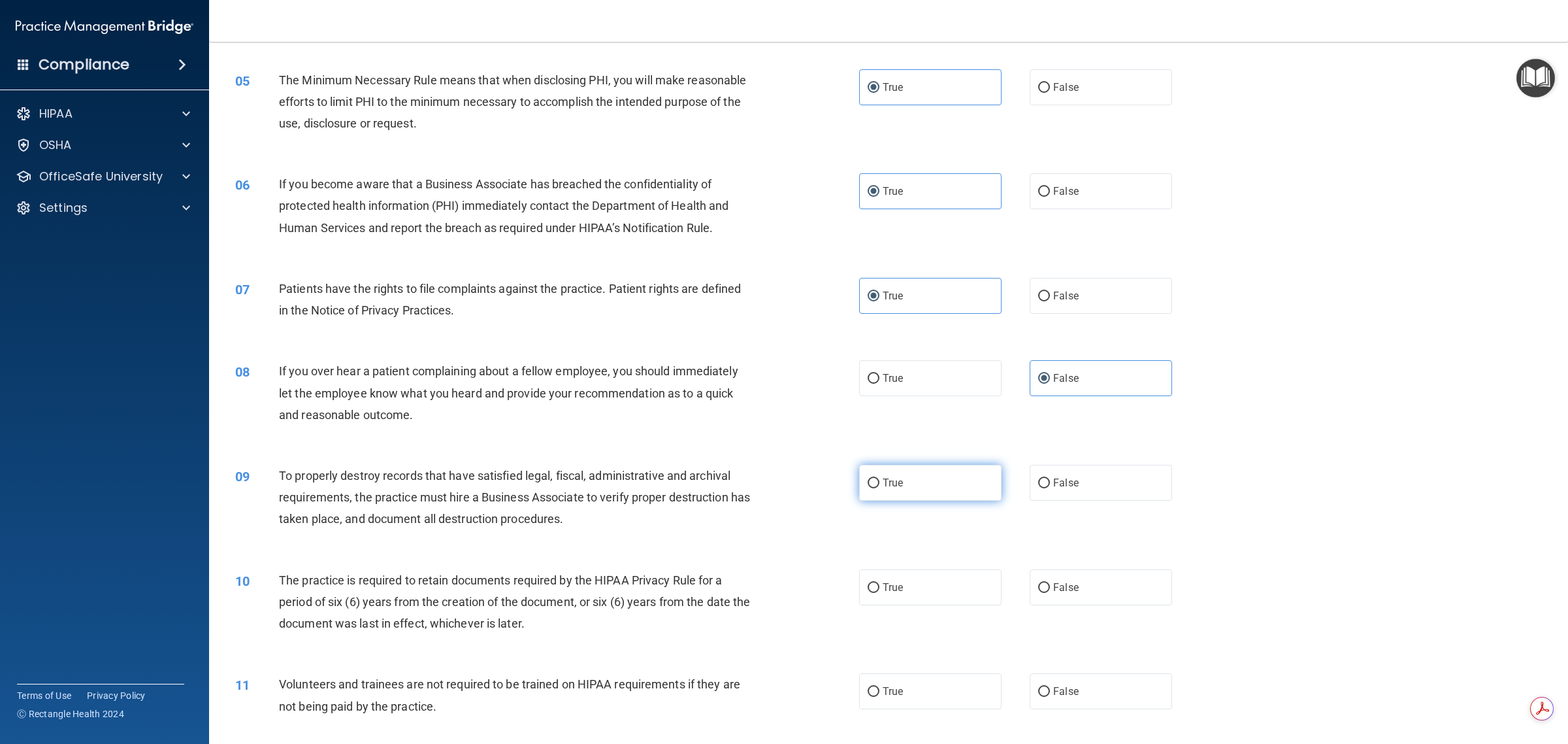
click at [782, 490] on label "True" at bounding box center [930, 483] width 142 height 36
click at [782, 488] on input "True" at bounding box center [873, 483] width 12 height 10
radio input "true"
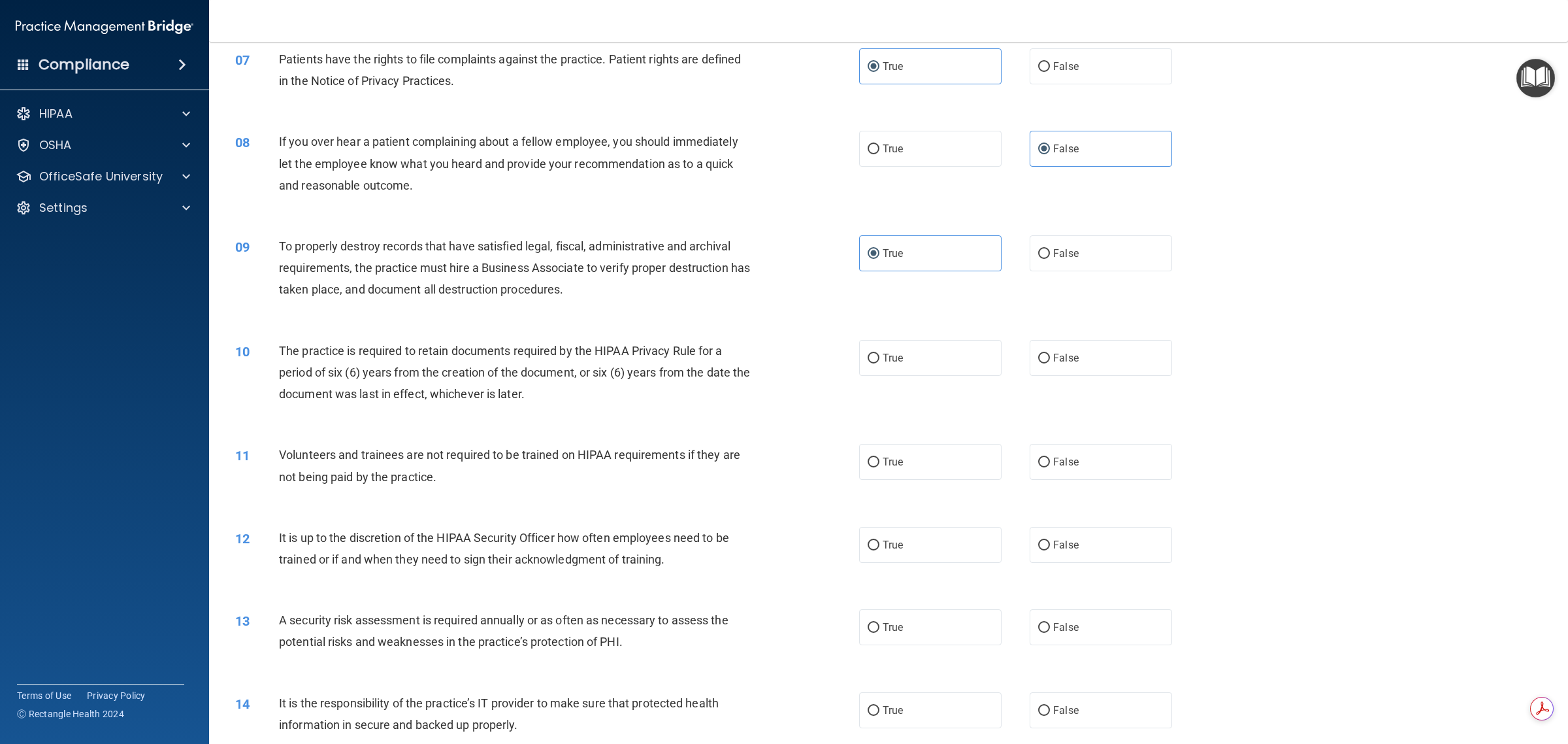
scroll to position [653, 0]
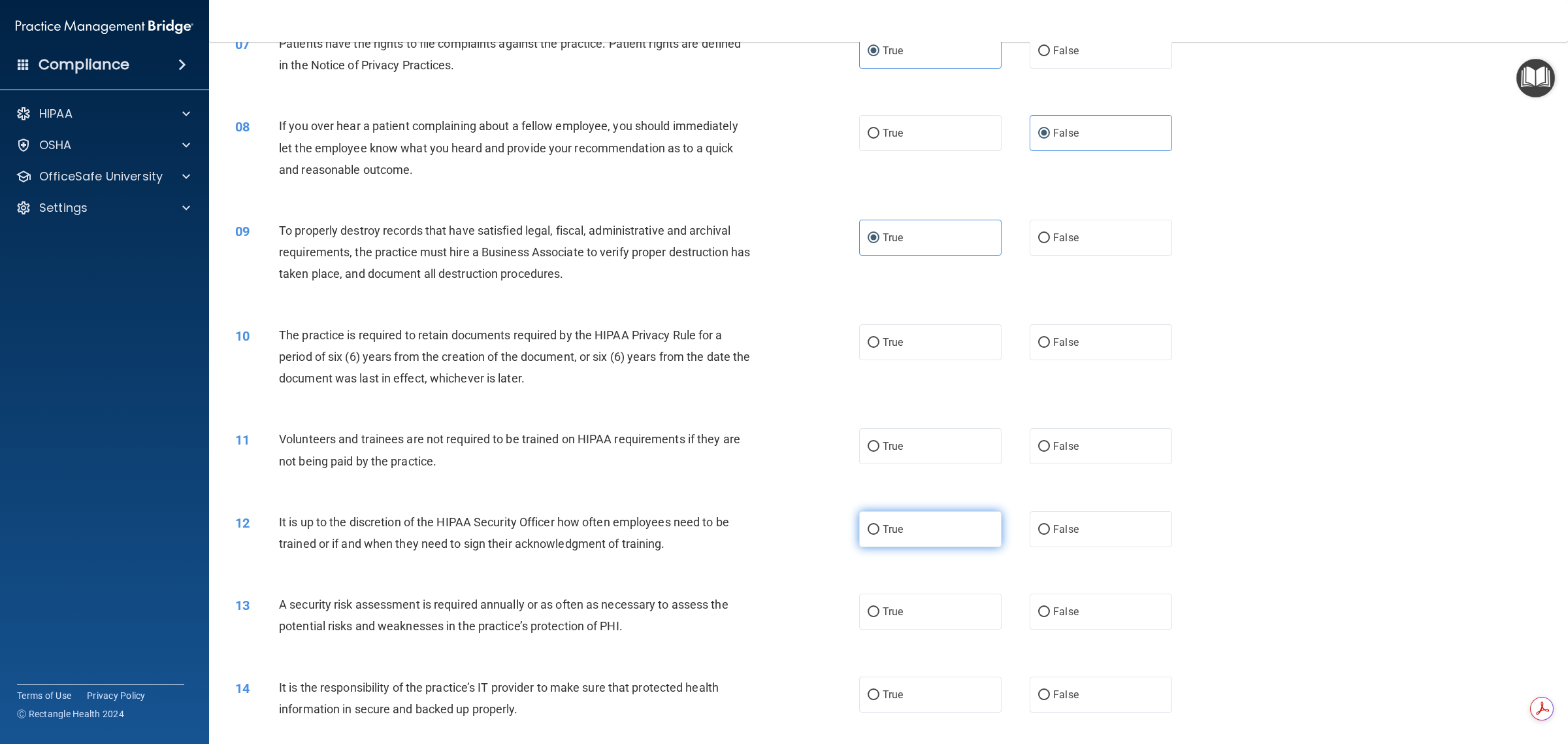
click at [782, 528] on span "True" at bounding box center [892, 529] width 20 height 12
click at [782, 528] on input "True" at bounding box center [873, 530] width 12 height 10
radio input "true"
click at [782, 433] on label "False" at bounding box center [1101, 446] width 142 height 36
click at [782, 442] on input "False" at bounding box center [1043, 447] width 12 height 10
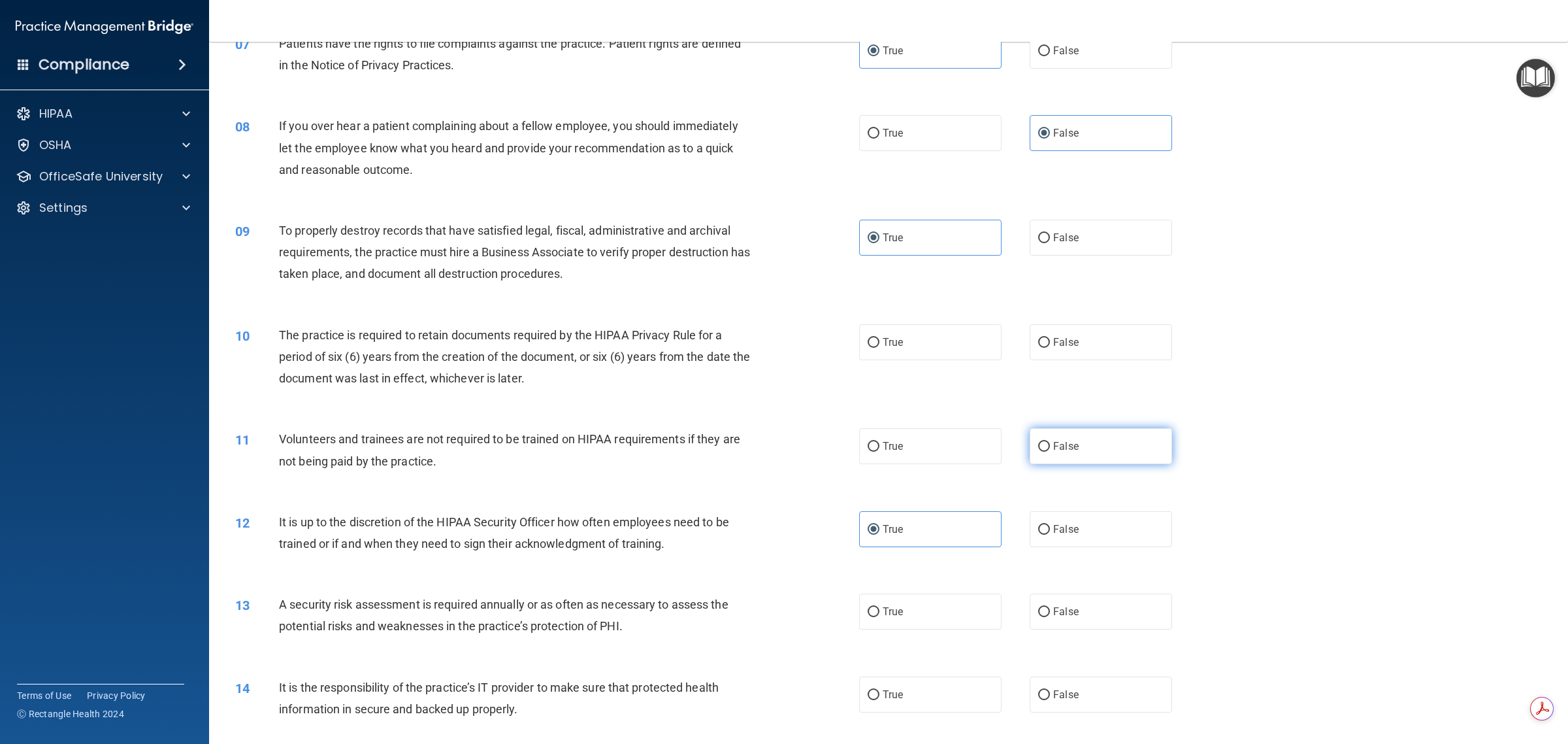
radio input "true"
click at [782, 347] on div "10 The practice is required to retain documents required by the HIPAA Privacy R…" at bounding box center [547, 360] width 663 height 72
click at [782, 337] on label "True" at bounding box center [930, 342] width 142 height 36
click at [782, 338] on input "True" at bounding box center [873, 343] width 12 height 10
radio input "true"
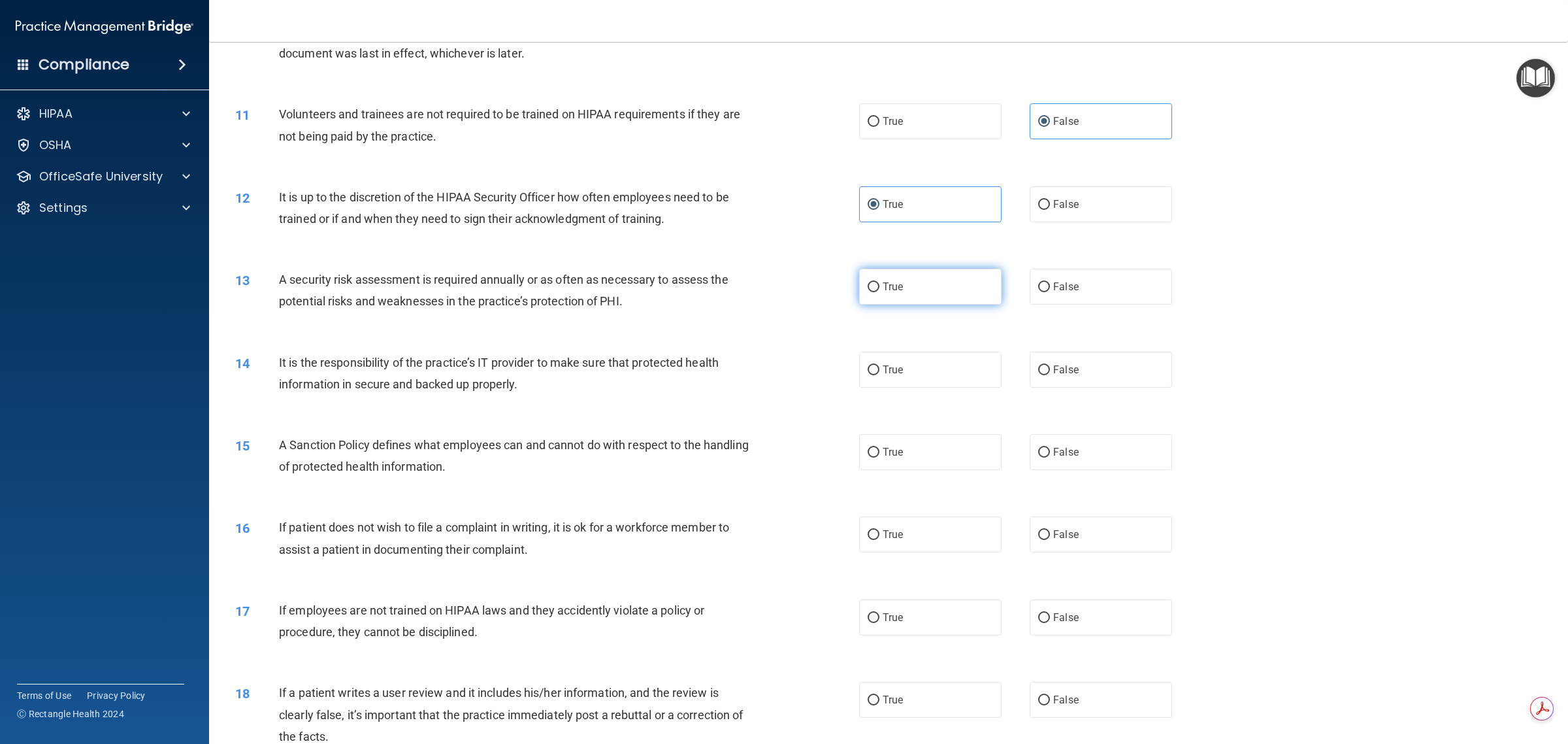
scroll to position [980, 0]
click at [782, 297] on label "True" at bounding box center [930, 285] width 142 height 36
click at [782, 290] on input "True" at bounding box center [873, 286] width 12 height 10
radio input "true"
click at [782, 364] on label "False" at bounding box center [1101, 368] width 142 height 36
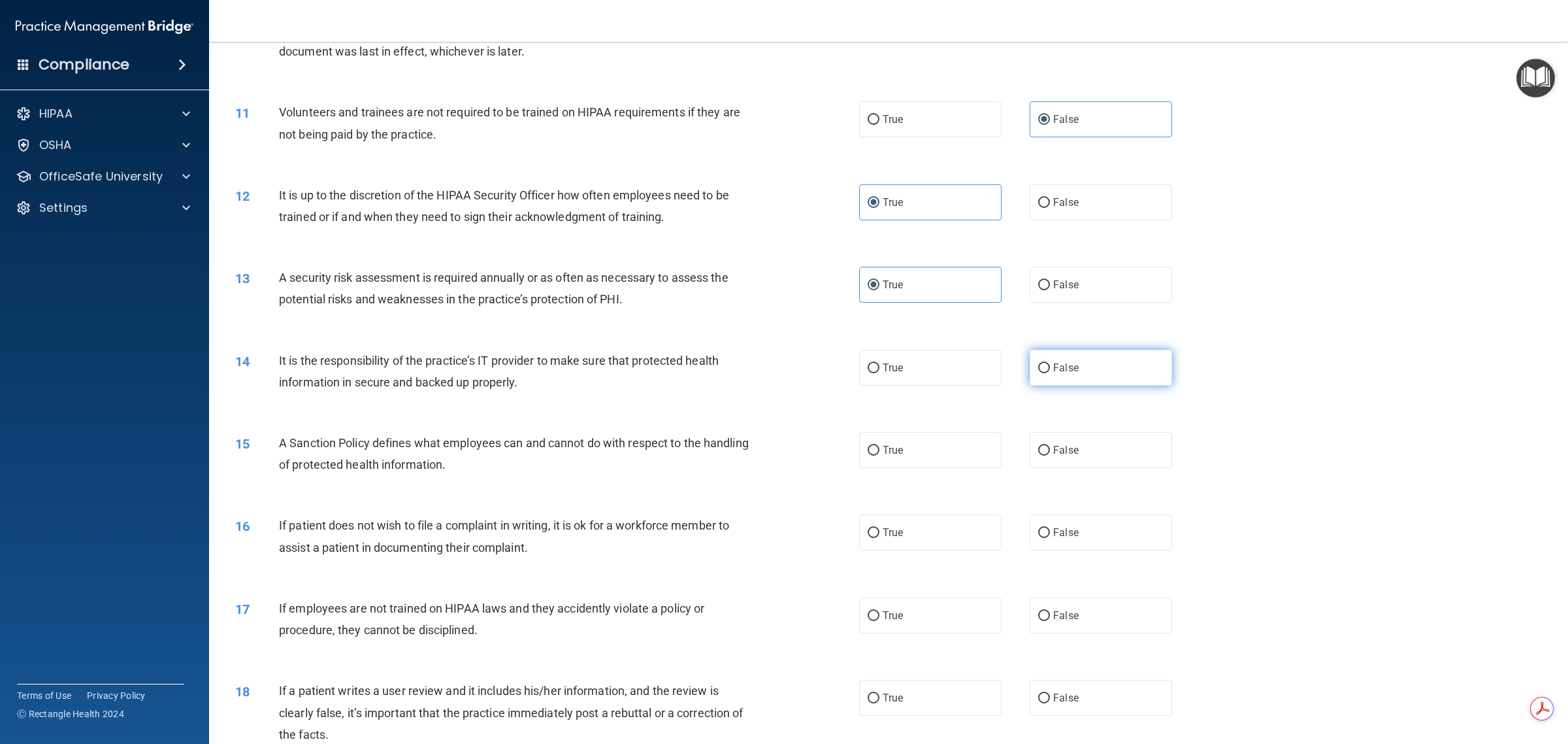
click at [782, 364] on input "False" at bounding box center [1043, 369] width 12 height 10
radio input "true"
click at [782, 453] on label "True" at bounding box center [930, 450] width 142 height 36
click at [782, 453] on input "True" at bounding box center [873, 451] width 12 height 10
radio input "true"
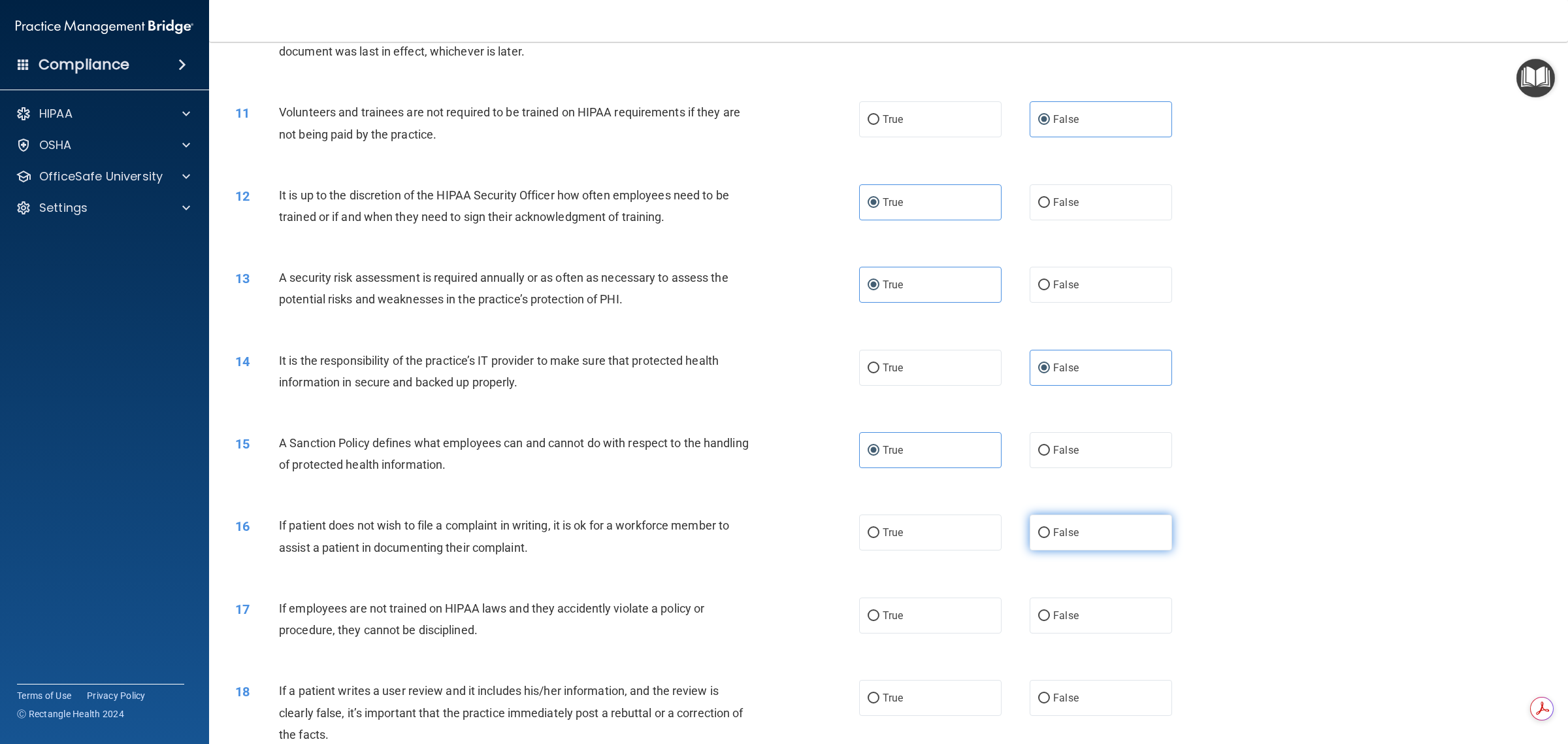
click at [782, 537] on span "False" at bounding box center [1066, 532] width 26 height 12
click at [782, 537] on input "False" at bounding box center [1043, 533] width 12 height 10
radio input "true"
click at [782, 626] on label "True" at bounding box center [930, 615] width 142 height 36
click at [782, 621] on input "True" at bounding box center [873, 616] width 12 height 10
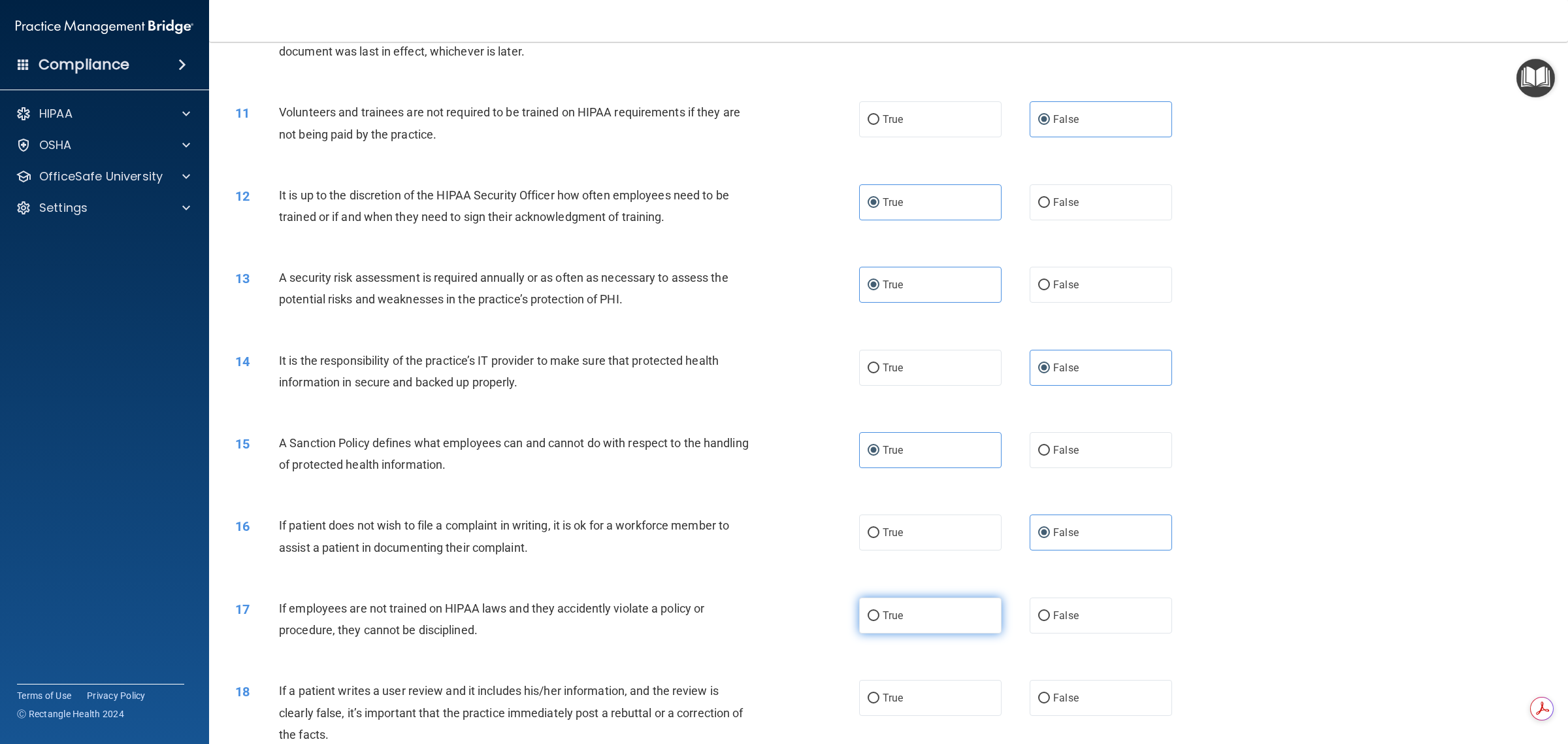
radio input "true"
click at [782, 684] on label "True" at bounding box center [930, 698] width 142 height 36
click at [782, 694] on input "True" at bounding box center [873, 698] width 12 height 10
radio input "true"
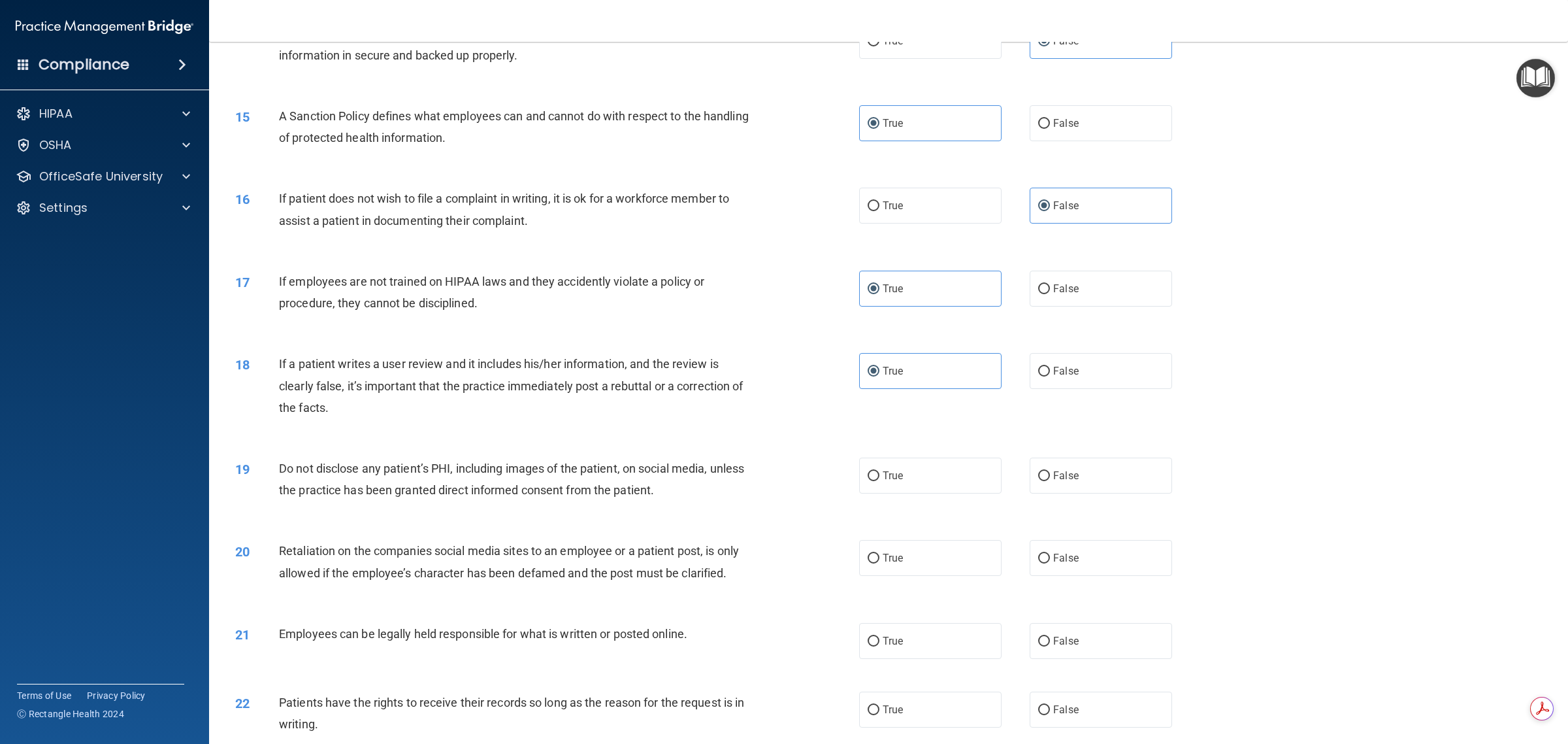
scroll to position [1471, 0]
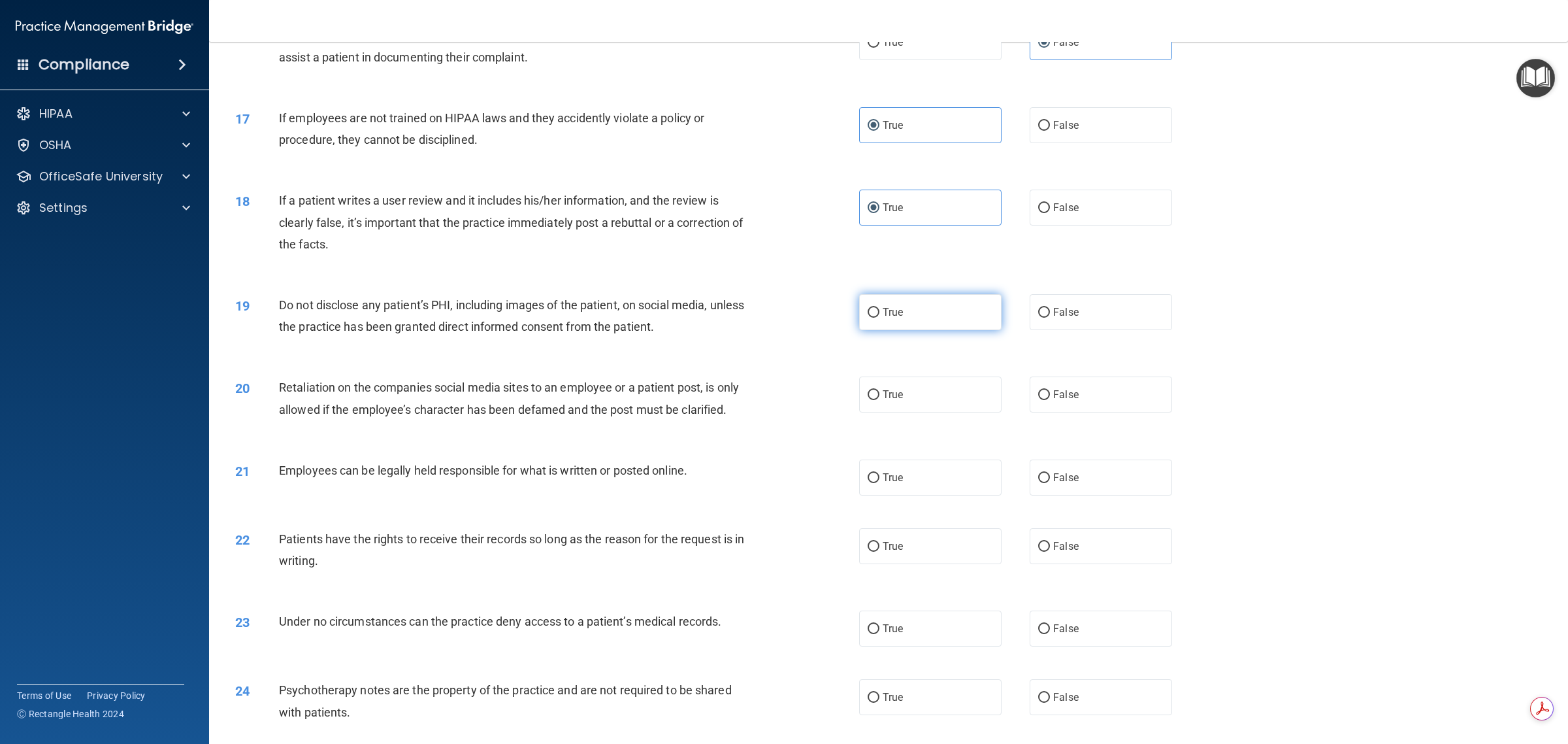
click at [782, 315] on label "True" at bounding box center [930, 312] width 142 height 36
click at [782, 315] on input "True" at bounding box center [873, 313] width 12 height 10
radio input "true"
click at [782, 404] on label "True" at bounding box center [930, 395] width 142 height 36
click at [782, 400] on input "True" at bounding box center [873, 395] width 12 height 10
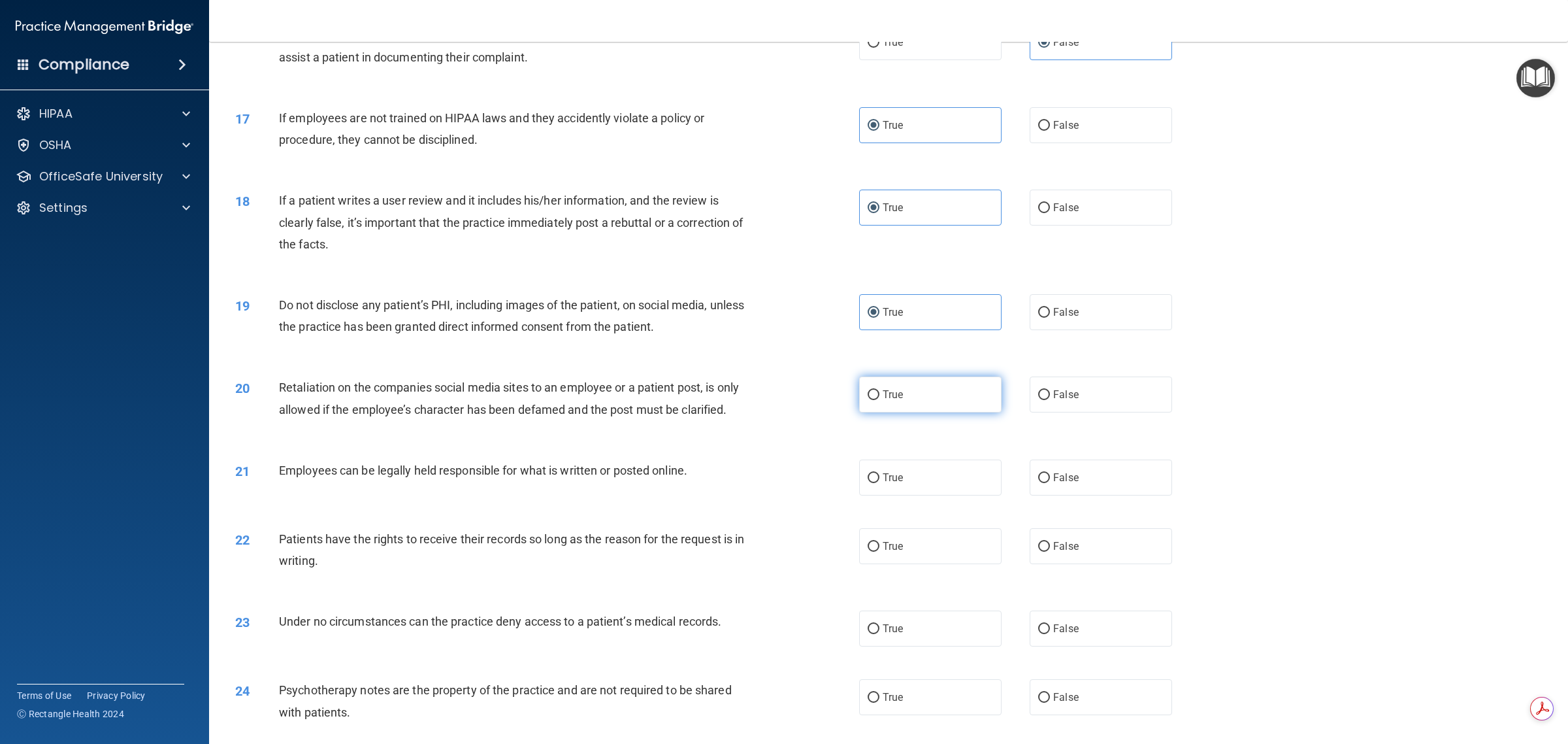
radio input "true"
click at [782, 484] on label "True" at bounding box center [930, 478] width 142 height 36
click at [782, 483] on input "True" at bounding box center [873, 478] width 12 height 10
radio input "true"
click at [782, 555] on label "True" at bounding box center [930, 546] width 142 height 36
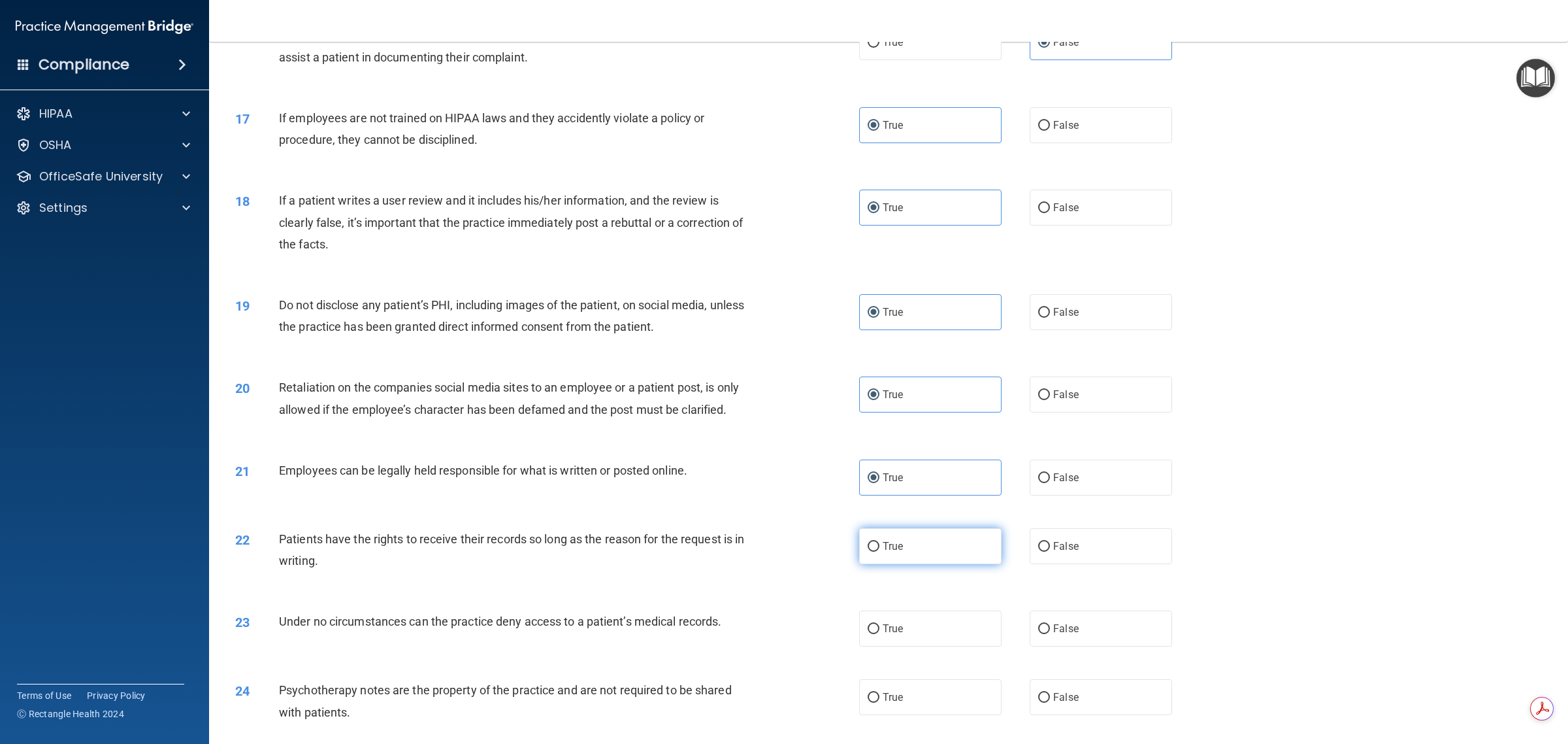
click at [782, 552] on input "True" at bounding box center [873, 547] width 12 height 10
radio input "true"
click at [782, 632] on label "True" at bounding box center [930, 629] width 142 height 36
click at [782, 632] on input "True" at bounding box center [873, 629] width 12 height 10
radio input "true"
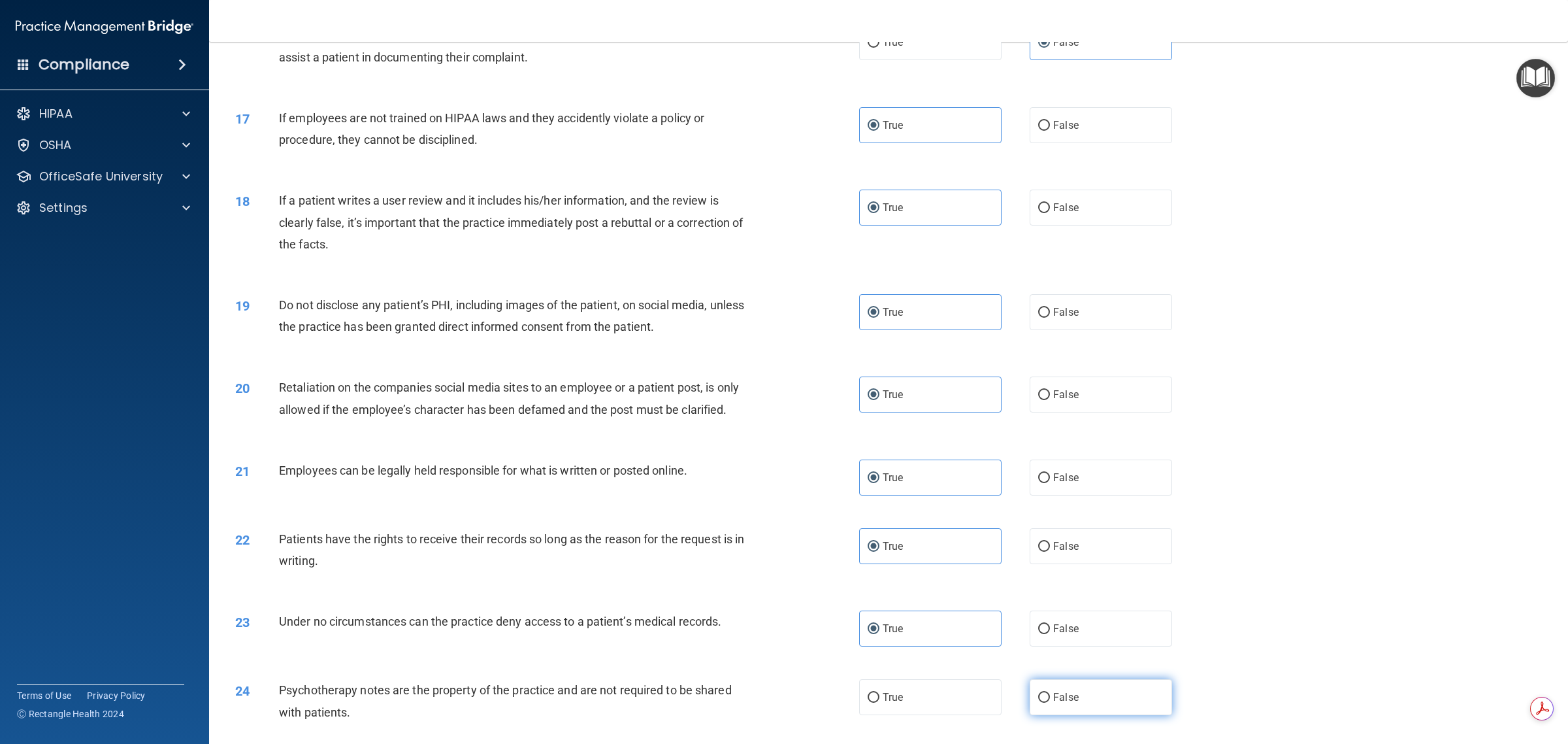
click at [782, 700] on span "False" at bounding box center [1066, 697] width 26 height 12
click at [782, 700] on input "False" at bounding box center [1043, 698] width 12 height 10
radio input "true"
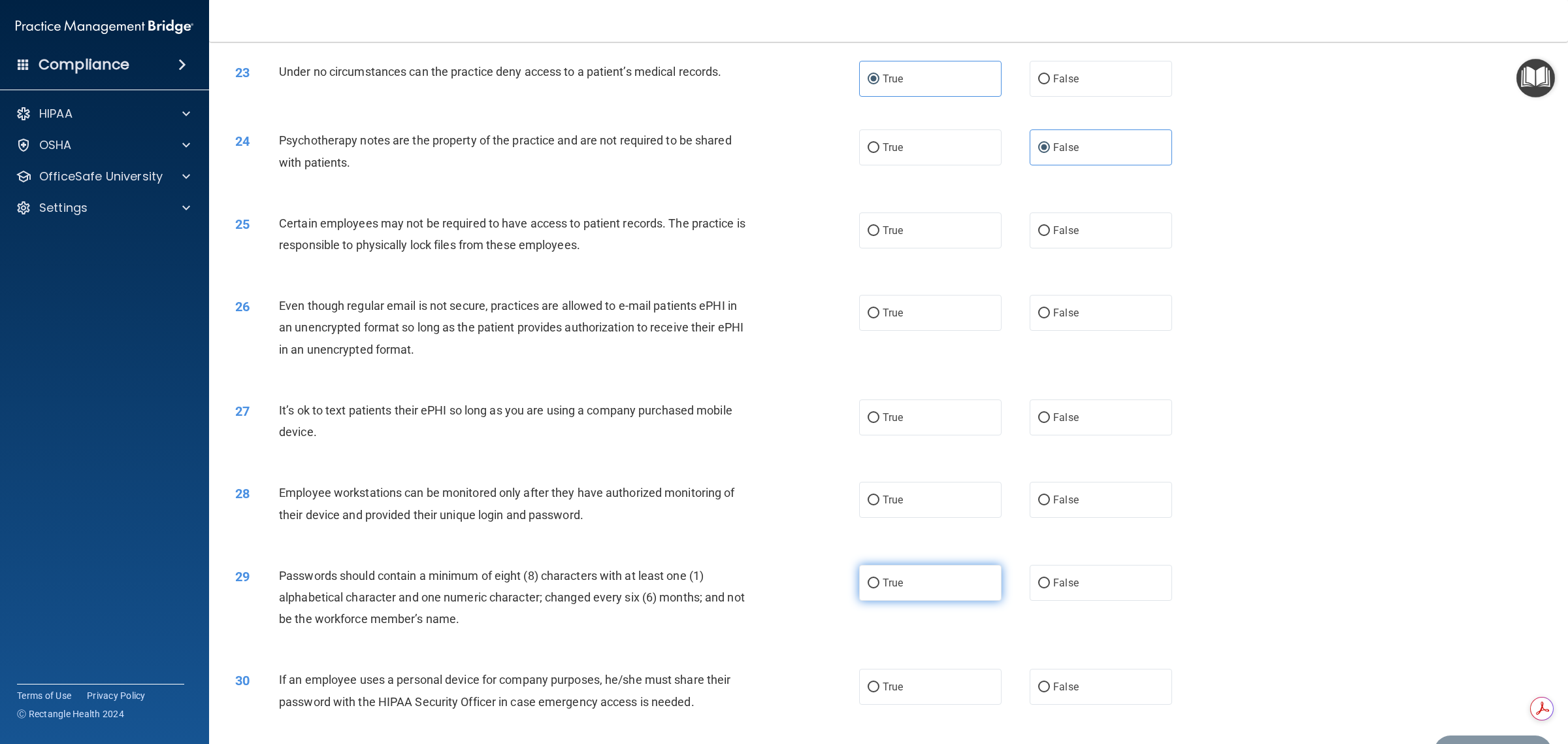
scroll to position [2043, 0]
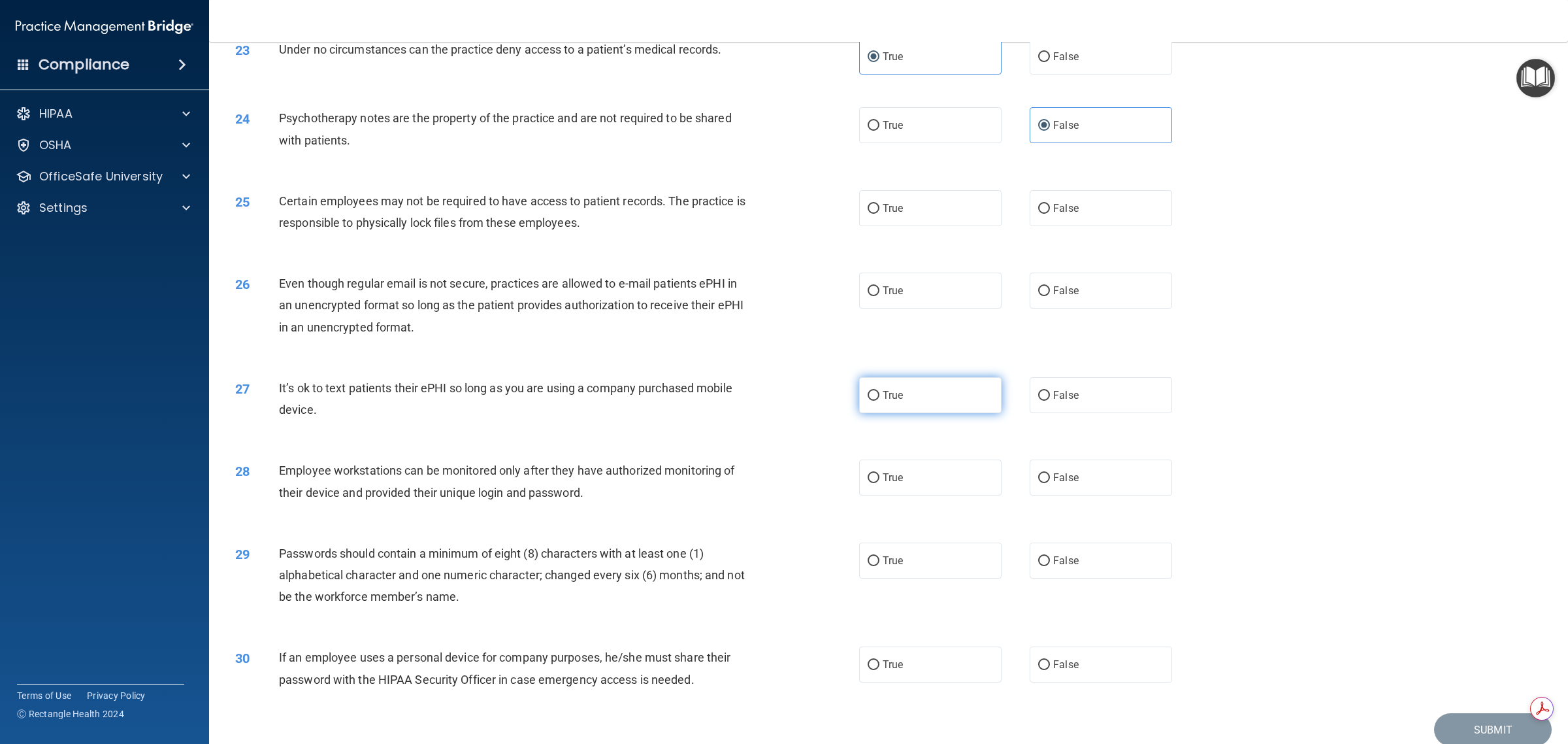
click at [782, 407] on label "True" at bounding box center [930, 395] width 142 height 36
click at [782, 400] on input "True" at bounding box center [873, 396] width 12 height 10
radio input "true"
click at [782, 477] on label "True" at bounding box center [930, 478] width 142 height 36
click at [782, 477] on input "True" at bounding box center [873, 478] width 12 height 10
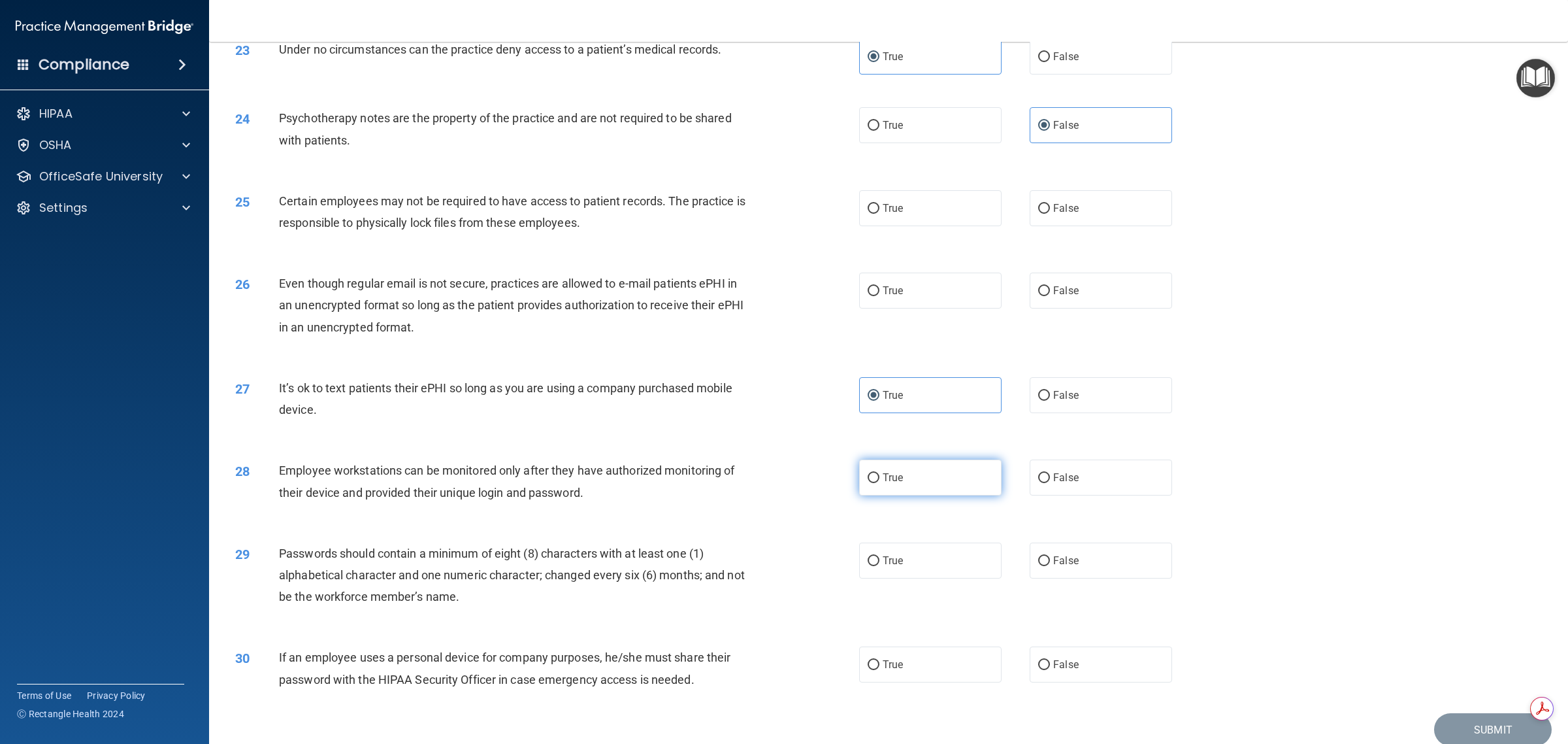
radio input "true"
click at [782, 562] on label "True" at bounding box center [930, 561] width 142 height 36
click at [782, 562] on input "True" at bounding box center [873, 561] width 12 height 10
radio input "true"
click at [782, 557] on label "True" at bounding box center [930, 561] width 142 height 36
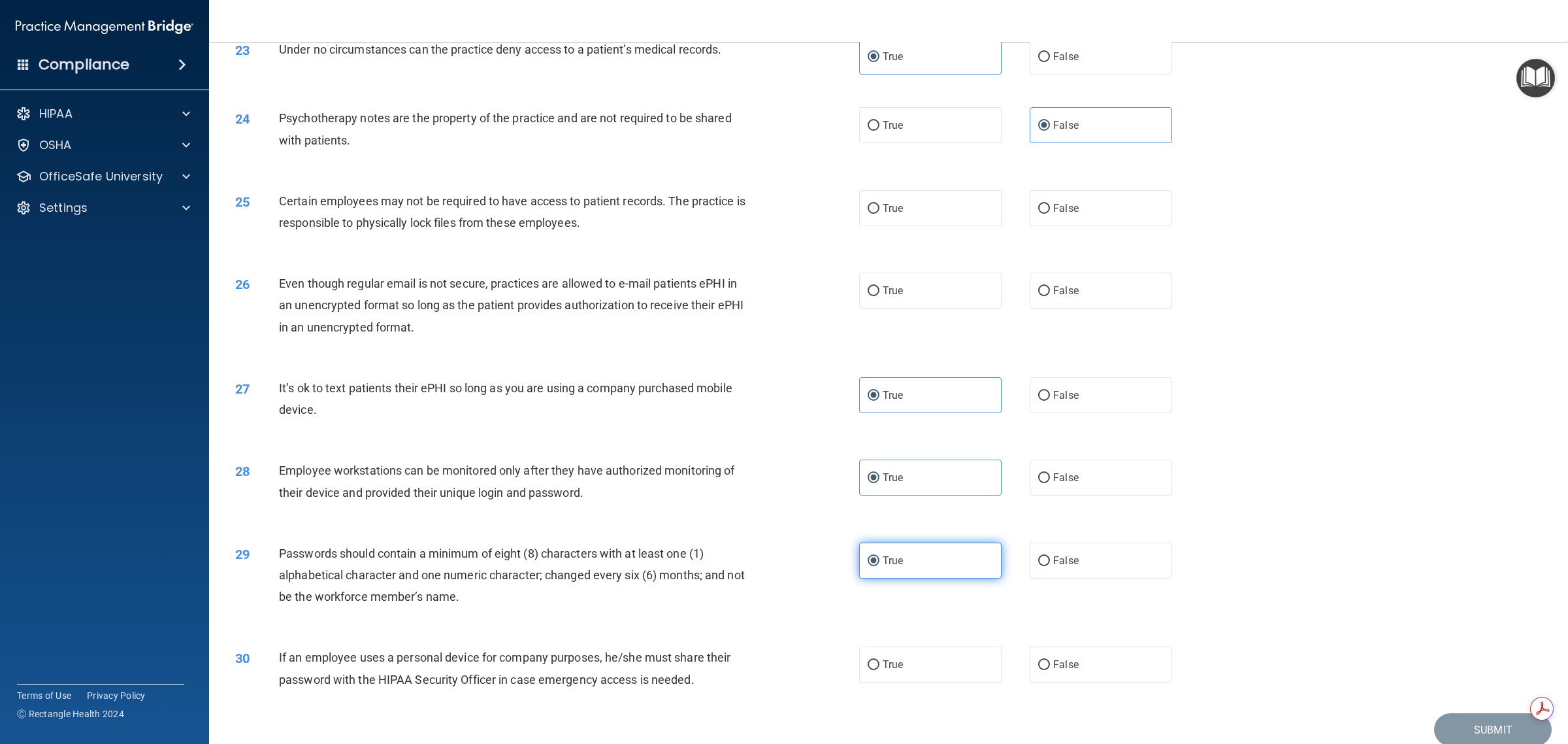
click at [782, 557] on input "True" at bounding box center [873, 561] width 12 height 10
click at [782, 674] on label "True" at bounding box center [930, 664] width 142 height 36
click at [782, 670] on input "True" at bounding box center [873, 665] width 12 height 10
radio input "true"
click at [782, 290] on label "True" at bounding box center [930, 290] width 142 height 36
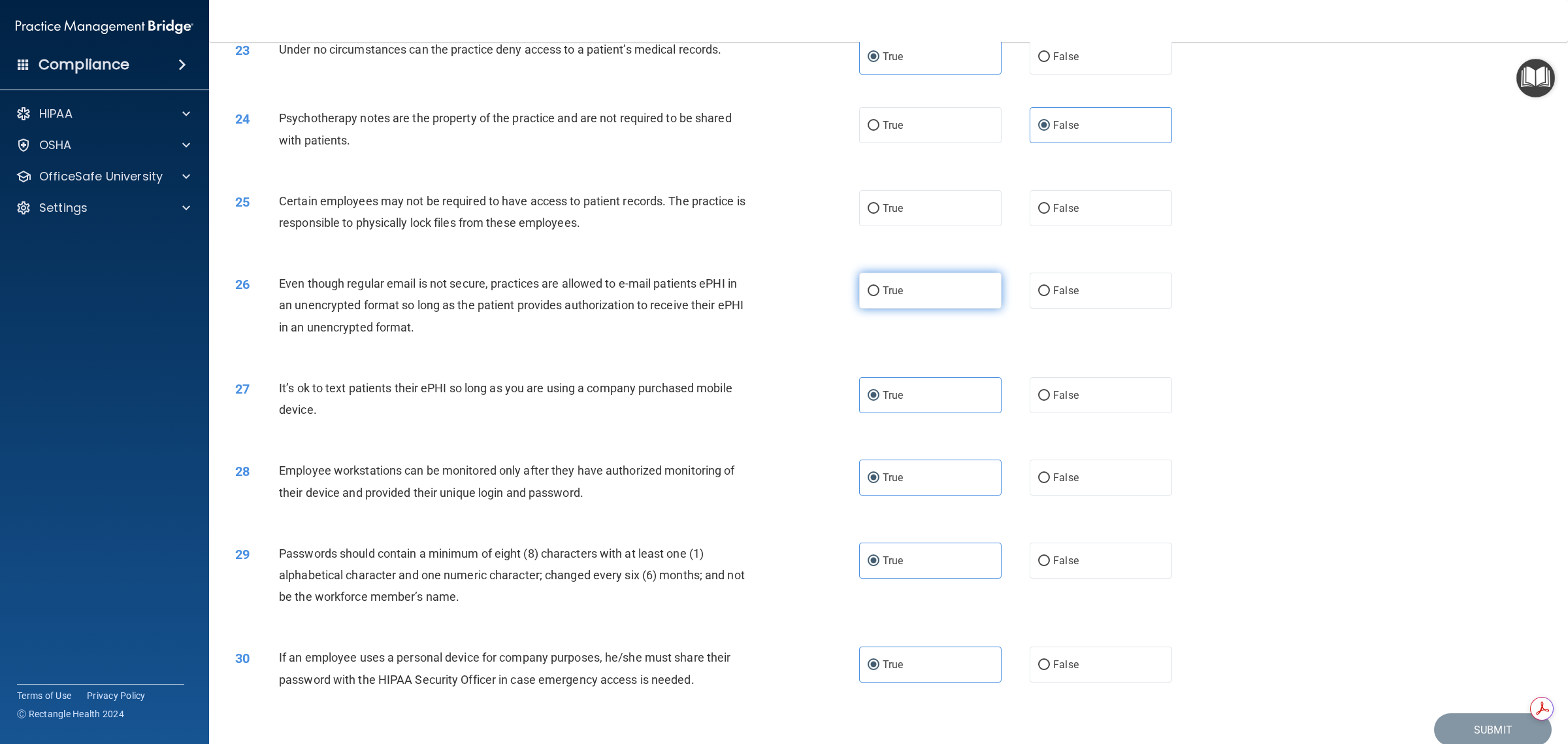
click at [782, 290] on input "True" at bounding box center [873, 291] width 12 height 10
radio input "true"
click at [782, 201] on label "False" at bounding box center [1101, 208] width 142 height 36
click at [782, 204] on input "False" at bounding box center [1043, 209] width 12 height 10
radio input "true"
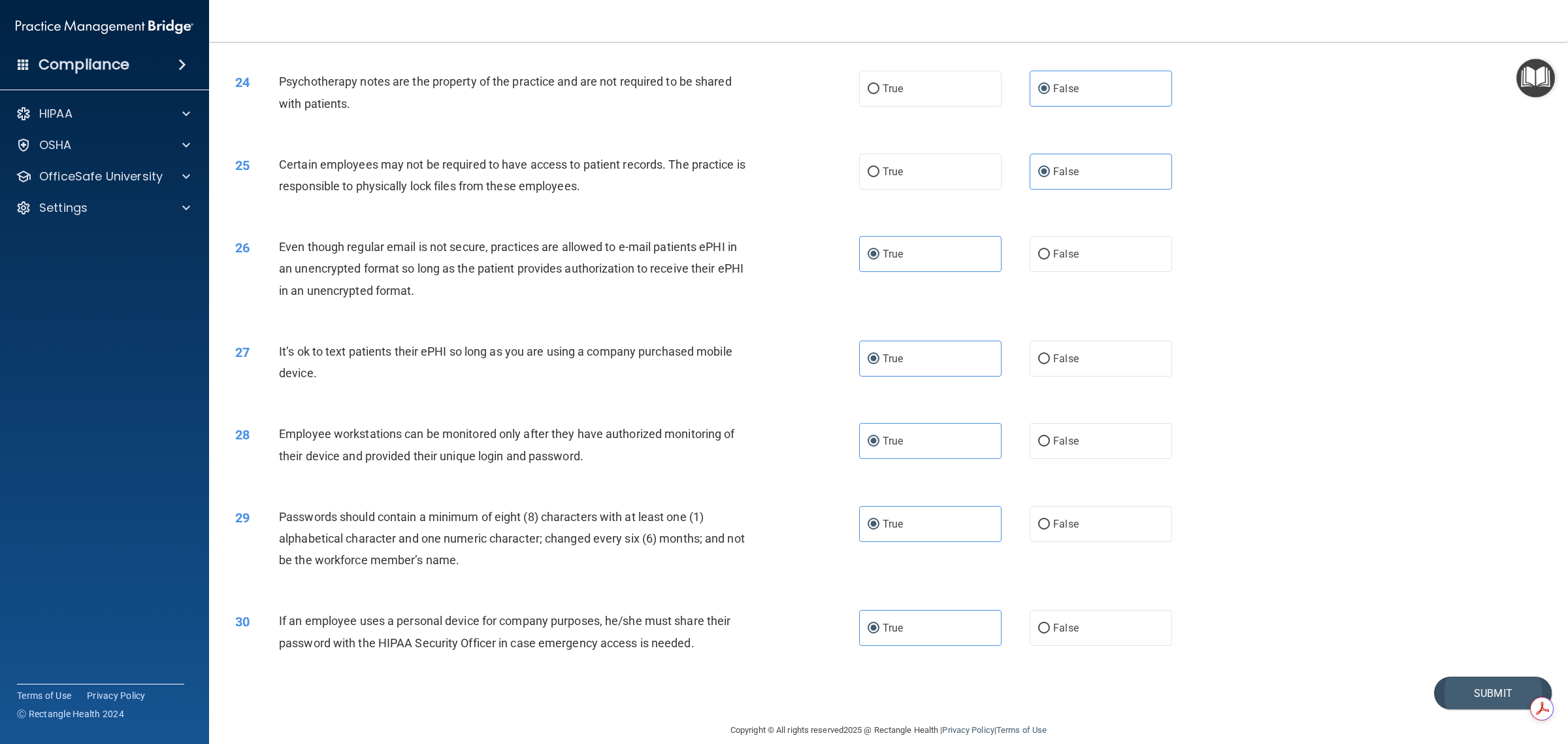
scroll to position [2097, 0]
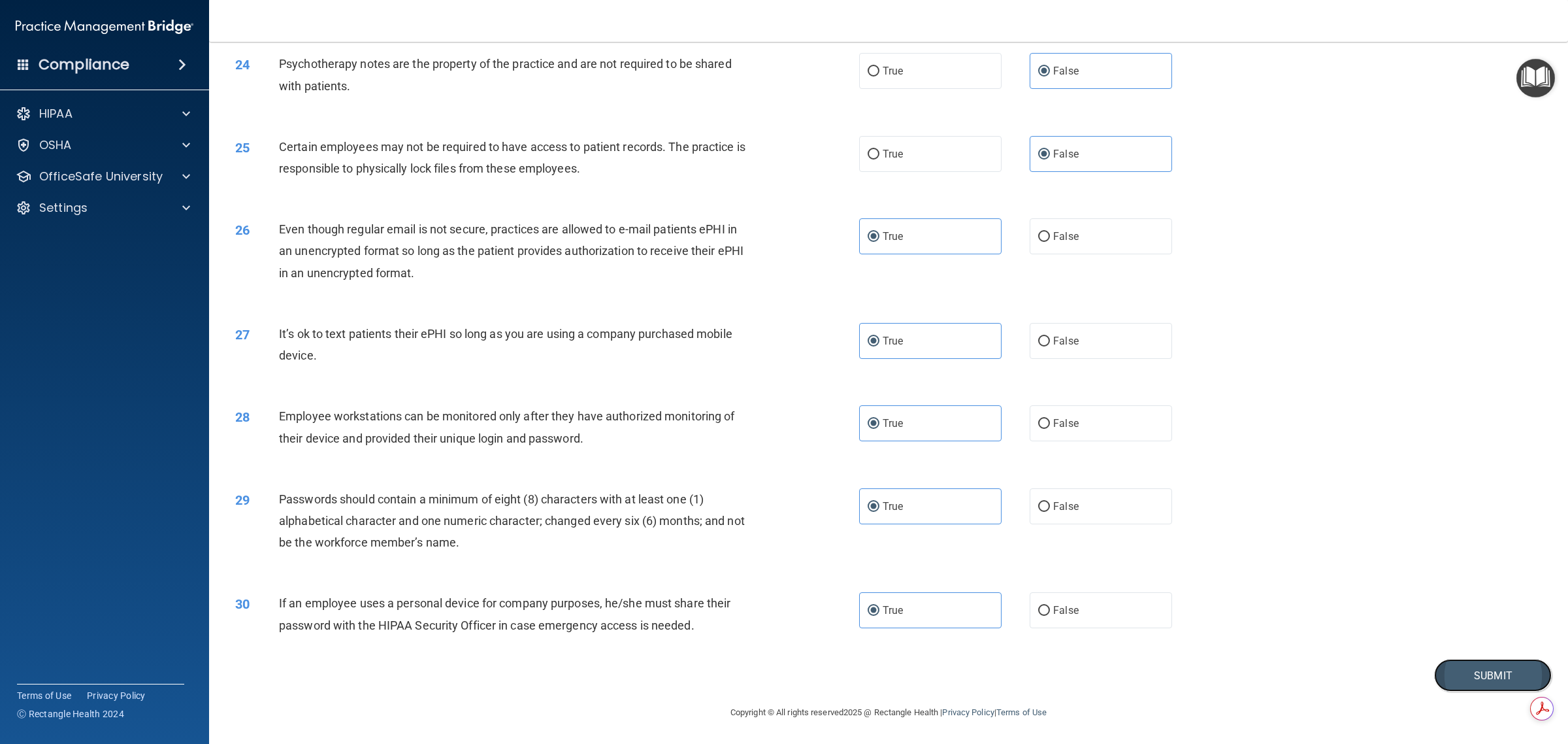
click at [782, 664] on button "Submit" at bounding box center [1493, 676] width 117 height 33
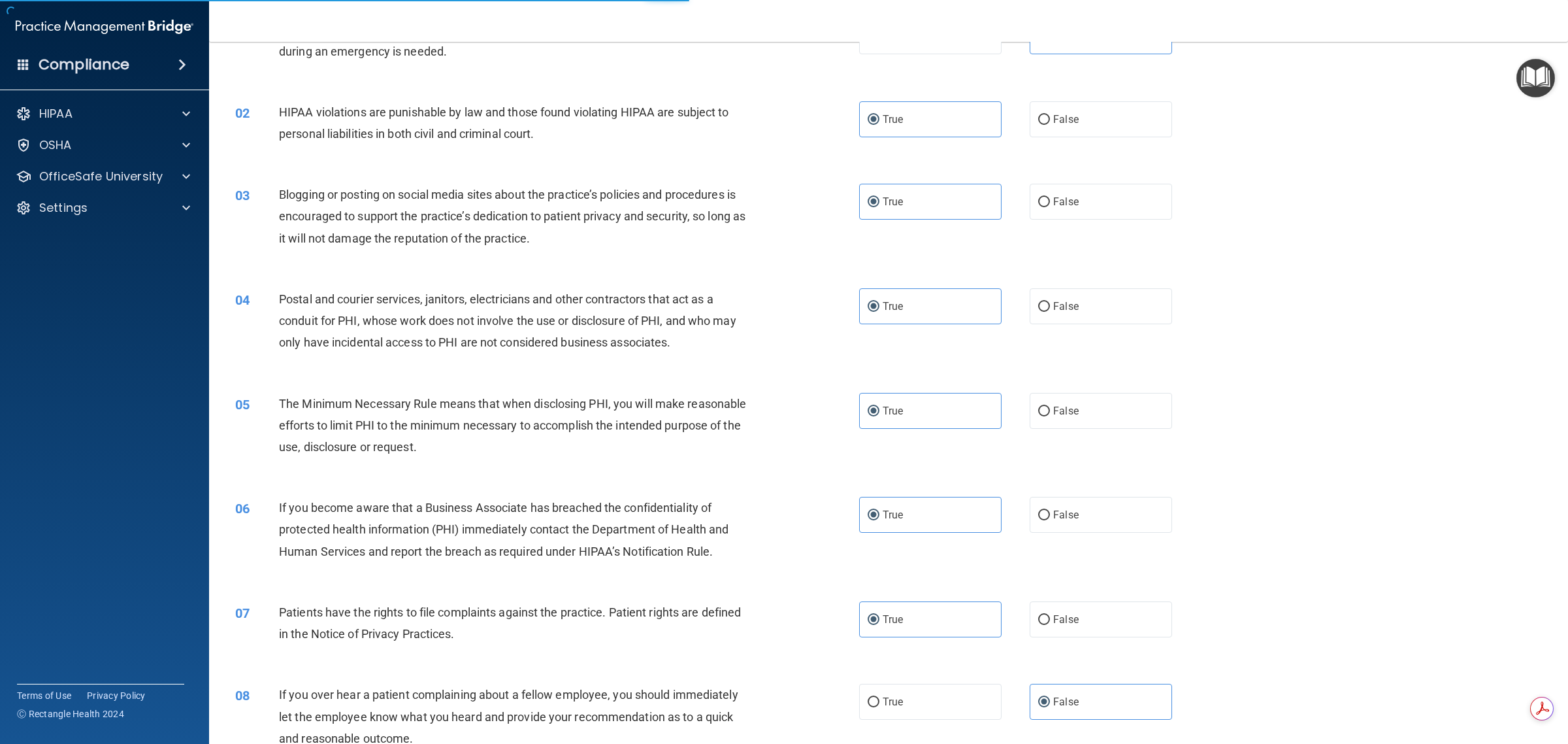
scroll to position [0, 0]
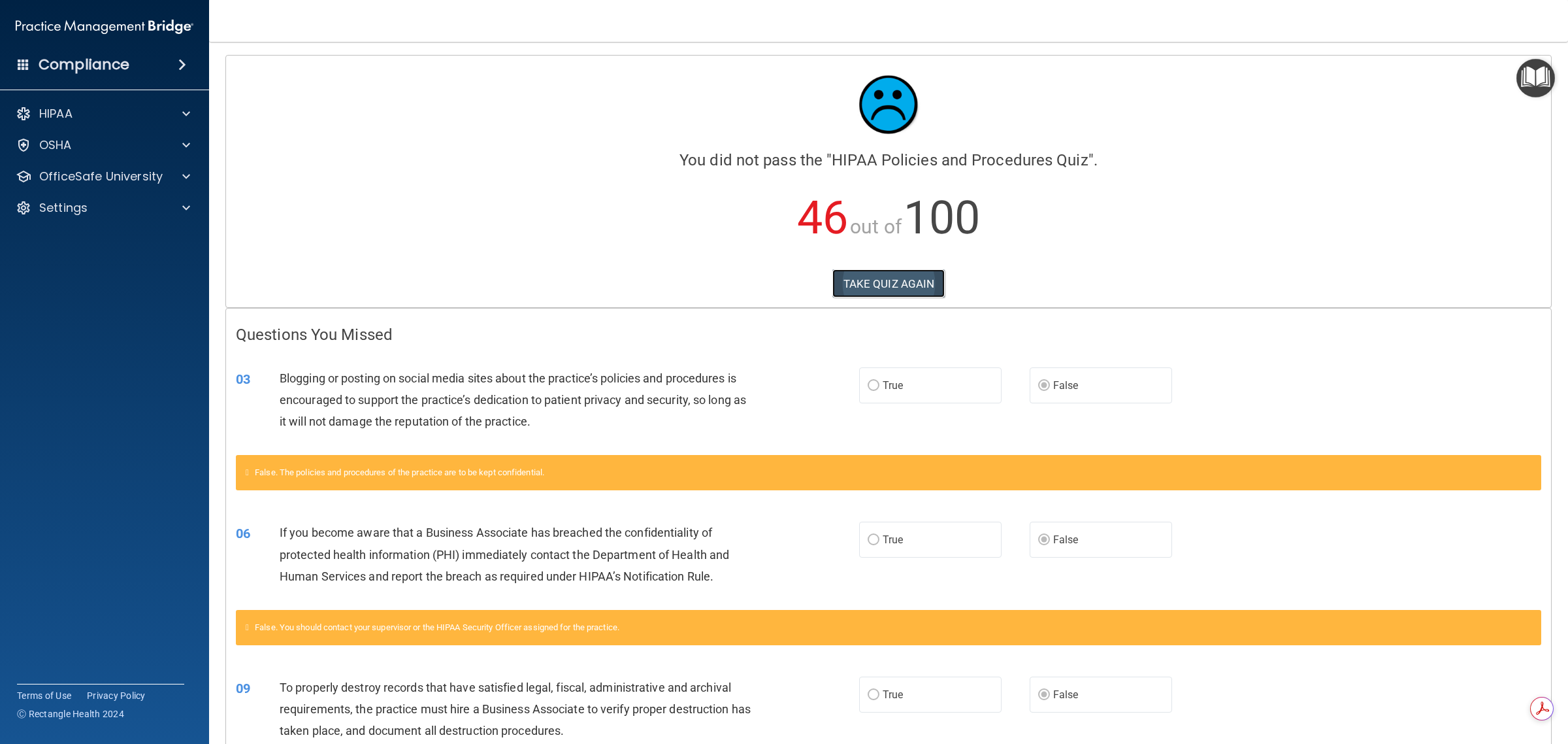
click at [782, 289] on button "TAKE QUIZ AGAIN" at bounding box center [889, 283] width 113 height 29
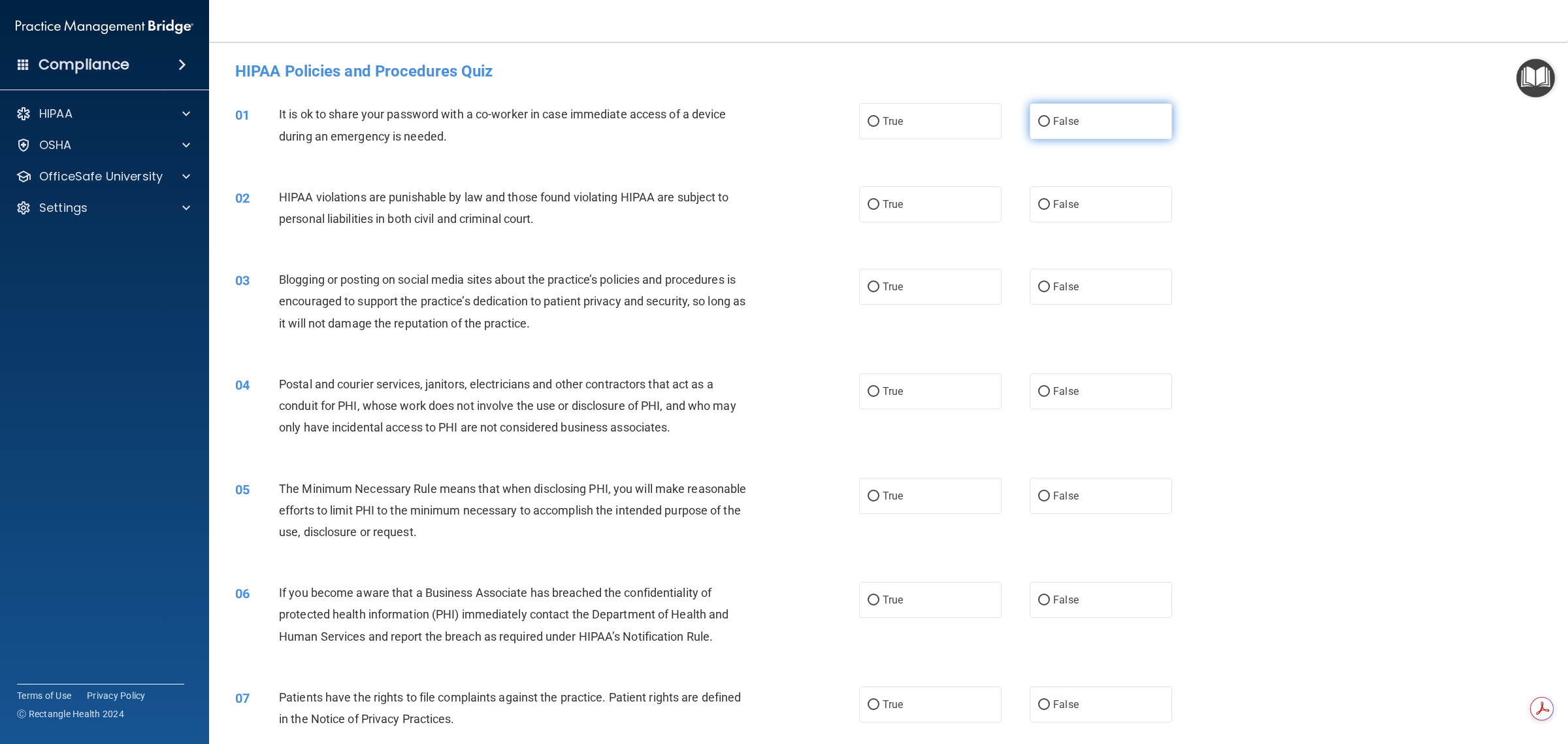
click at [782, 119] on span "False" at bounding box center [1066, 121] width 26 height 12
click at [782, 119] on input "False" at bounding box center [1043, 122] width 12 height 10
radio input "true"
click at [782, 207] on input "True" at bounding box center [873, 205] width 12 height 10
radio input "true"
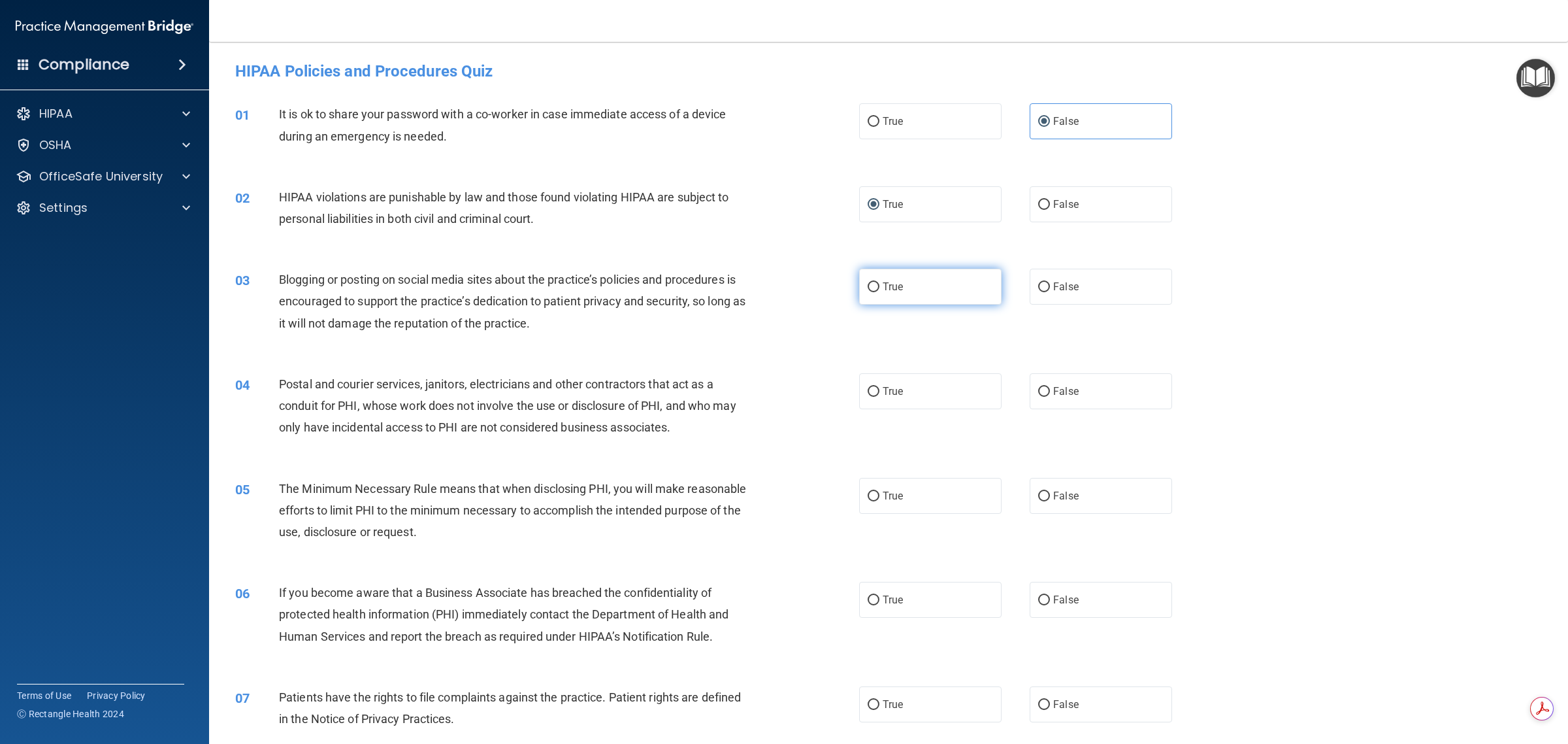
click at [782, 284] on label "True" at bounding box center [930, 287] width 142 height 36
click at [782, 284] on input "True" at bounding box center [873, 287] width 12 height 10
radio input "true"
click at [782, 389] on input "True" at bounding box center [873, 392] width 12 height 10
radio input "true"
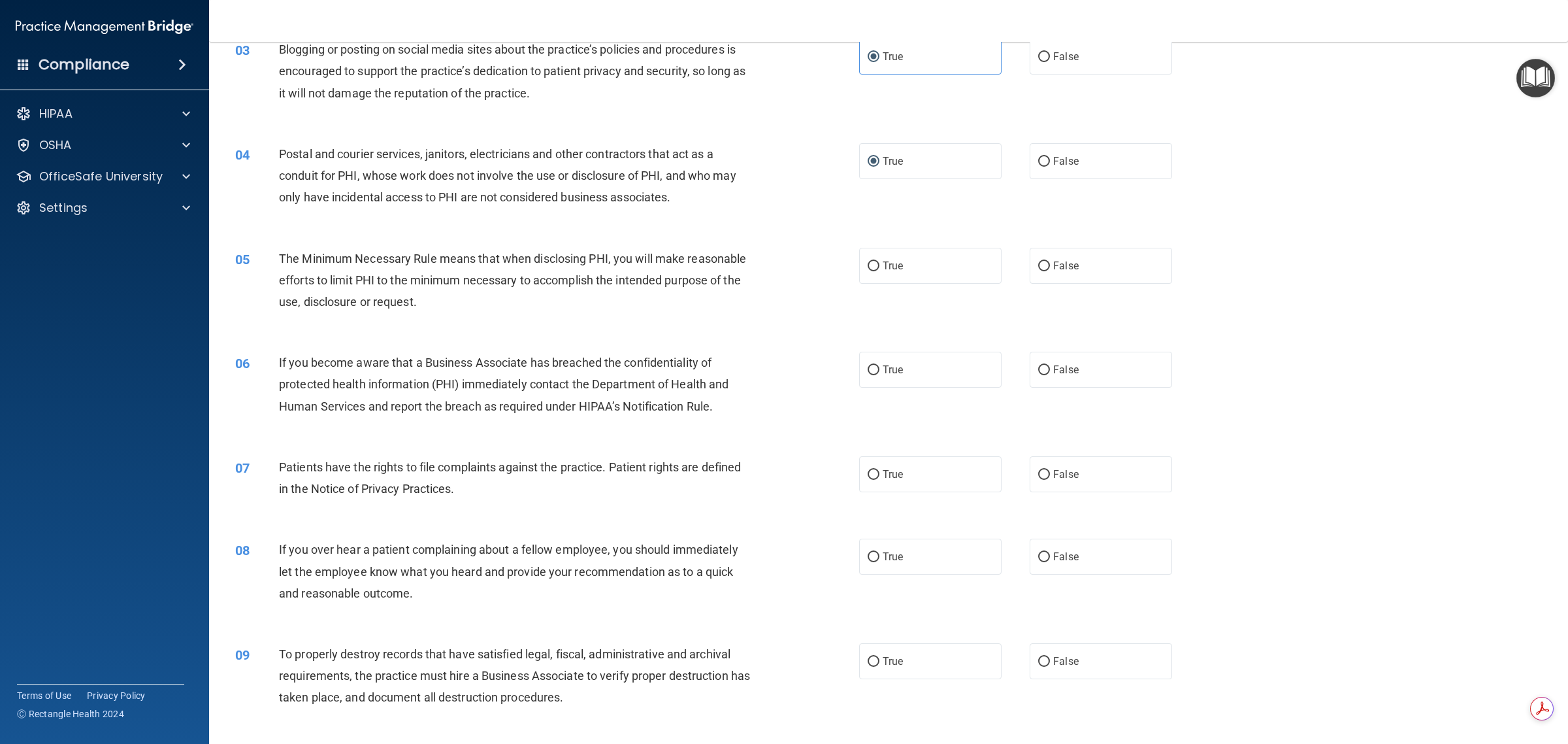
scroll to position [245, 0]
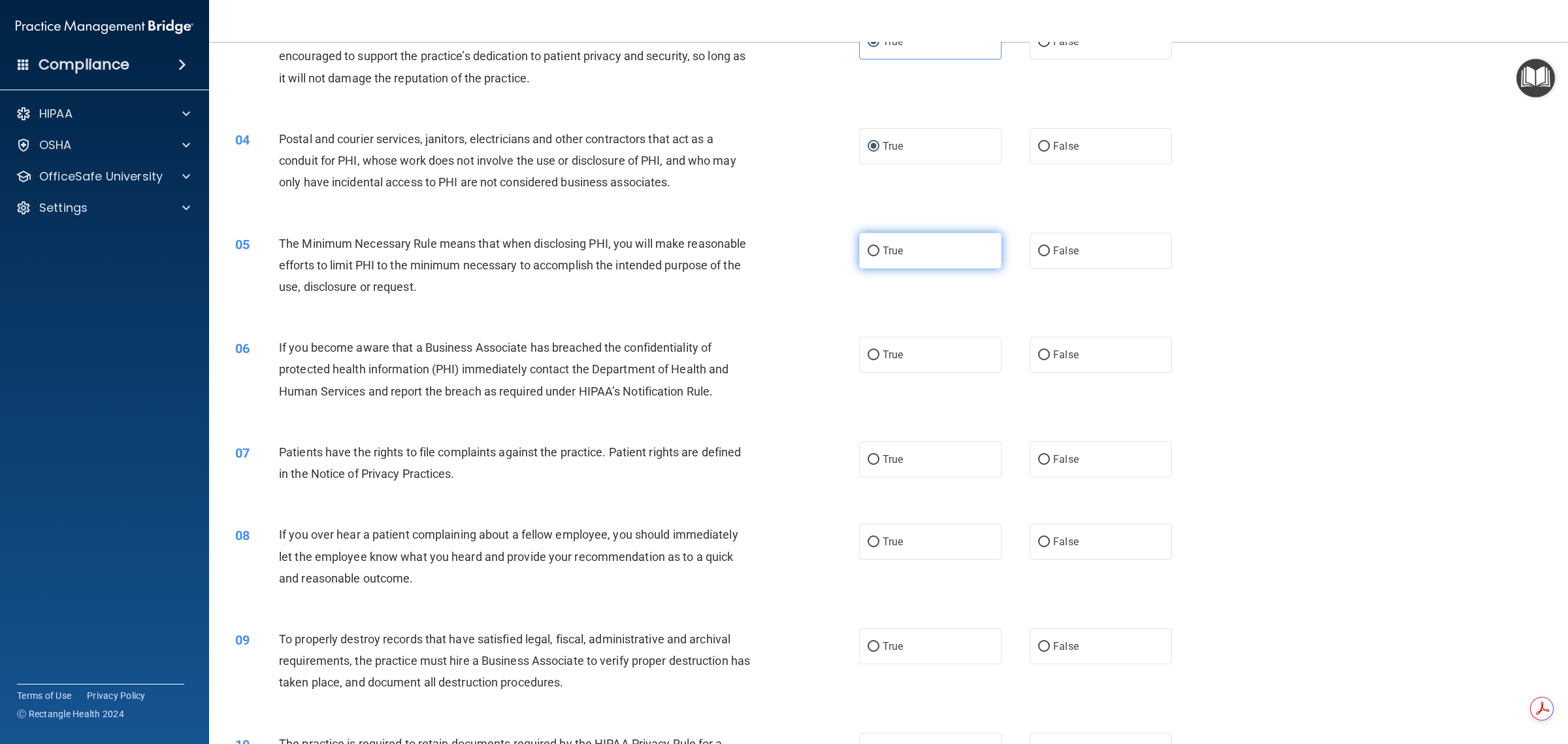
click at [782, 252] on label "True" at bounding box center [930, 251] width 142 height 36
click at [782, 252] on input "True" at bounding box center [873, 251] width 12 height 10
radio input "true"
click at [782, 366] on label "True" at bounding box center [930, 355] width 142 height 36
click at [782, 360] on input "True" at bounding box center [873, 355] width 12 height 10
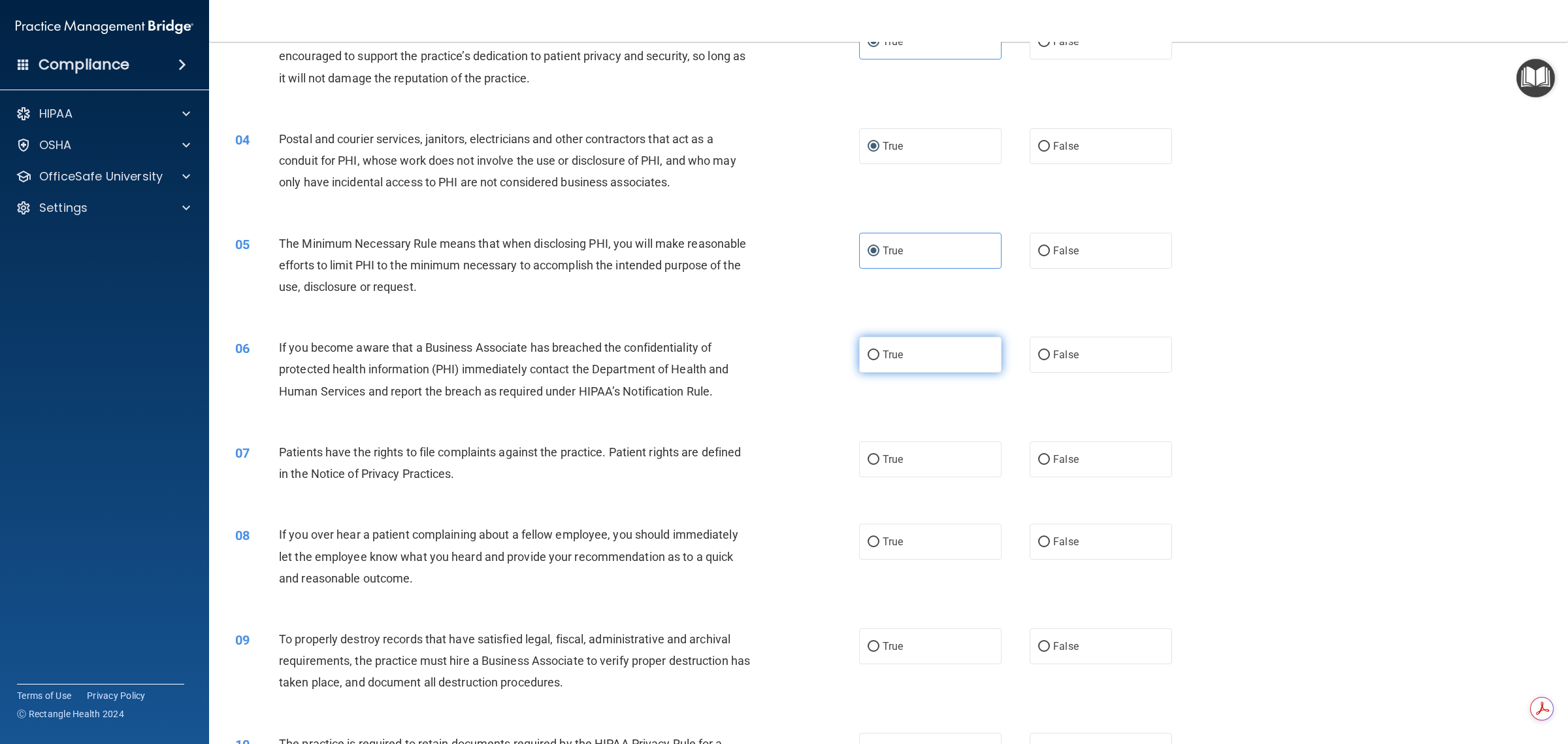
radio input "true"
click at [782, 460] on label "False" at bounding box center [1101, 459] width 142 height 36
click at [782, 460] on input "False" at bounding box center [1043, 460] width 12 height 10
radio input "true"
click at [782, 460] on label "True" at bounding box center [930, 459] width 142 height 36
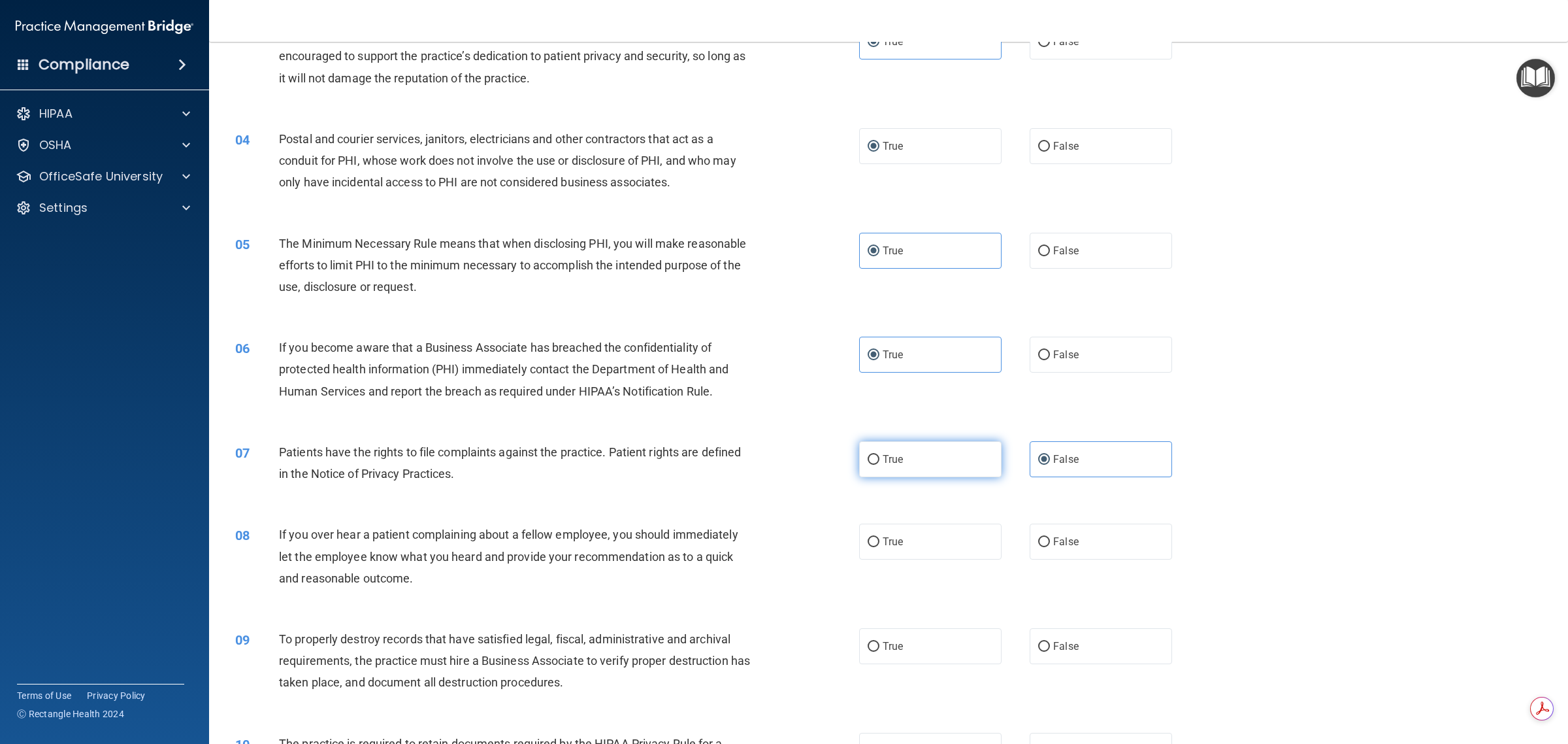
click at [782, 460] on input "True" at bounding box center [873, 460] width 12 height 10
radio input "true"
click at [782, 465] on span "False" at bounding box center [1066, 459] width 26 height 12
click at [782, 465] on input "False" at bounding box center [1043, 460] width 12 height 10
radio input "true"
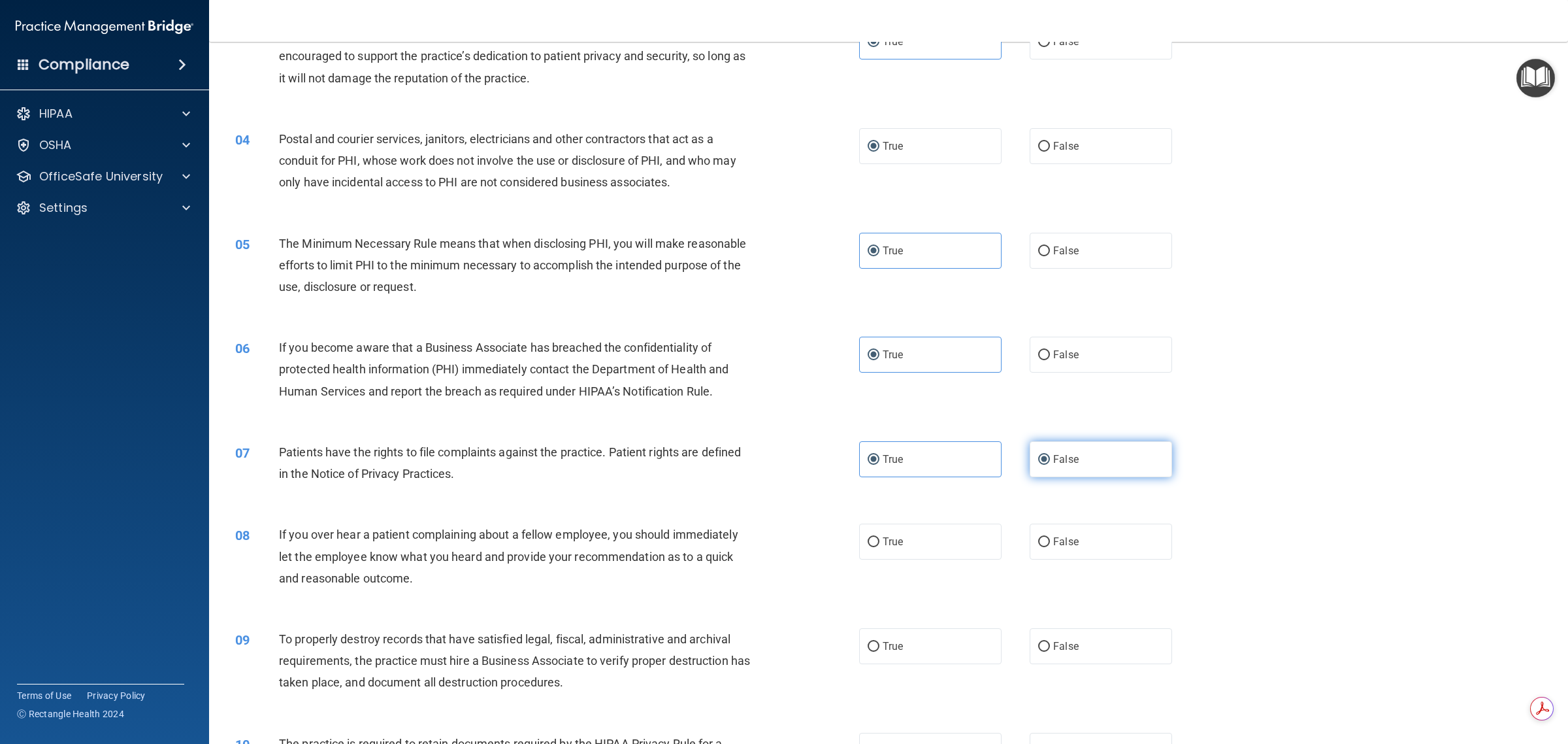
radio input "false"
click at [782, 550] on label "False" at bounding box center [1101, 541] width 142 height 36
click at [782, 547] on input "False" at bounding box center [1043, 542] width 12 height 10
radio input "true"
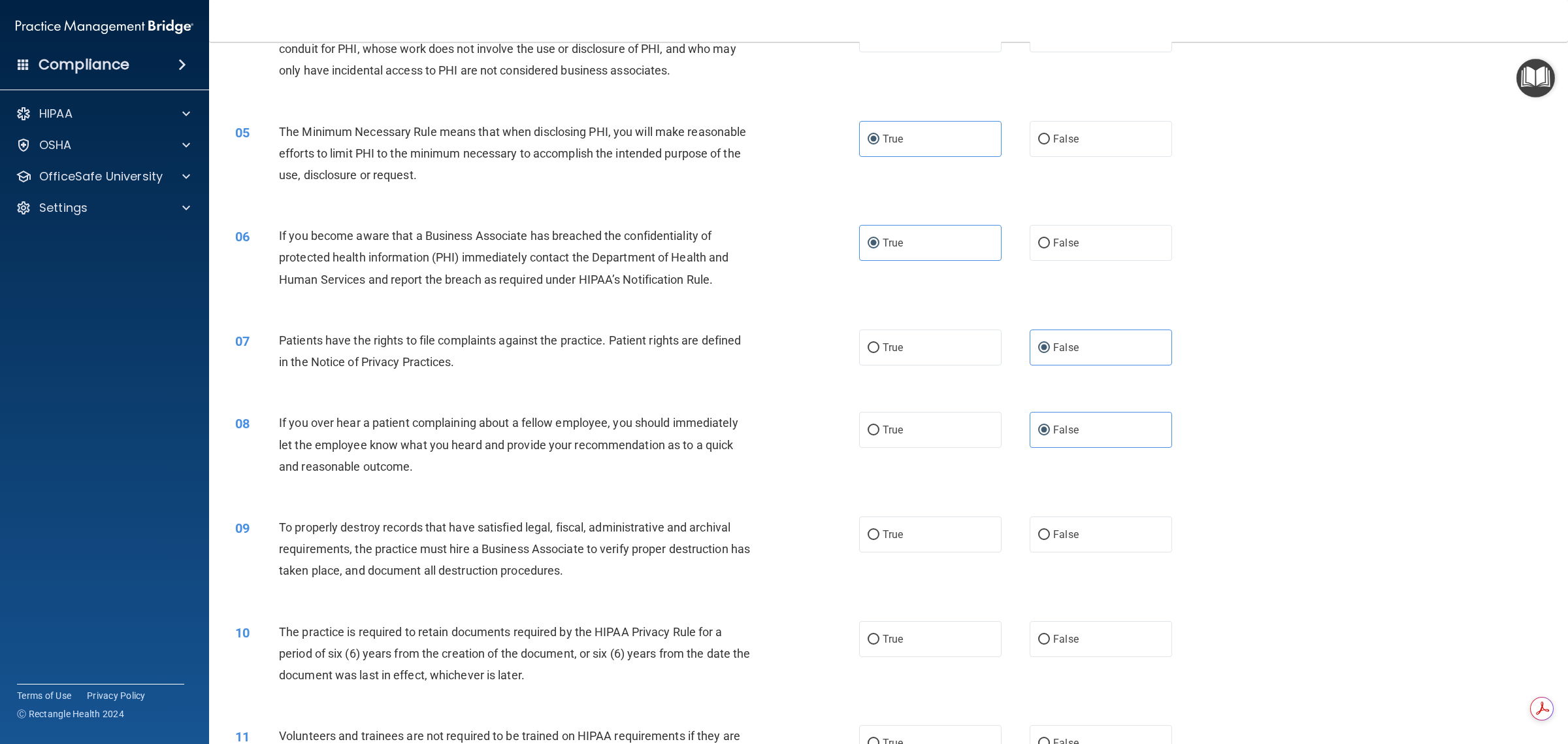
scroll to position [572, 0]
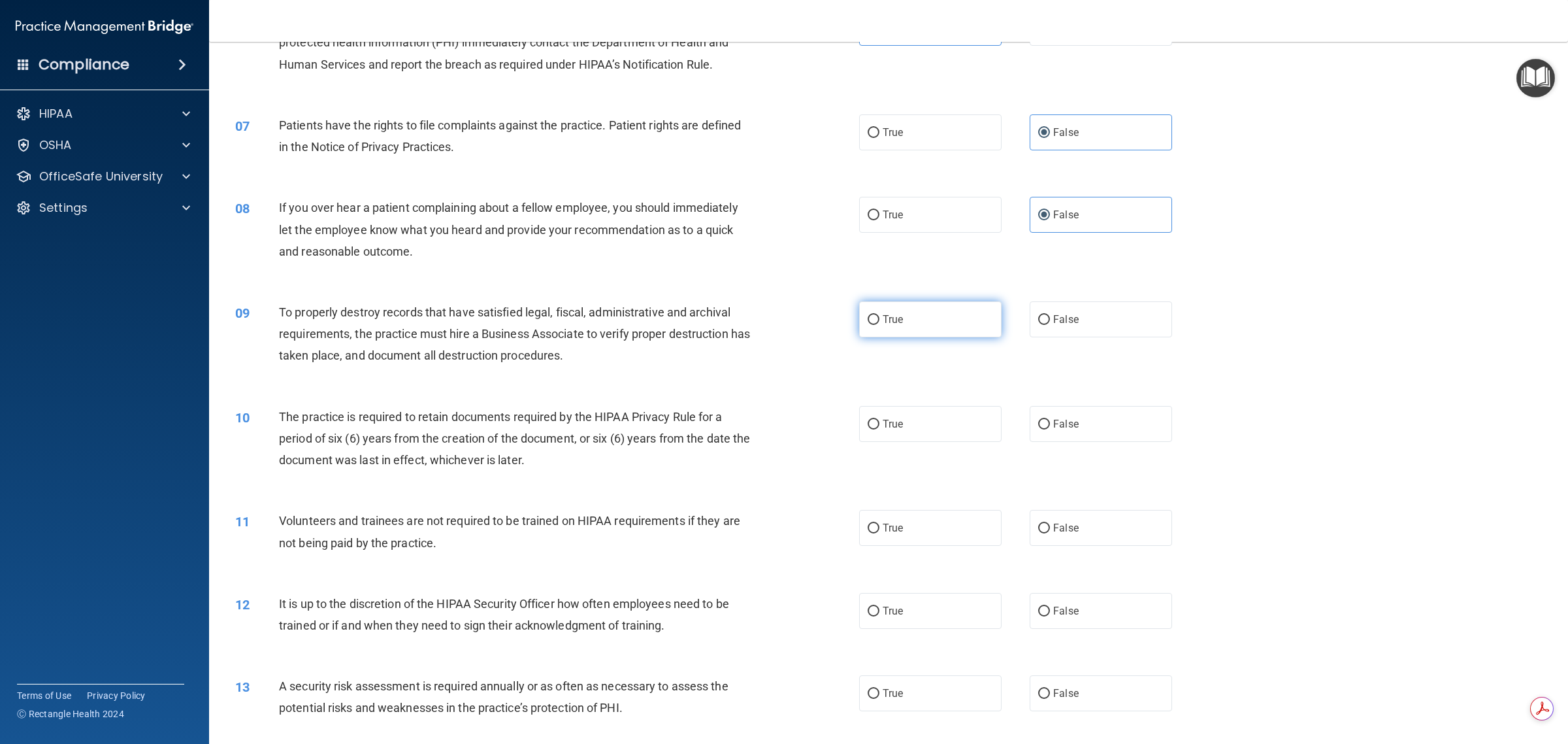
click at [782, 312] on label "True" at bounding box center [930, 319] width 142 height 36
click at [782, 315] on input "True" at bounding box center [873, 320] width 12 height 10
radio input "true"
click at [782, 424] on label "True" at bounding box center [930, 424] width 142 height 36
click at [782, 424] on input "True" at bounding box center [873, 425] width 12 height 10
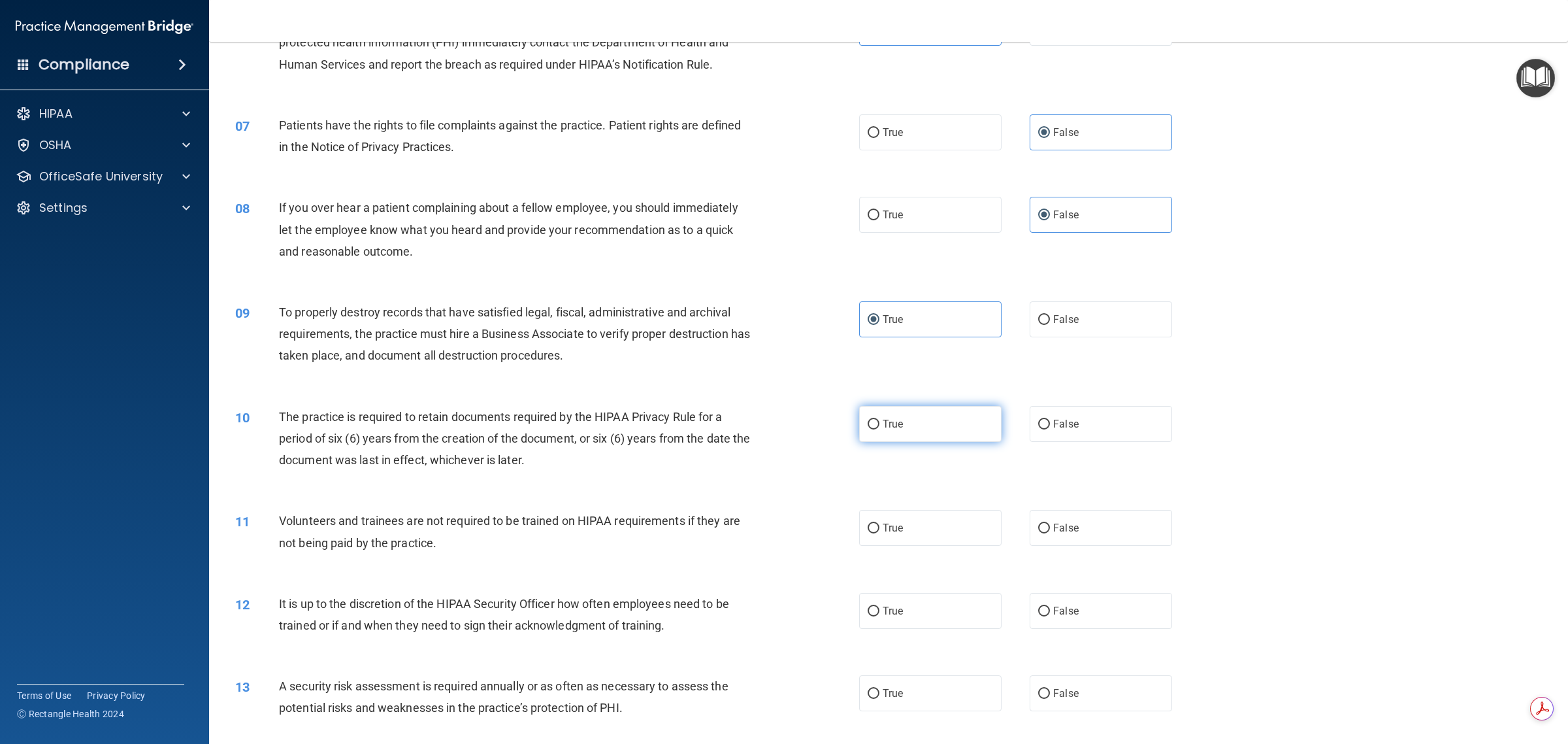
radio input "true"
click at [782, 537] on label "True" at bounding box center [930, 528] width 142 height 36
click at [782, 533] on input "True" at bounding box center [873, 528] width 12 height 10
radio input "true"
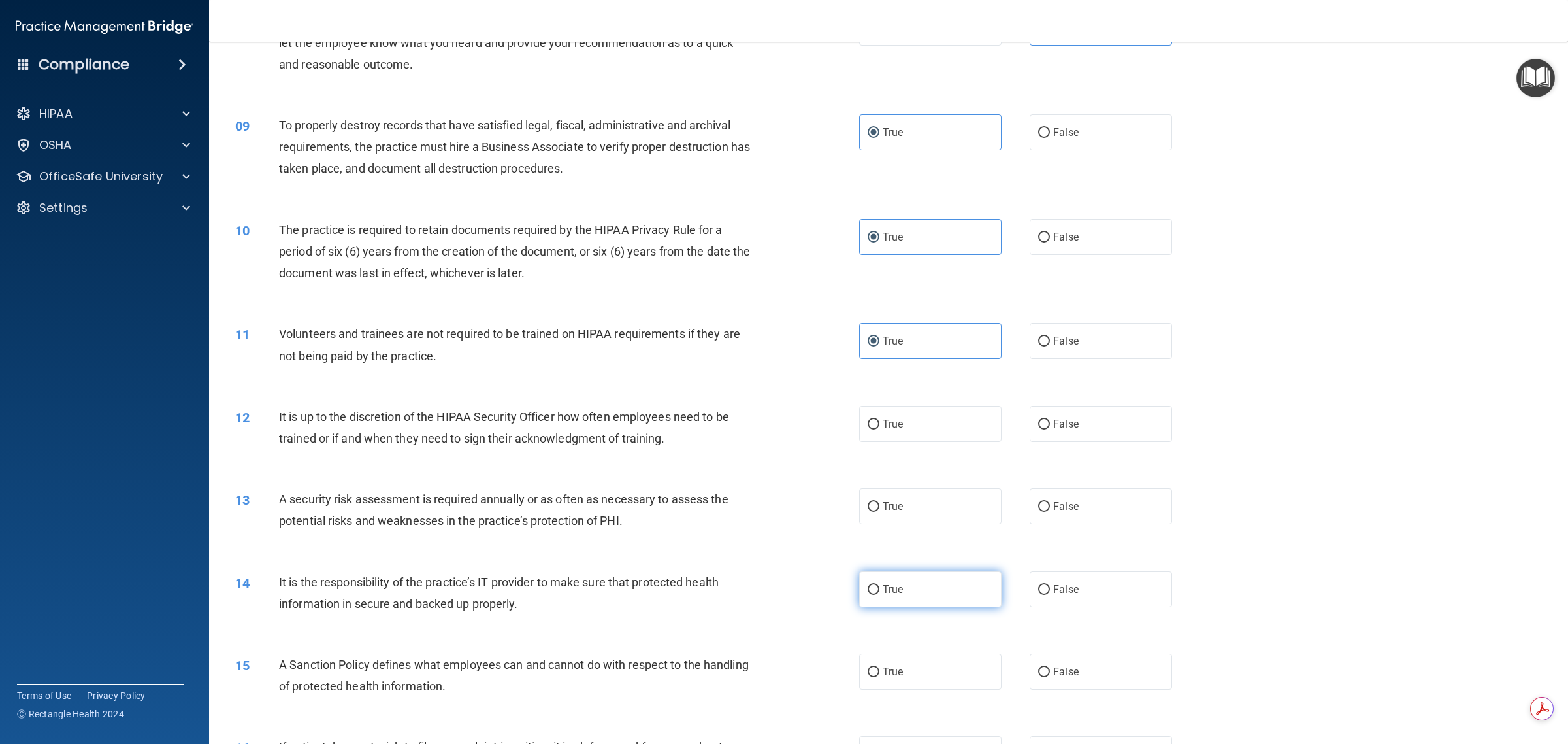
scroll to position [817, 0]
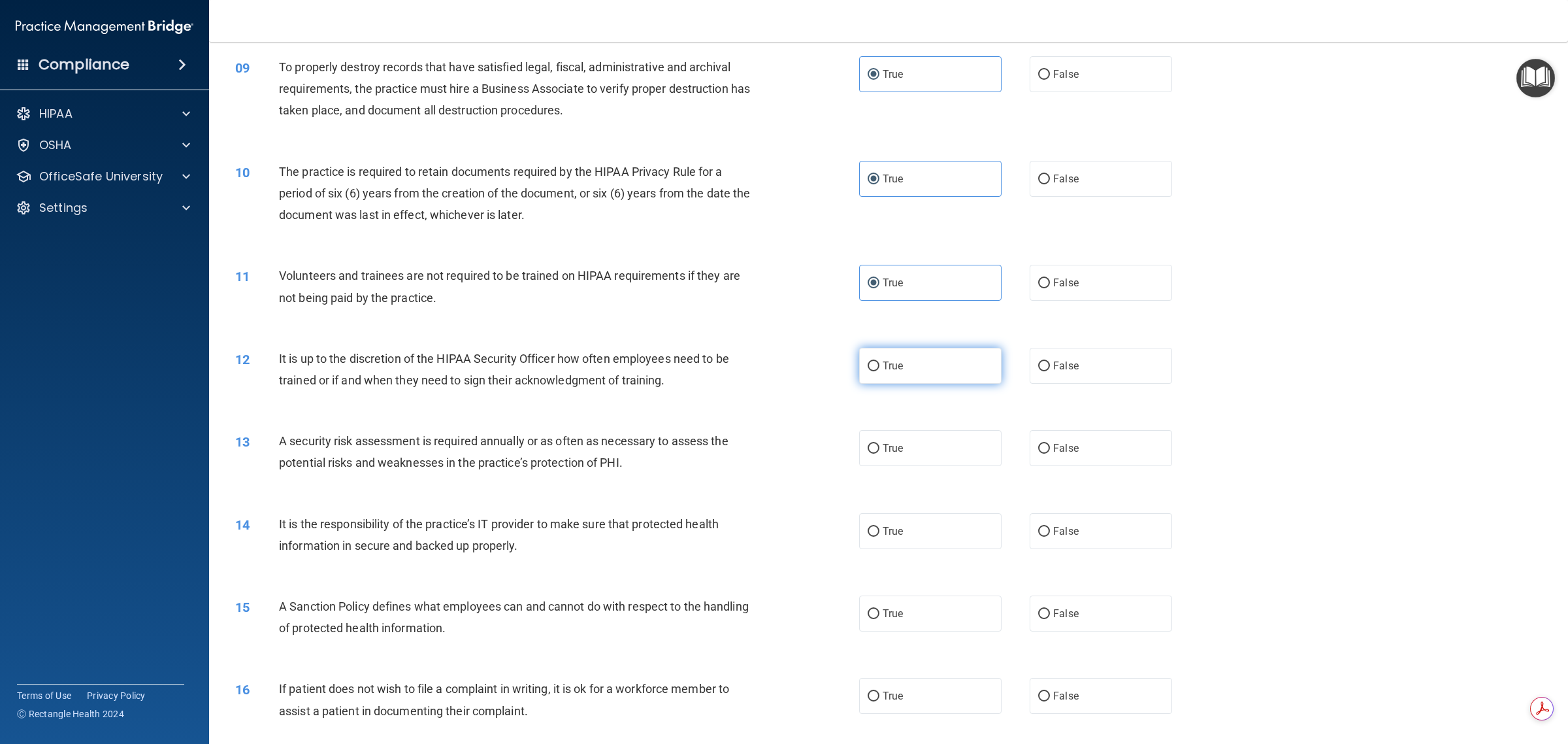
click at [782, 370] on label "True" at bounding box center [930, 366] width 142 height 36
click at [782, 370] on input "True" at bounding box center [873, 366] width 12 height 10
radio input "true"
click at [782, 447] on label "True" at bounding box center [930, 448] width 142 height 36
click at [782, 447] on input "True" at bounding box center [873, 449] width 12 height 10
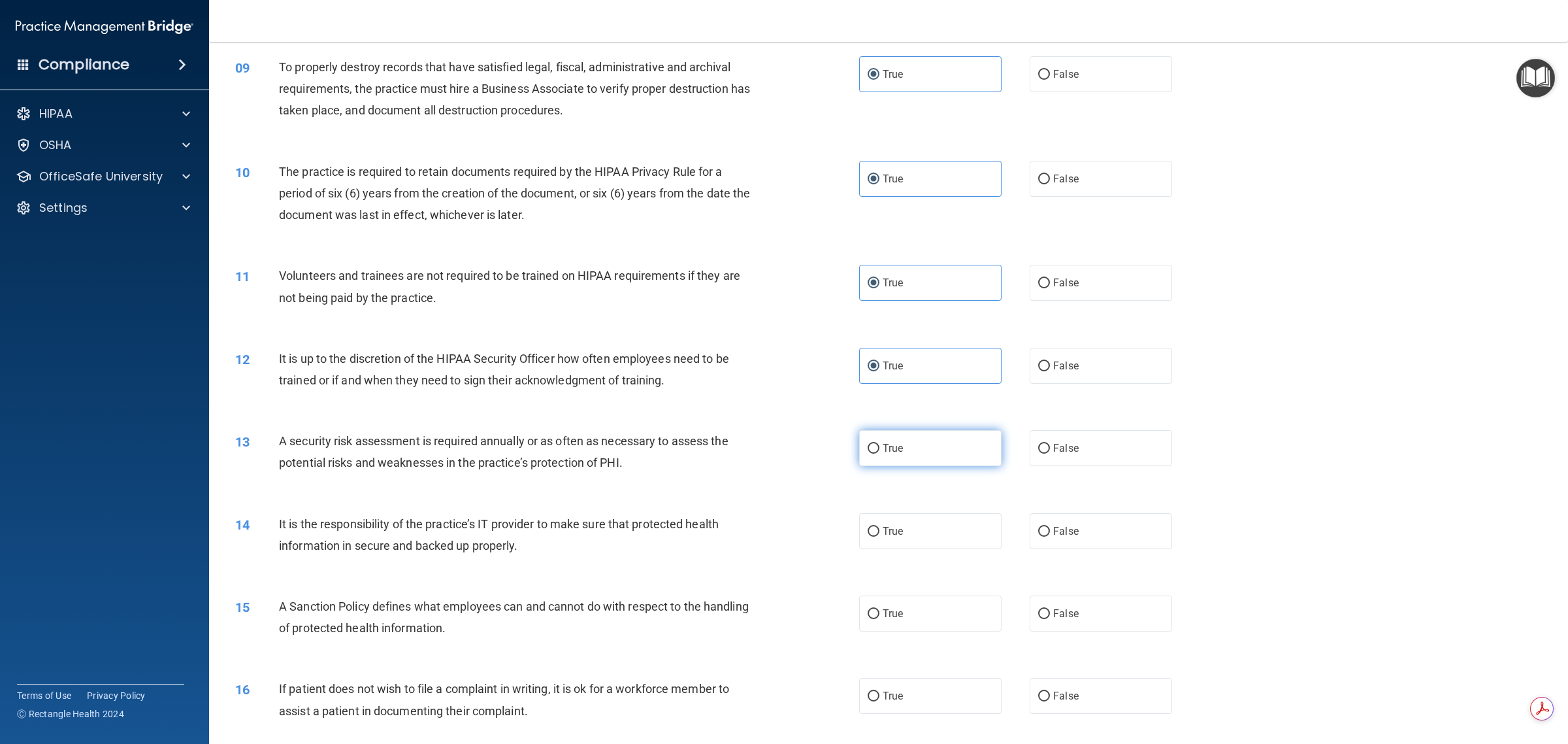
radio input "true"
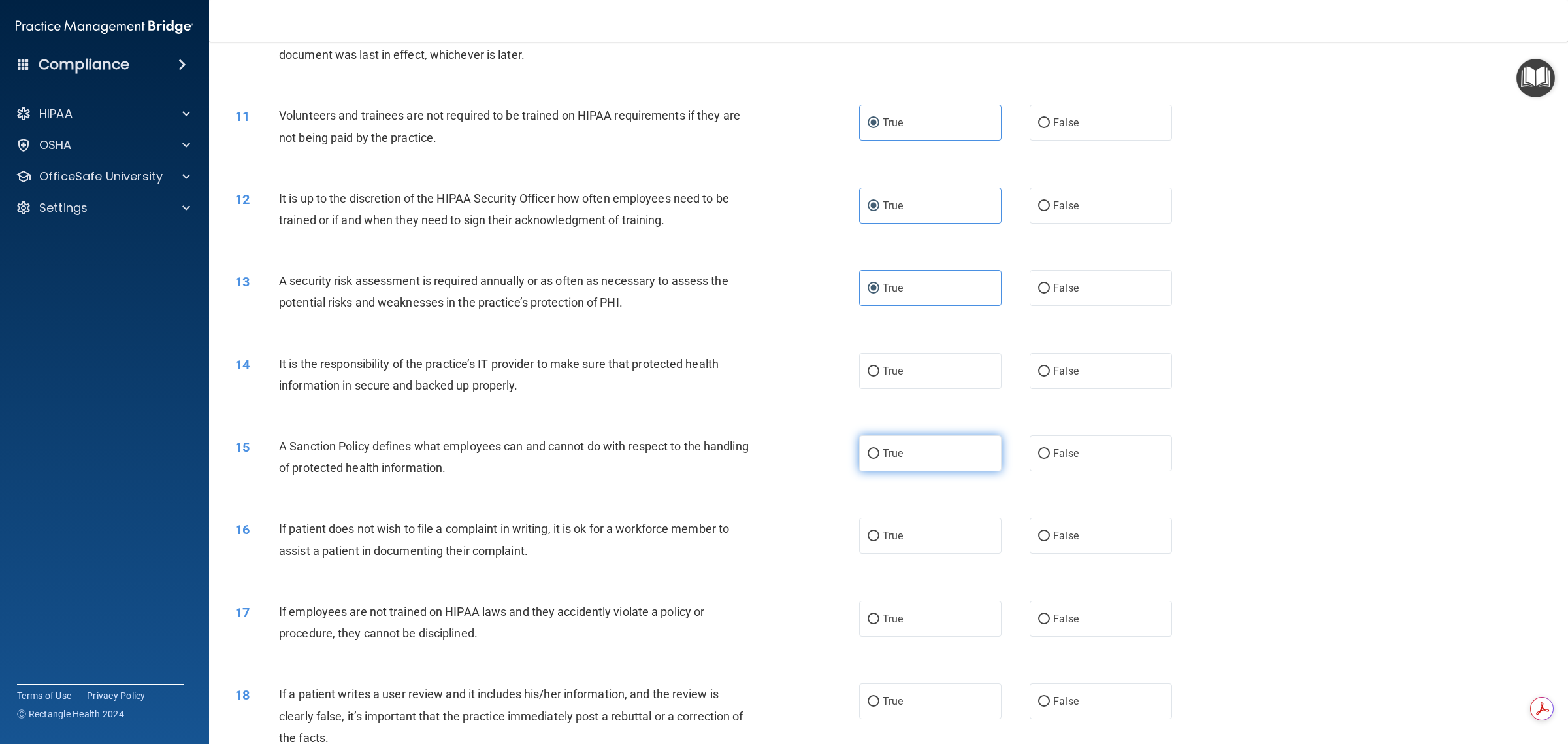
scroll to position [980, 0]
click at [782, 373] on label "False" at bounding box center [1101, 368] width 142 height 36
click at [782, 373] on input "False" at bounding box center [1043, 369] width 12 height 10
radio input "true"
click at [782, 451] on label "True" at bounding box center [930, 450] width 142 height 36
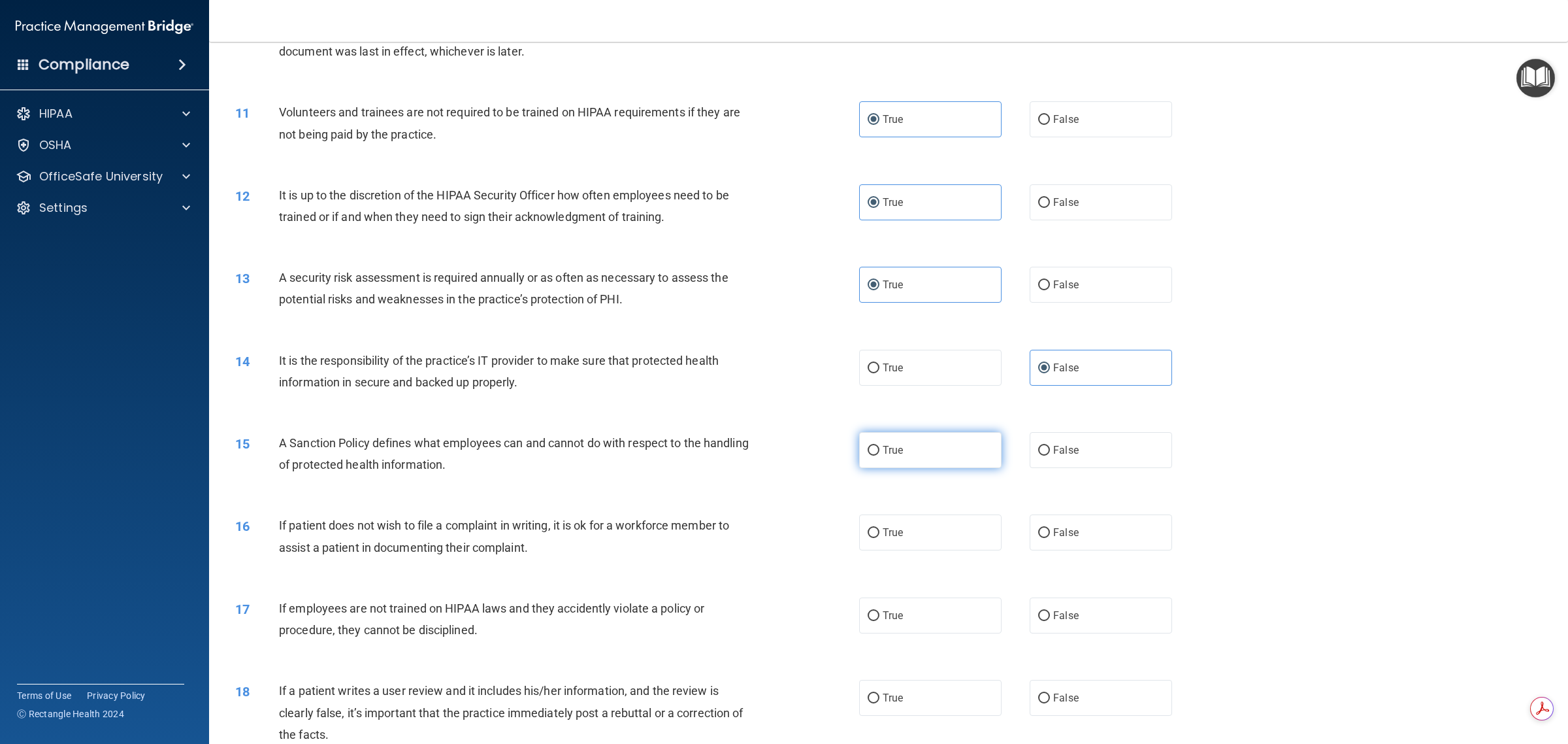
click at [782, 451] on input "True" at bounding box center [873, 451] width 12 height 10
radio input "true"
click at [782, 540] on label "False" at bounding box center [1101, 532] width 142 height 36
click at [782, 538] on input "False" at bounding box center [1043, 533] width 12 height 10
radio input "true"
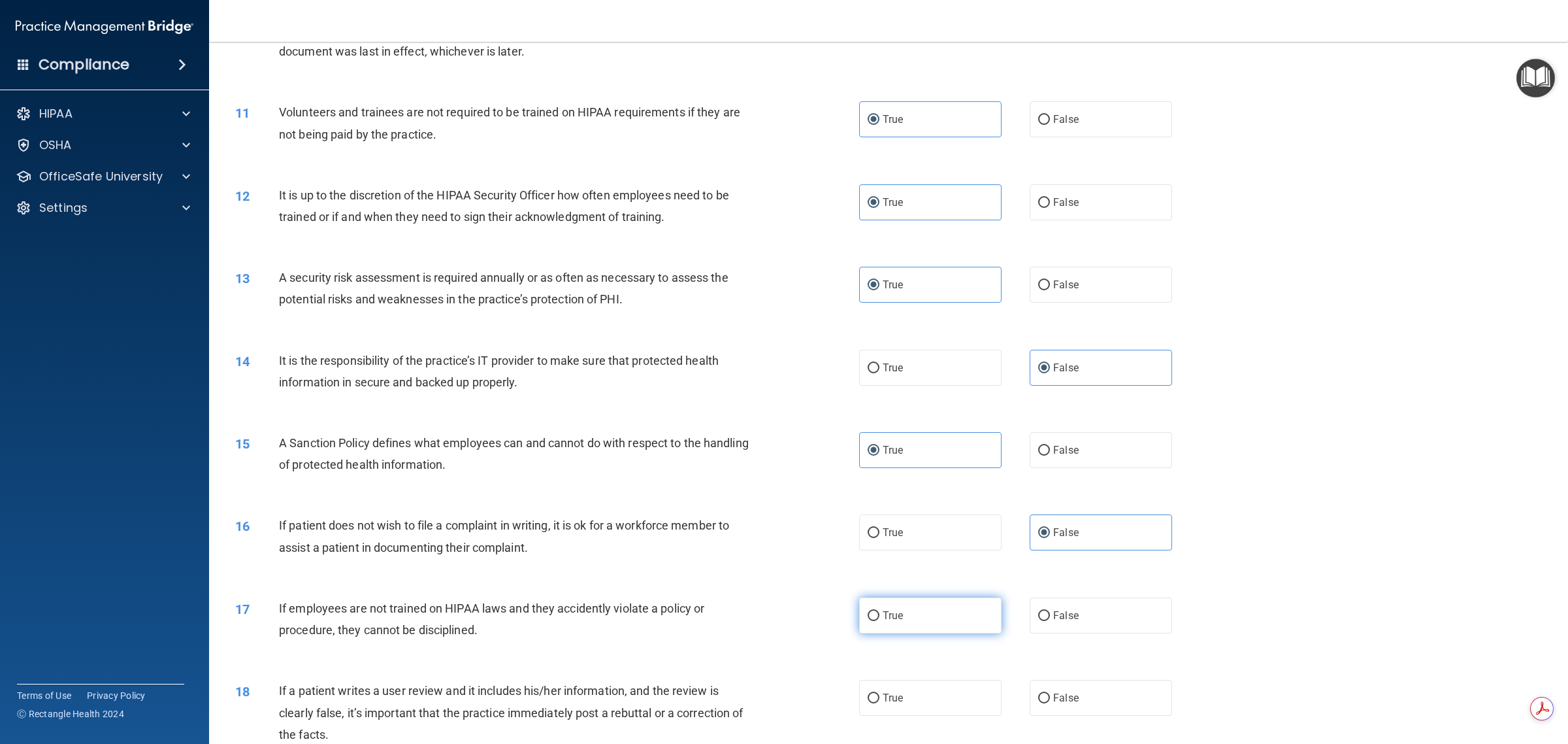
click at [782, 613] on label "True" at bounding box center [930, 615] width 142 height 36
click at [782, 613] on input "True" at bounding box center [873, 616] width 12 height 10
radio input "true"
click at [782, 698] on label "True" at bounding box center [930, 698] width 142 height 36
click at [782, 698] on input "True" at bounding box center [873, 698] width 12 height 10
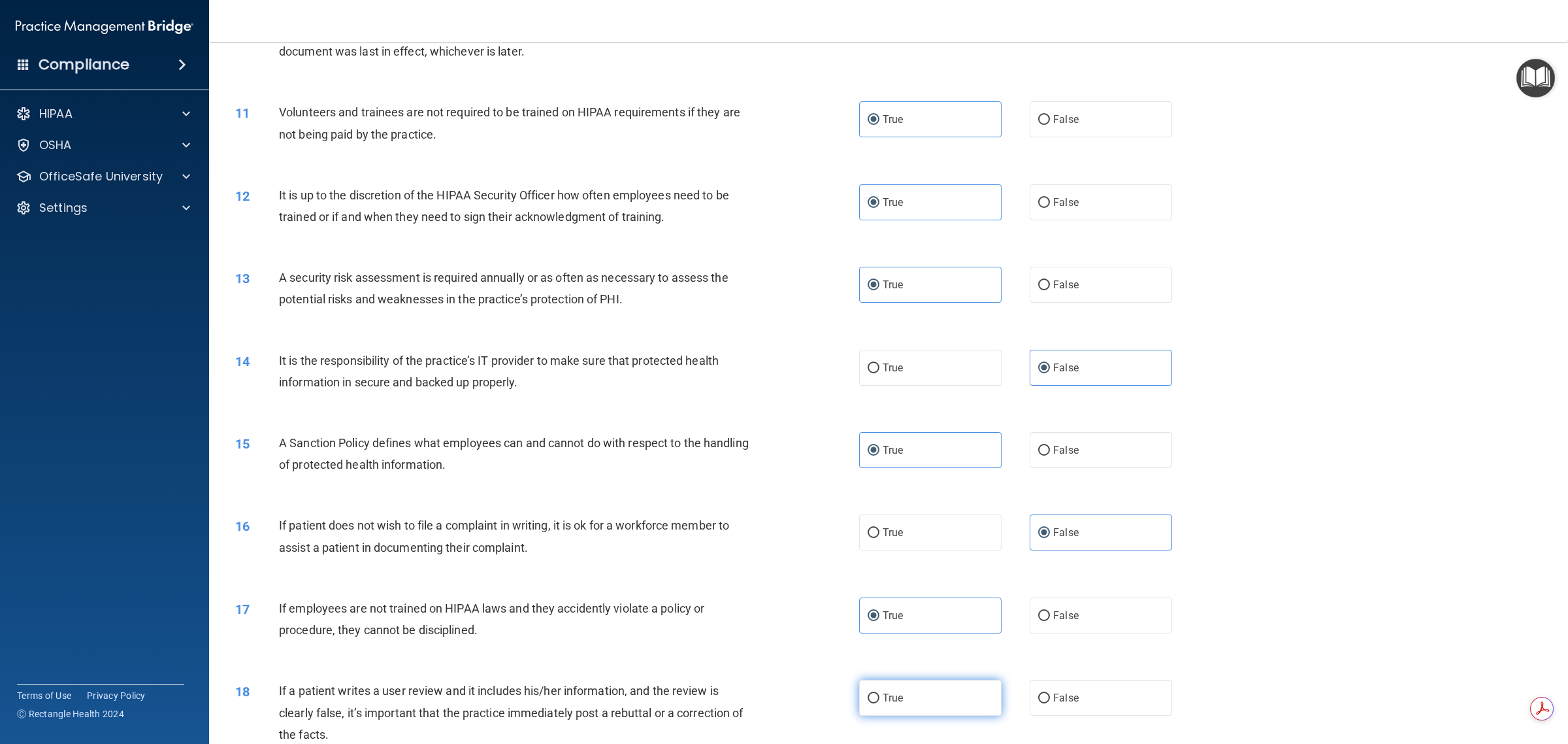
radio input "true"
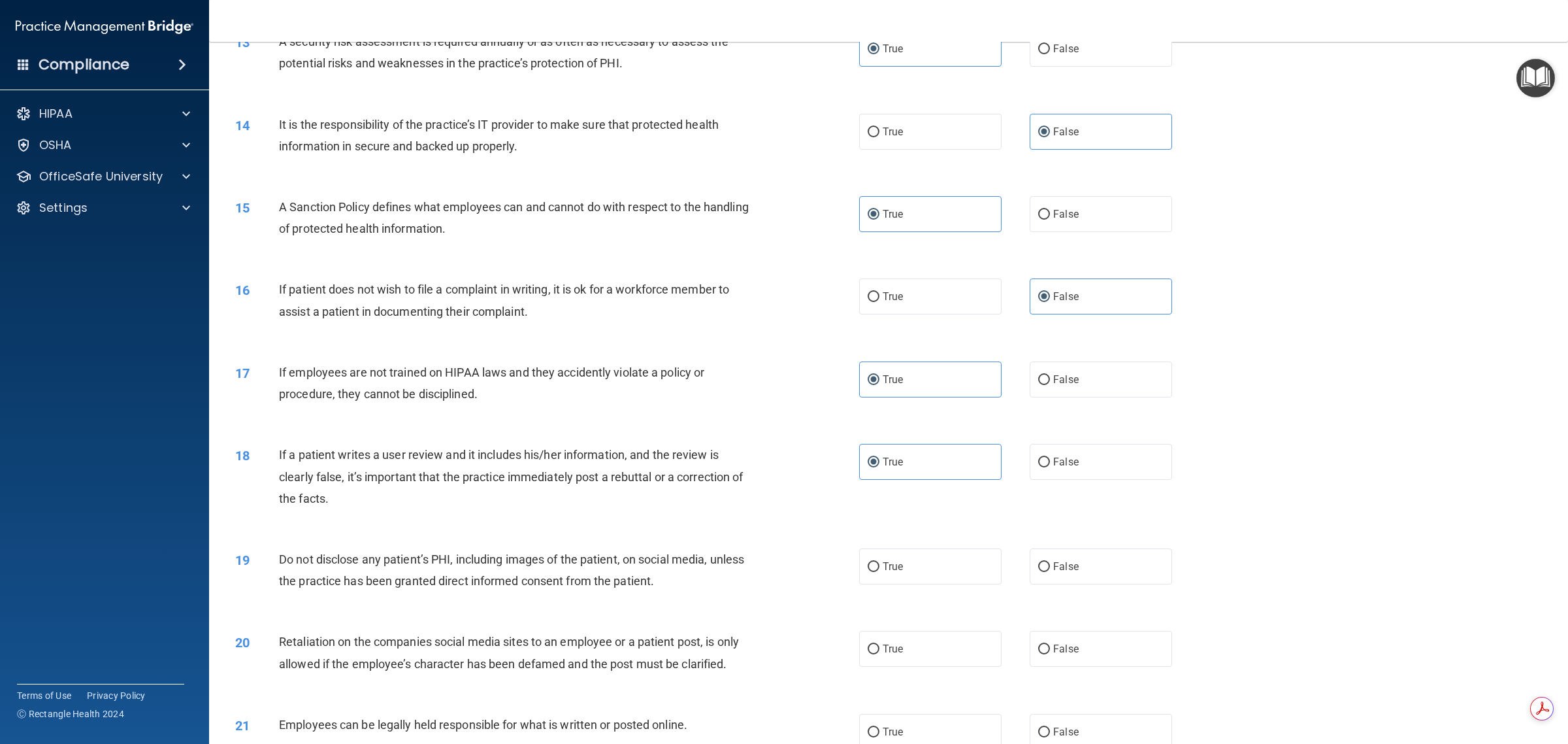
scroll to position [1225, 0]
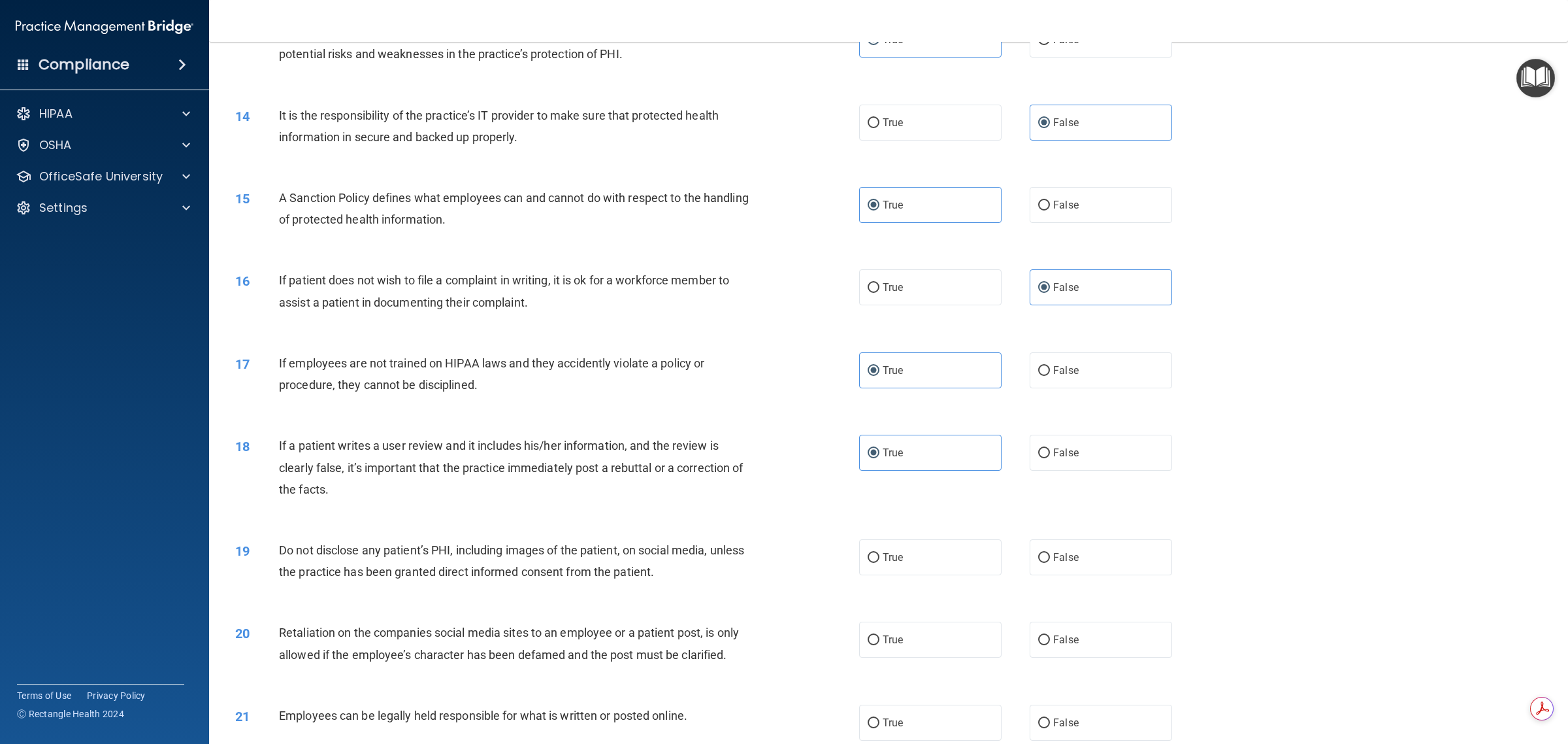
click at [782, 113] on div "14 It is the responsibility of the practice’s IT provider to make sure that pro…" at bounding box center [888, 129] width 1326 height 82
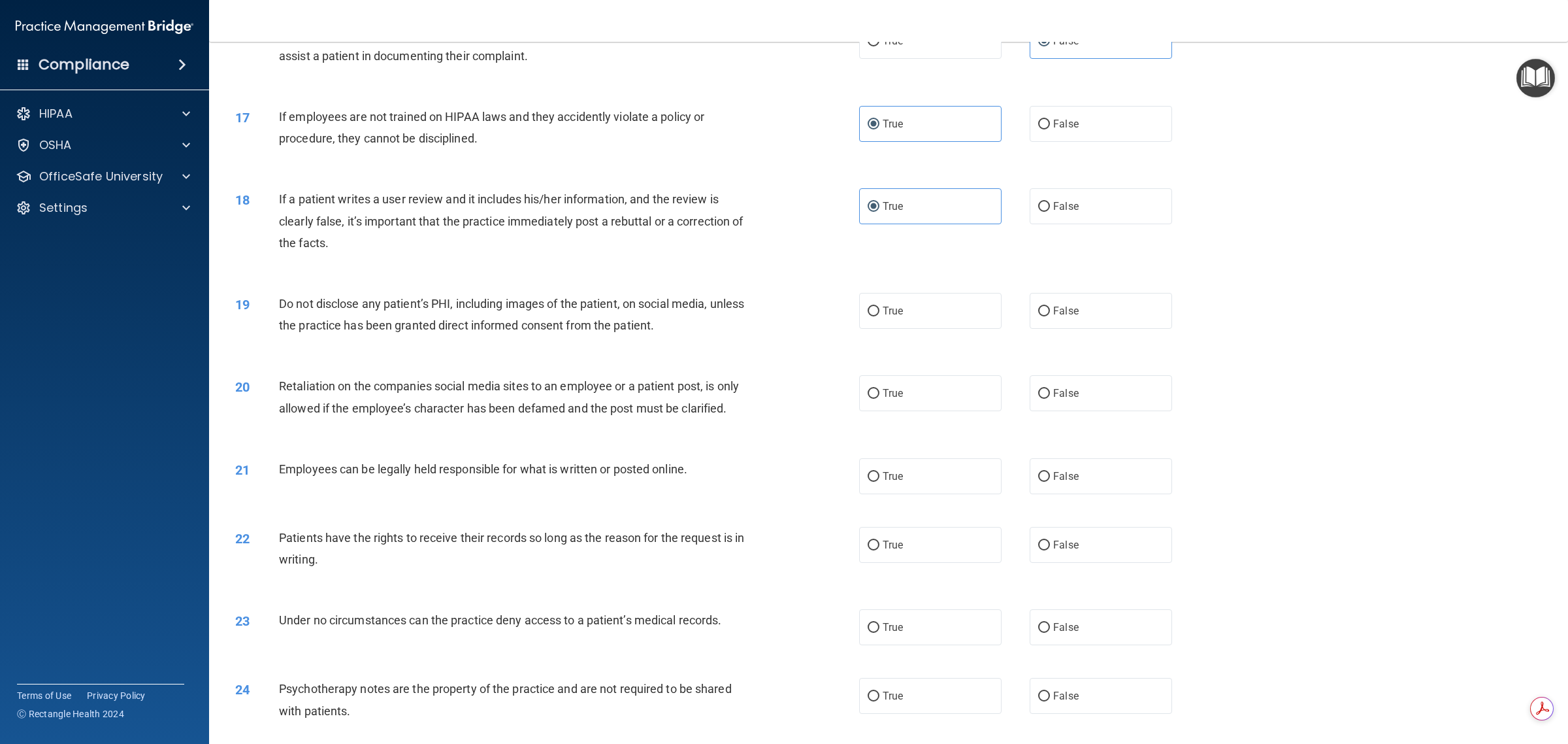
scroll to position [1471, 0]
click at [782, 313] on span "False" at bounding box center [1066, 312] width 26 height 12
click at [782, 313] on input "False" at bounding box center [1043, 313] width 12 height 10
radio input "true"
click at [782, 386] on div "True False" at bounding box center [1030, 395] width 341 height 36
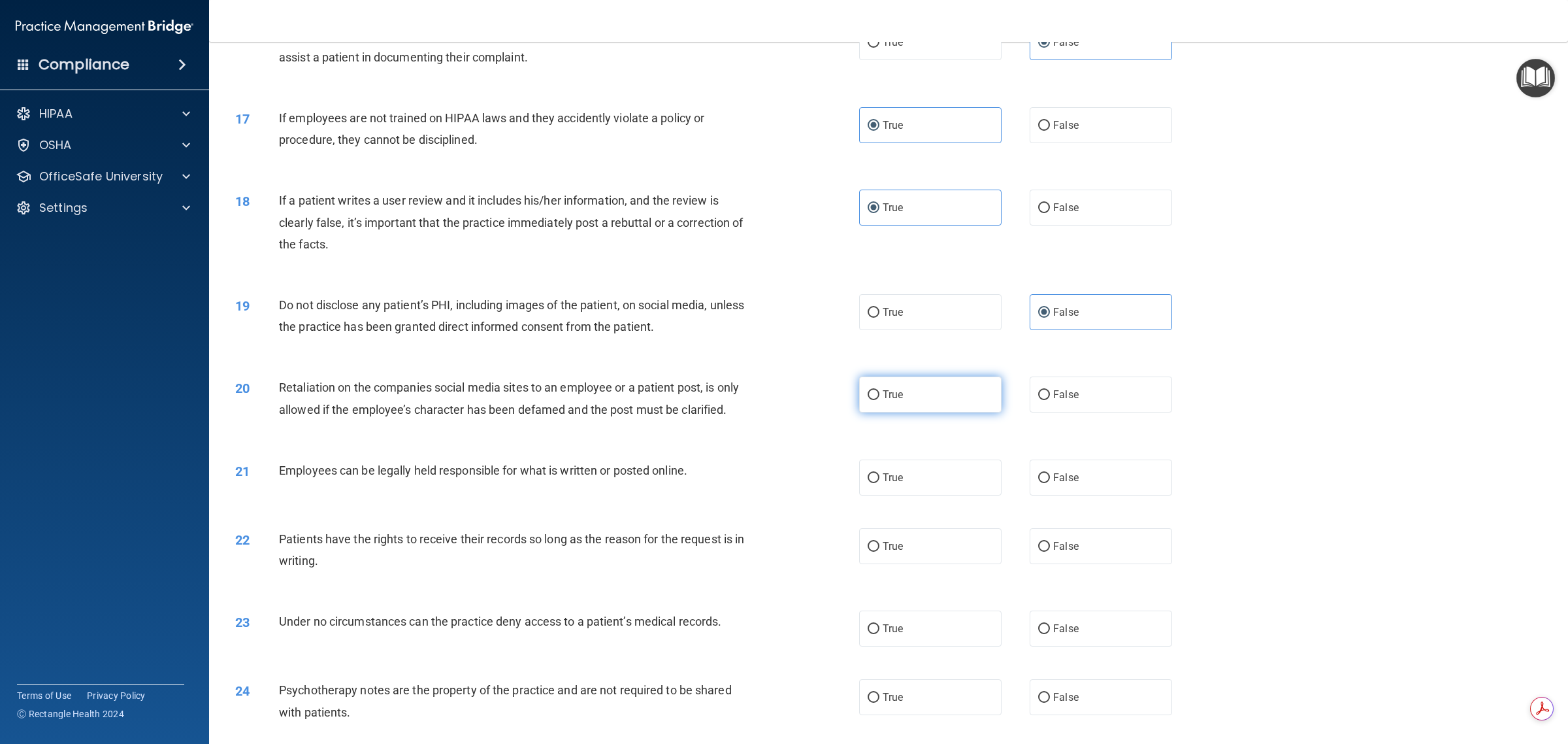
click at [782, 382] on label "True" at bounding box center [930, 395] width 142 height 36
click at [782, 390] on input "True" at bounding box center [873, 395] width 12 height 10
radio input "true"
